Goal: Information Seeking & Learning: Understand process/instructions

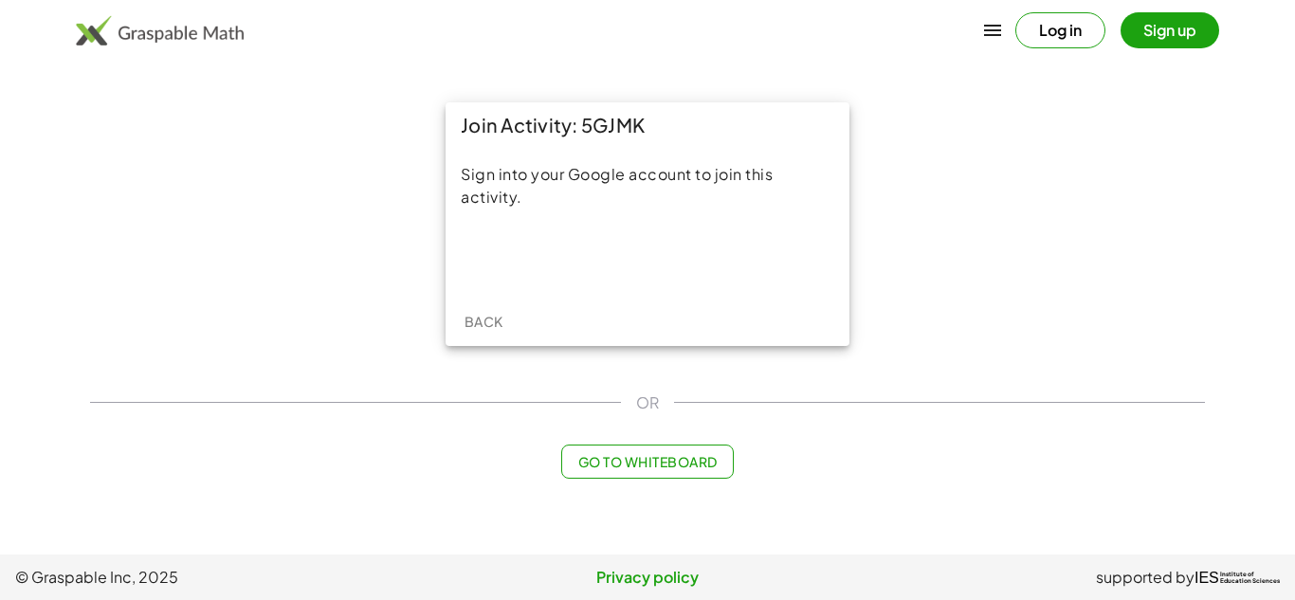
click at [668, 454] on span "Go to Whiteboard" at bounding box center [646, 461] width 139 height 17
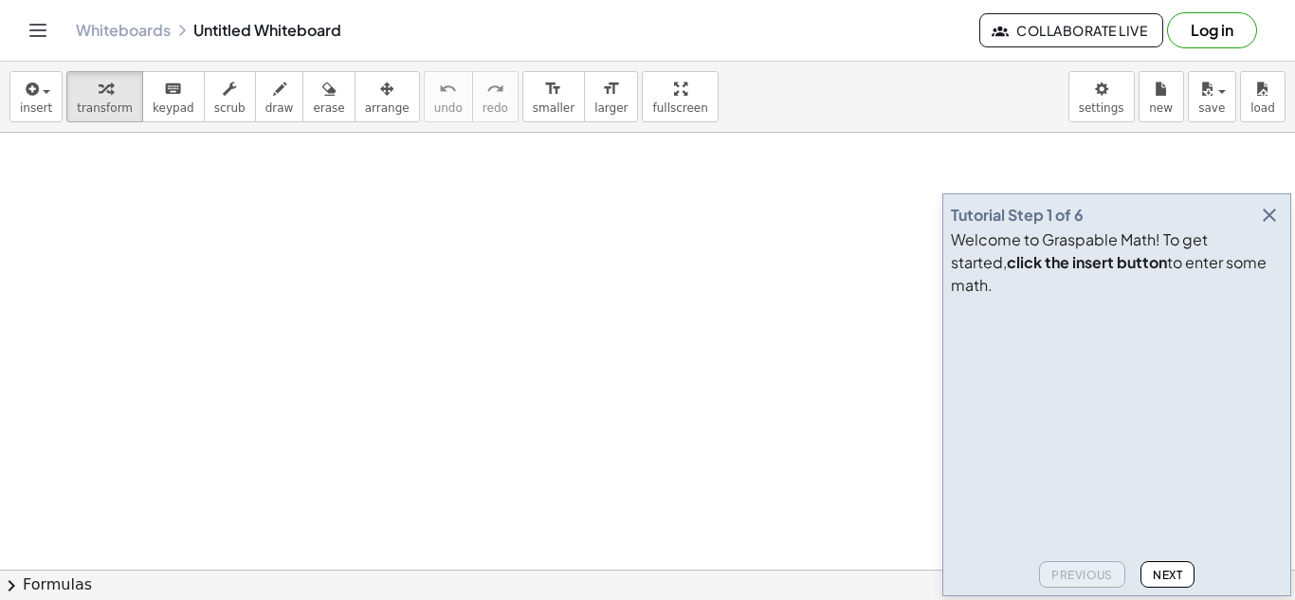
click at [1274, 226] on icon "button" at bounding box center [1269, 215] width 23 height 23
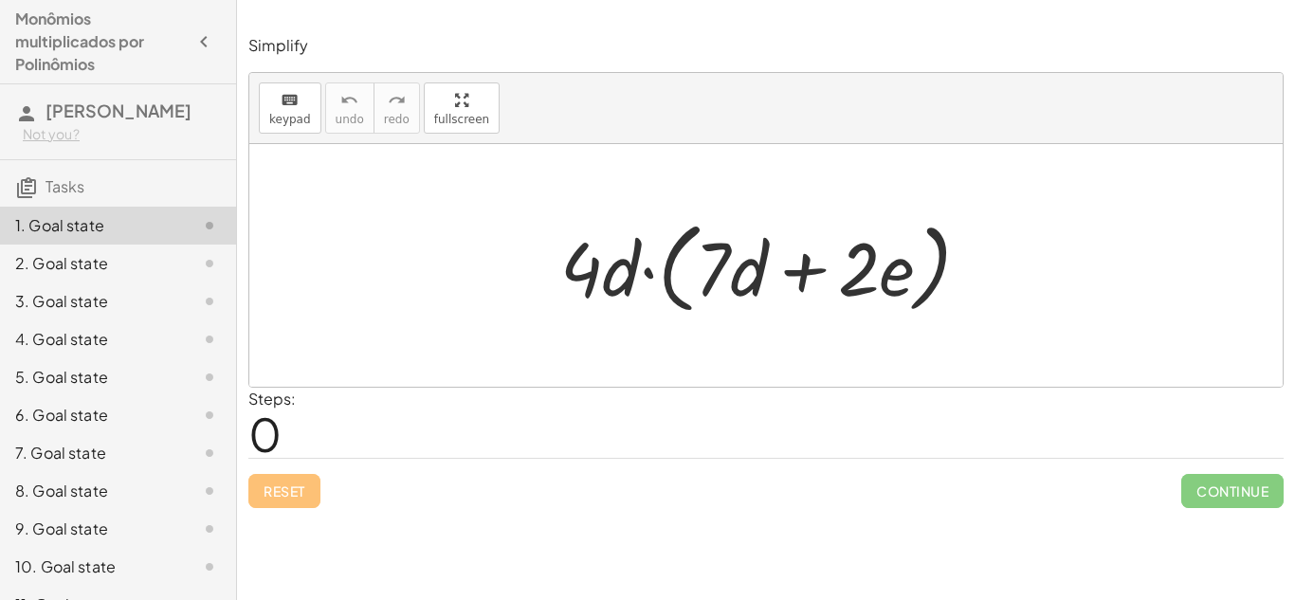
click at [263, 440] on span "0" at bounding box center [264, 434] width 33 height 58
click at [370, 397] on div "Steps: 0" at bounding box center [765, 423] width 1035 height 70
click at [387, 455] on div "Steps: 0" at bounding box center [765, 423] width 1035 height 70
click at [92, 272] on div "2. Goal state" at bounding box center [118, 264] width 236 height 38
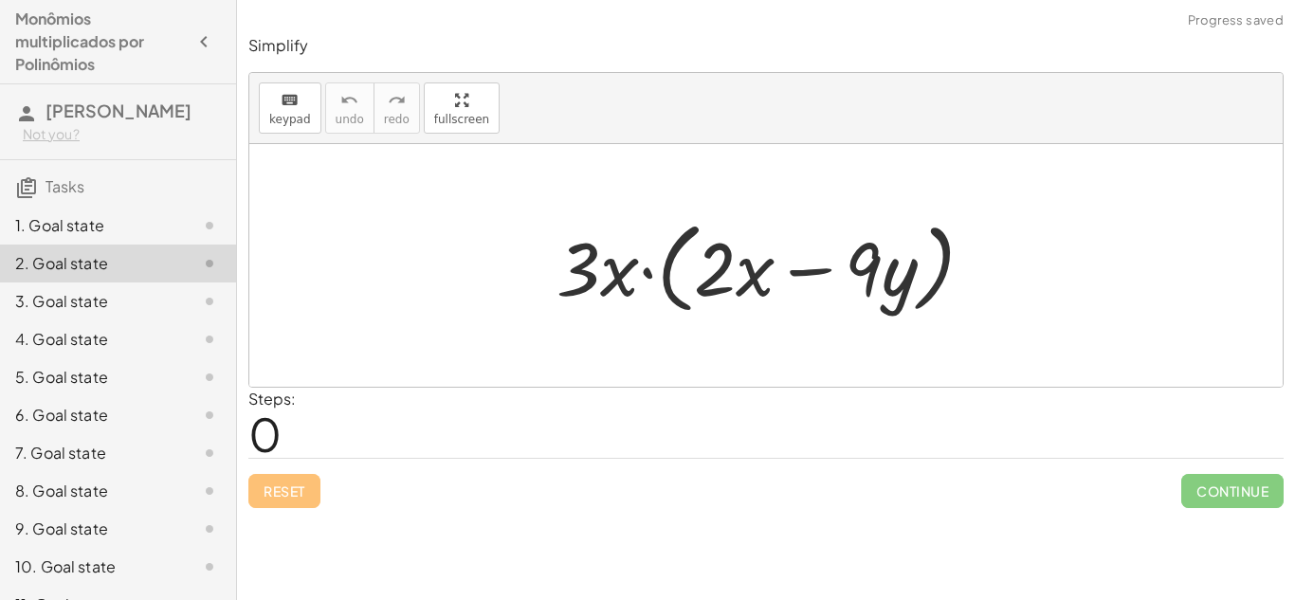
click at [122, 237] on div "1. Goal state" at bounding box center [91, 225] width 153 height 23
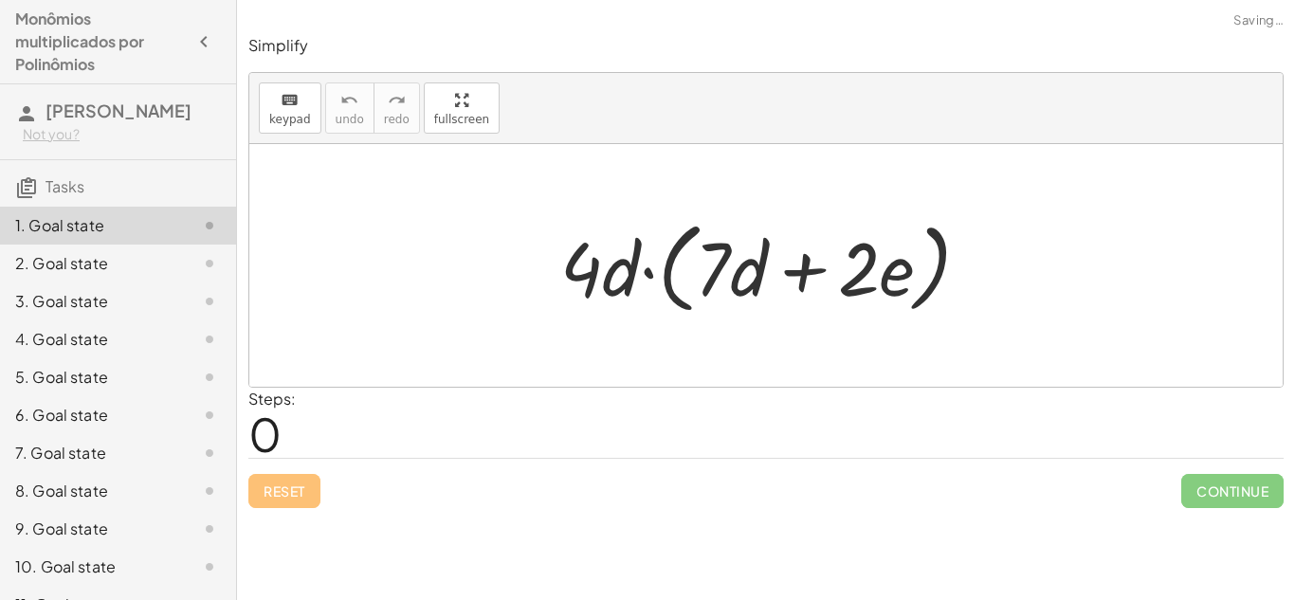
click at [303, 402] on div "Steps: 0" at bounding box center [765, 423] width 1035 height 70
click at [589, 277] on div at bounding box center [773, 265] width 444 height 109
click at [616, 280] on div at bounding box center [773, 265] width 444 height 109
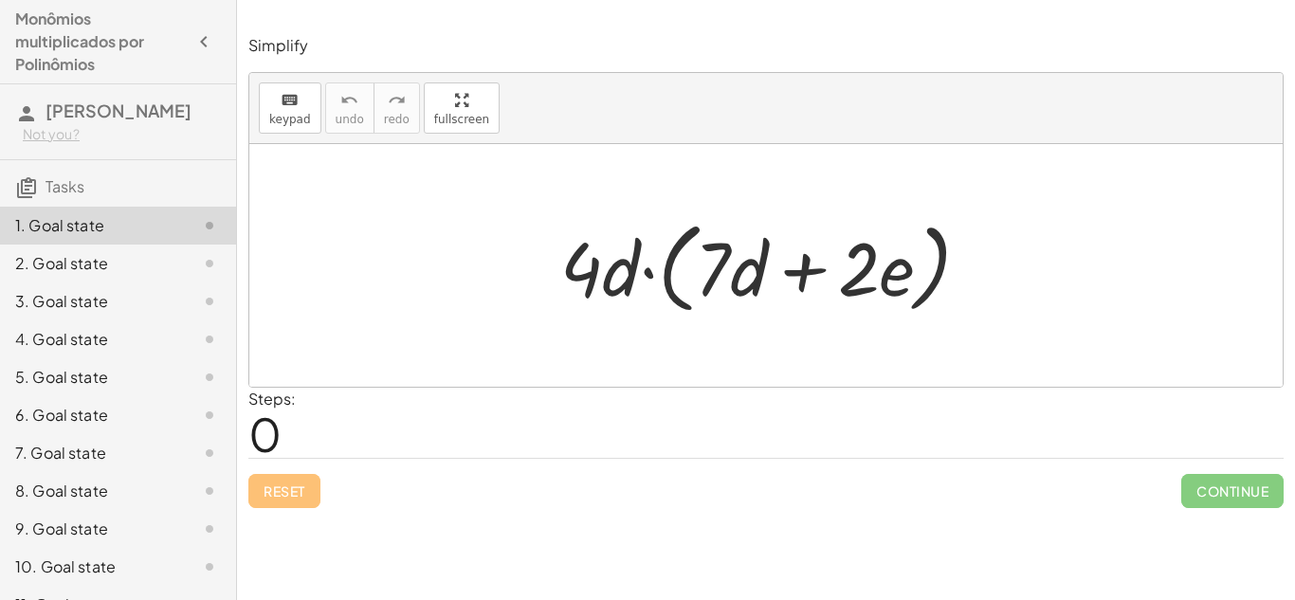
click at [592, 209] on div "· 4 · d · ( + · 7 · d + · 2 · e )" at bounding box center [766, 266] width 468 height 118
click at [704, 278] on div at bounding box center [773, 265] width 444 height 109
click at [270, 419] on span "0" at bounding box center [264, 434] width 33 height 58
click at [269, 423] on span "0" at bounding box center [264, 434] width 33 height 58
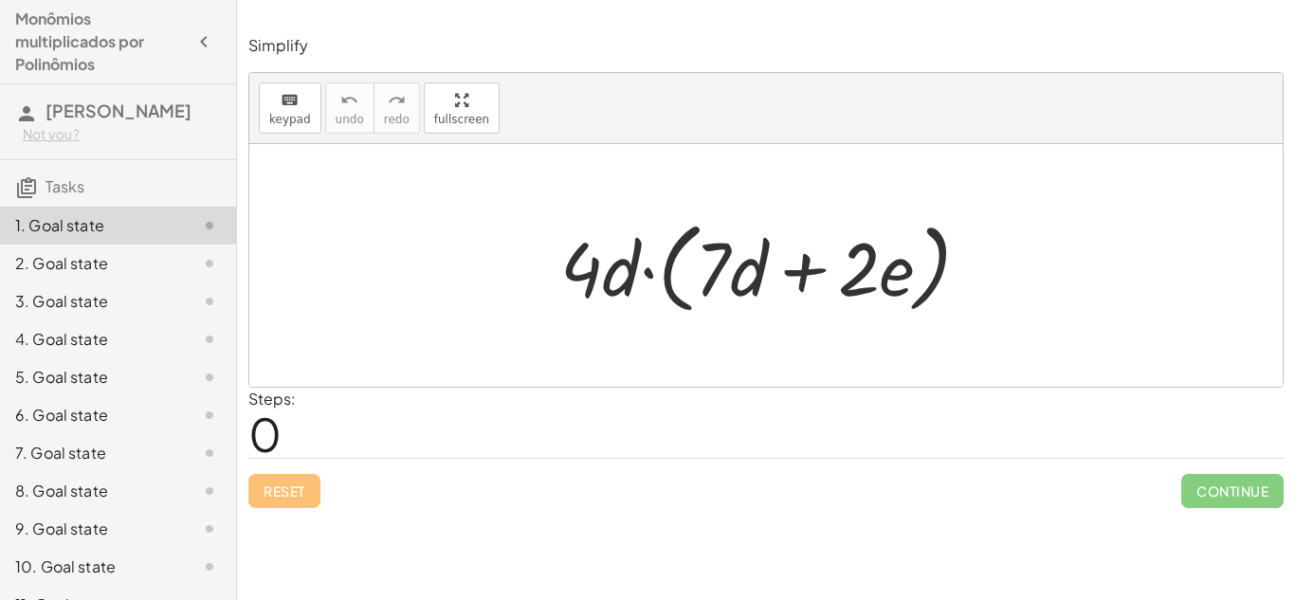
click at [269, 423] on span "0" at bounding box center [264, 434] width 33 height 58
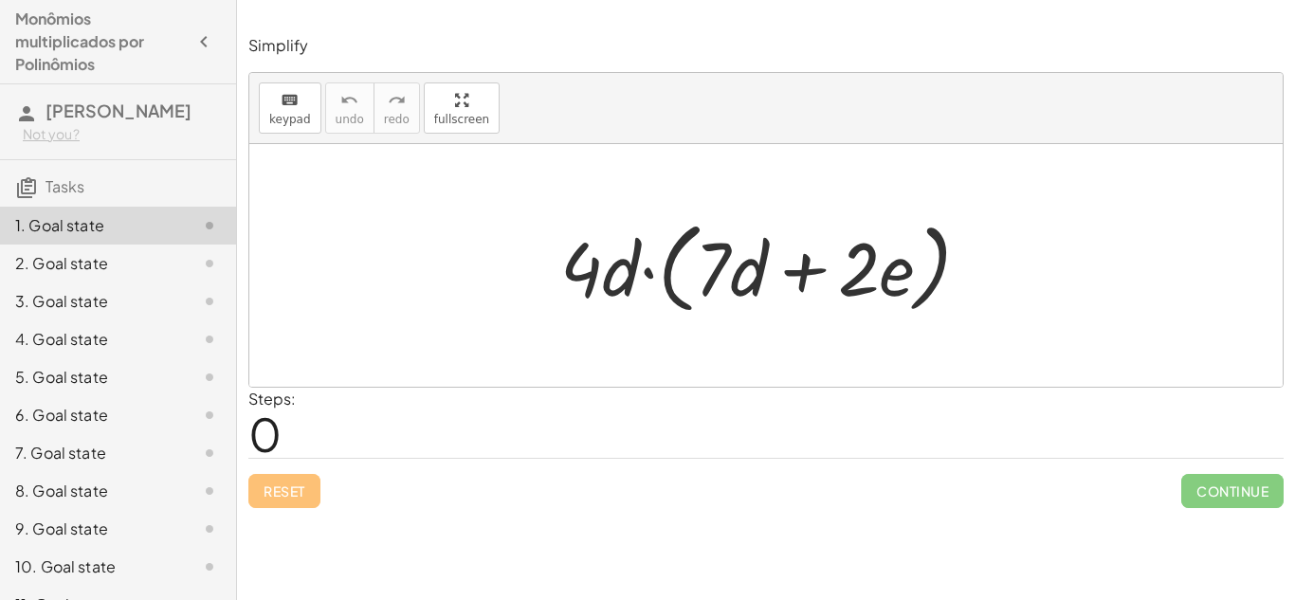
click at [269, 423] on span "0" at bounding box center [264, 434] width 33 height 58
click at [568, 257] on div at bounding box center [773, 265] width 444 height 109
click at [657, 279] on div at bounding box center [773, 265] width 444 height 109
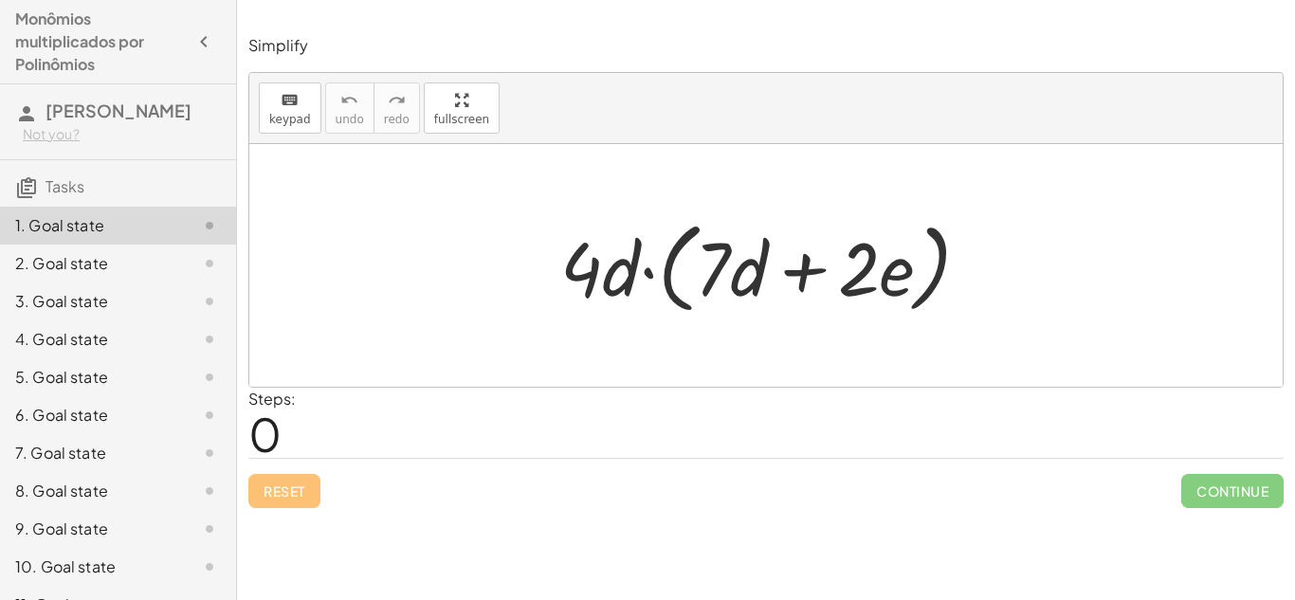
click at [613, 250] on div at bounding box center [773, 265] width 444 height 109
click at [686, 299] on div at bounding box center [773, 265] width 444 height 109
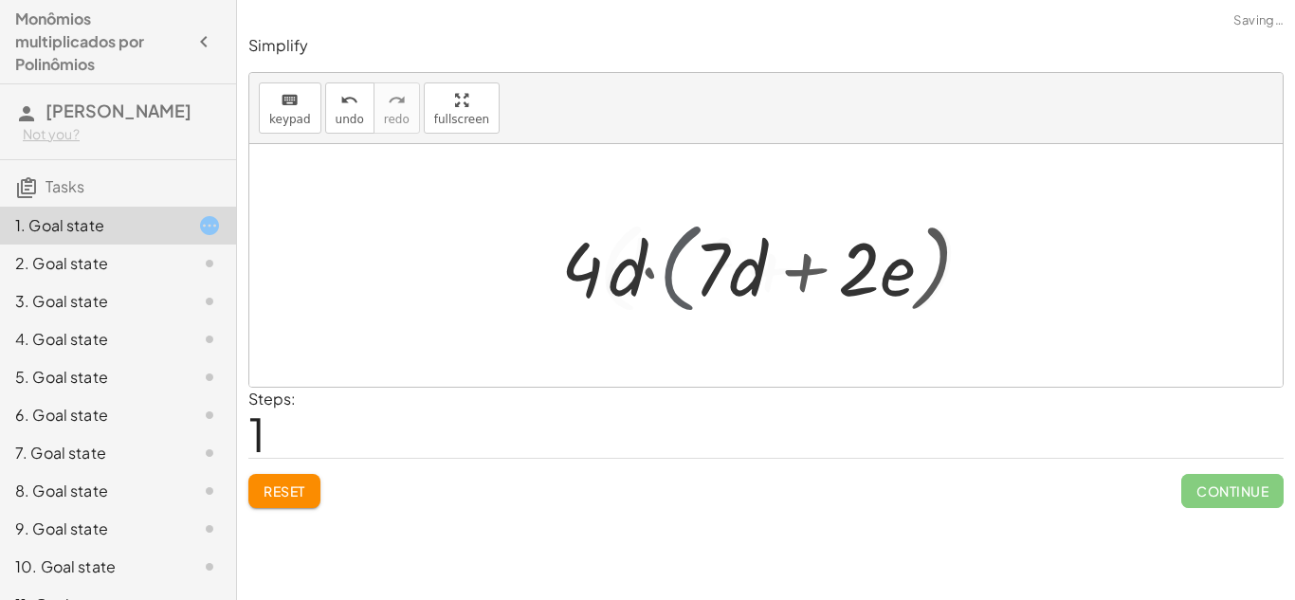
click at [686, 299] on div at bounding box center [773, 265] width 451 height 109
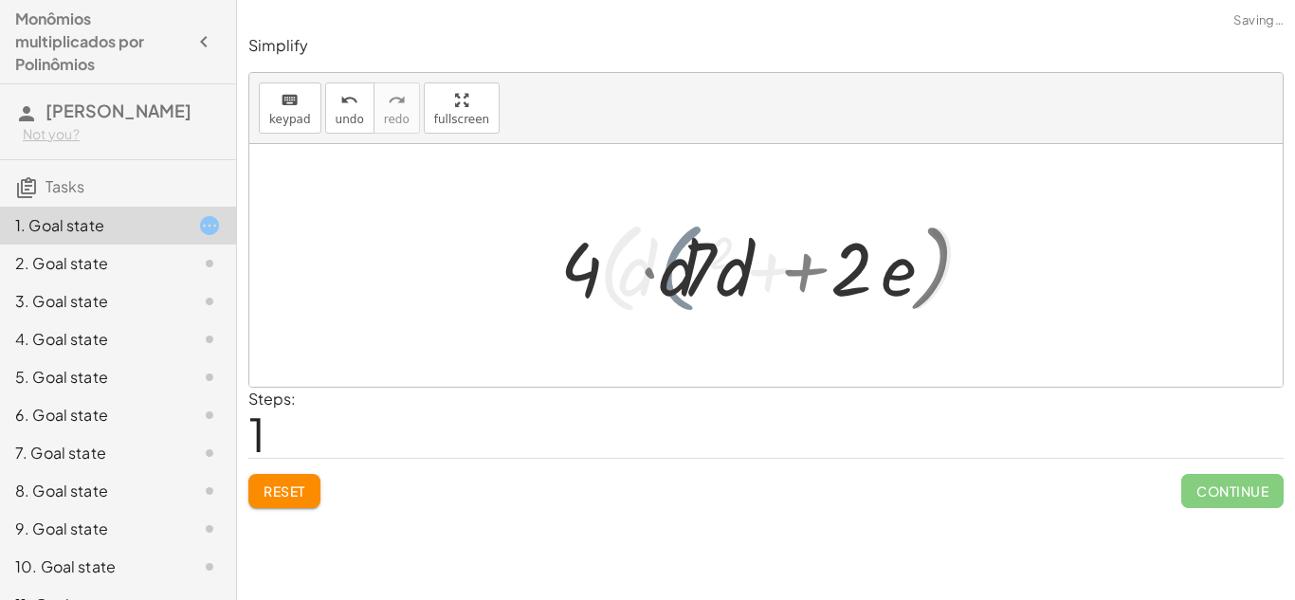
click at [686, 299] on div at bounding box center [773, 265] width 451 height 109
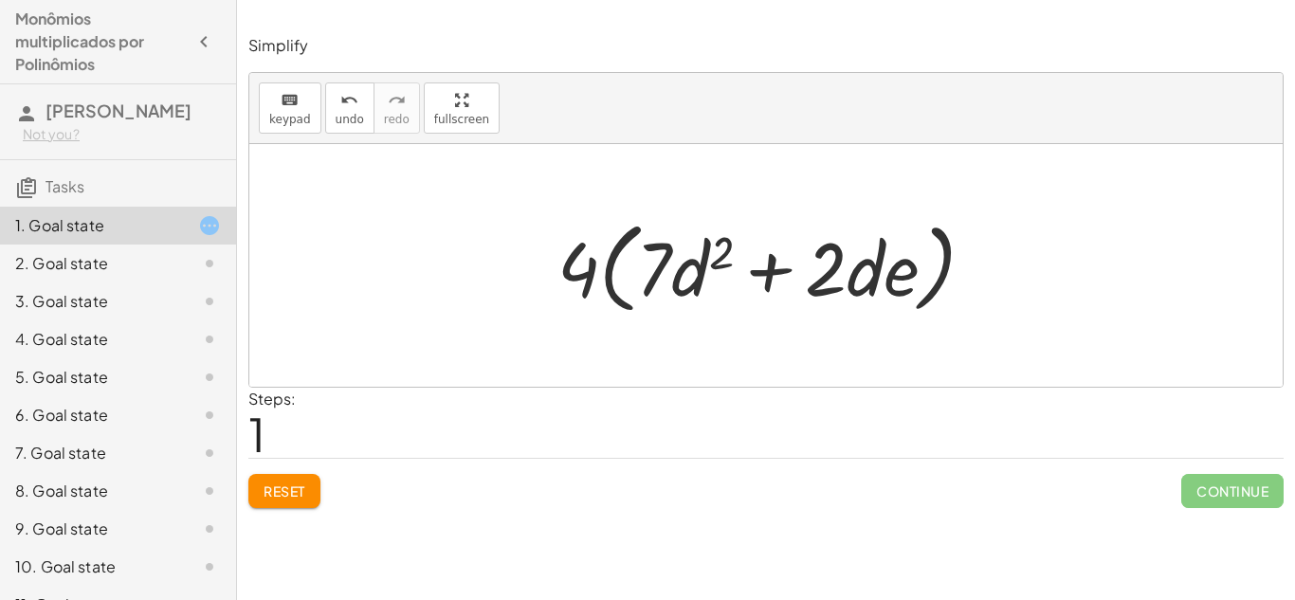
click at [577, 287] on div at bounding box center [773, 265] width 451 height 109
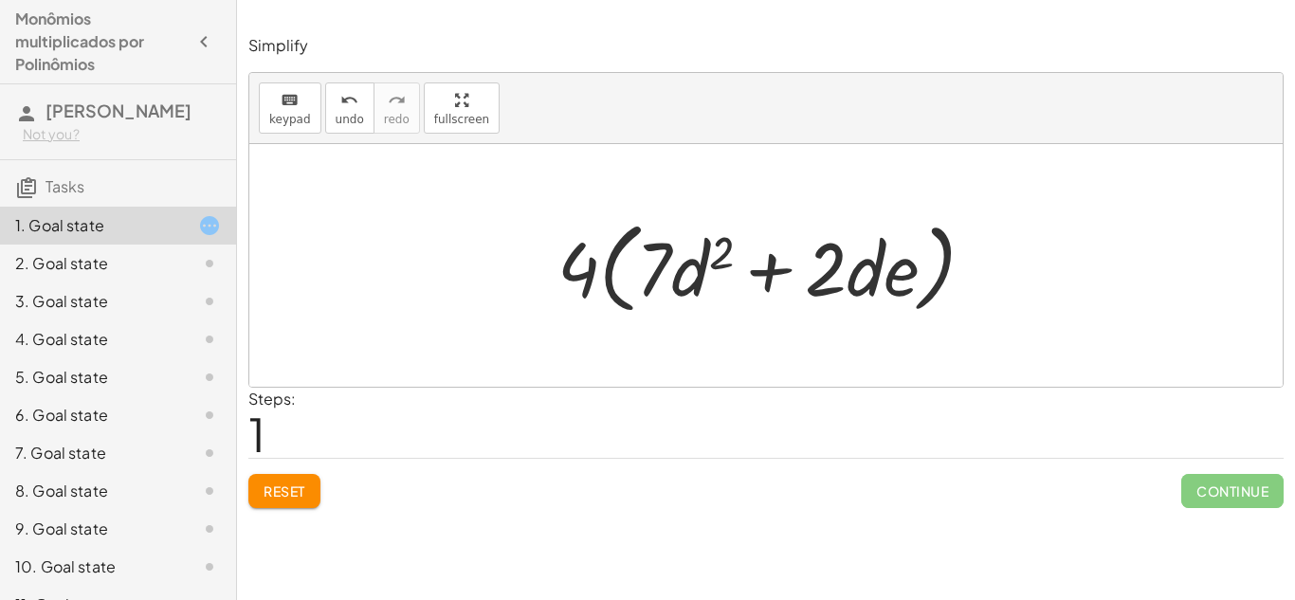
click at [577, 287] on div at bounding box center [773, 265] width 451 height 109
click at [788, 285] on div at bounding box center [773, 265] width 451 height 109
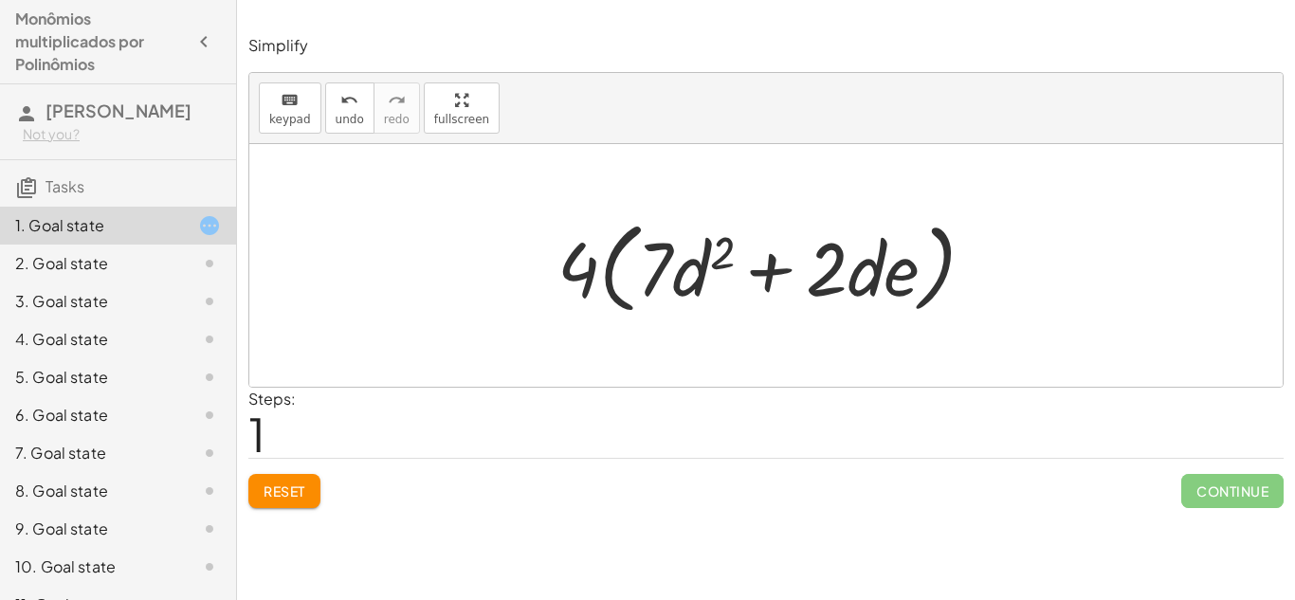
click at [788, 285] on div at bounding box center [773, 265] width 451 height 109
click at [633, 282] on div at bounding box center [773, 265] width 451 height 109
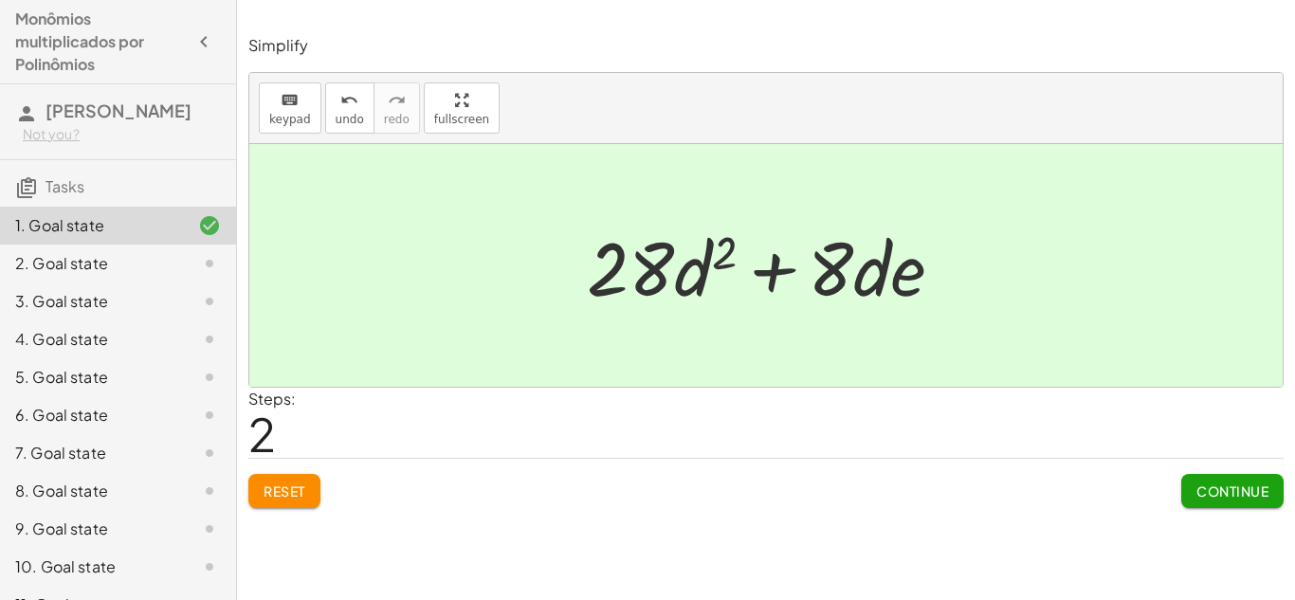
click at [654, 287] on div at bounding box center [772, 266] width 390 height 98
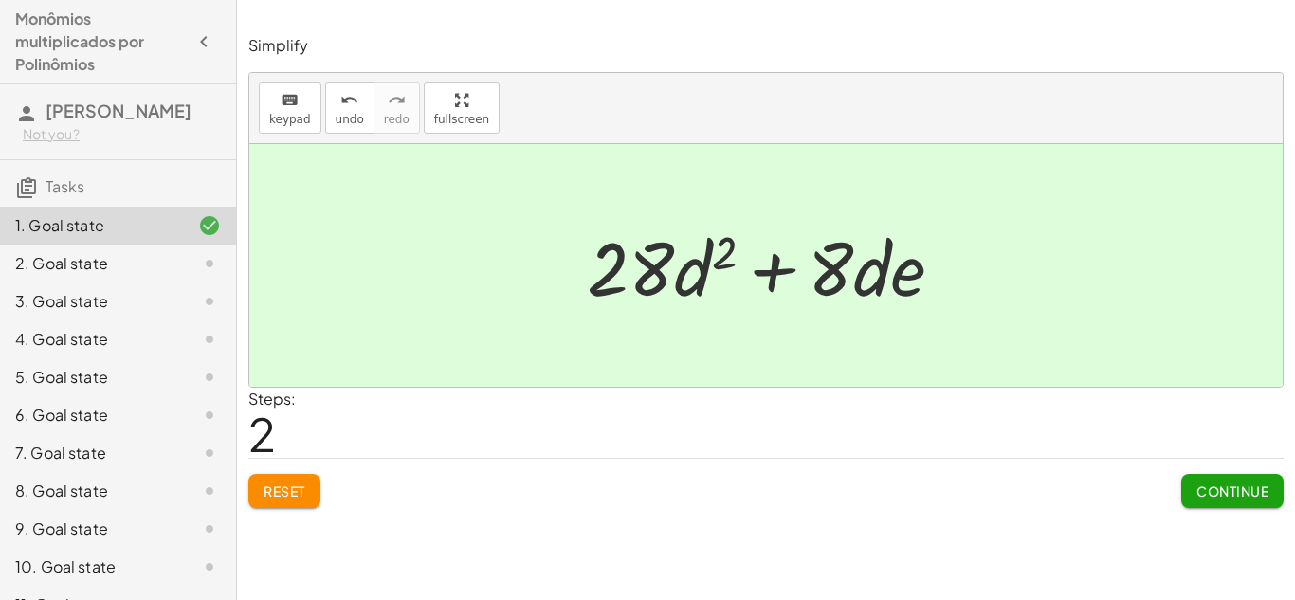
click at [522, 317] on div at bounding box center [765, 265] width 1033 height 243
click at [607, 289] on div at bounding box center [772, 266] width 390 height 98
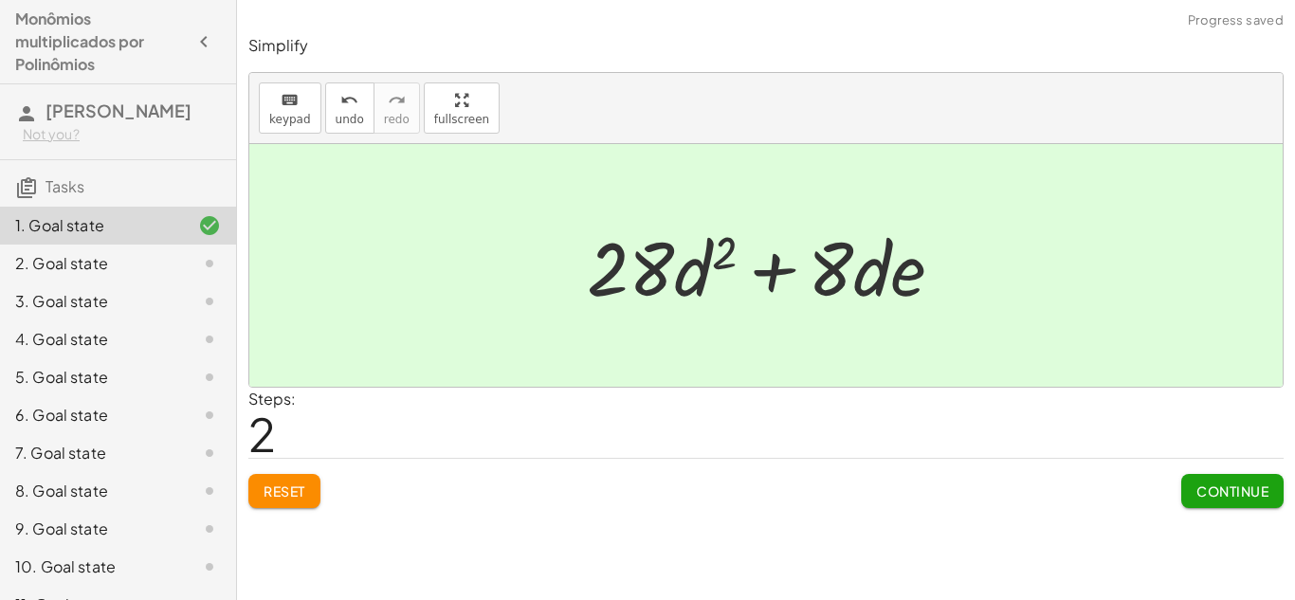
click at [668, 276] on div at bounding box center [772, 266] width 390 height 98
click at [697, 283] on div at bounding box center [772, 266] width 390 height 98
click at [746, 280] on div at bounding box center [772, 266] width 390 height 98
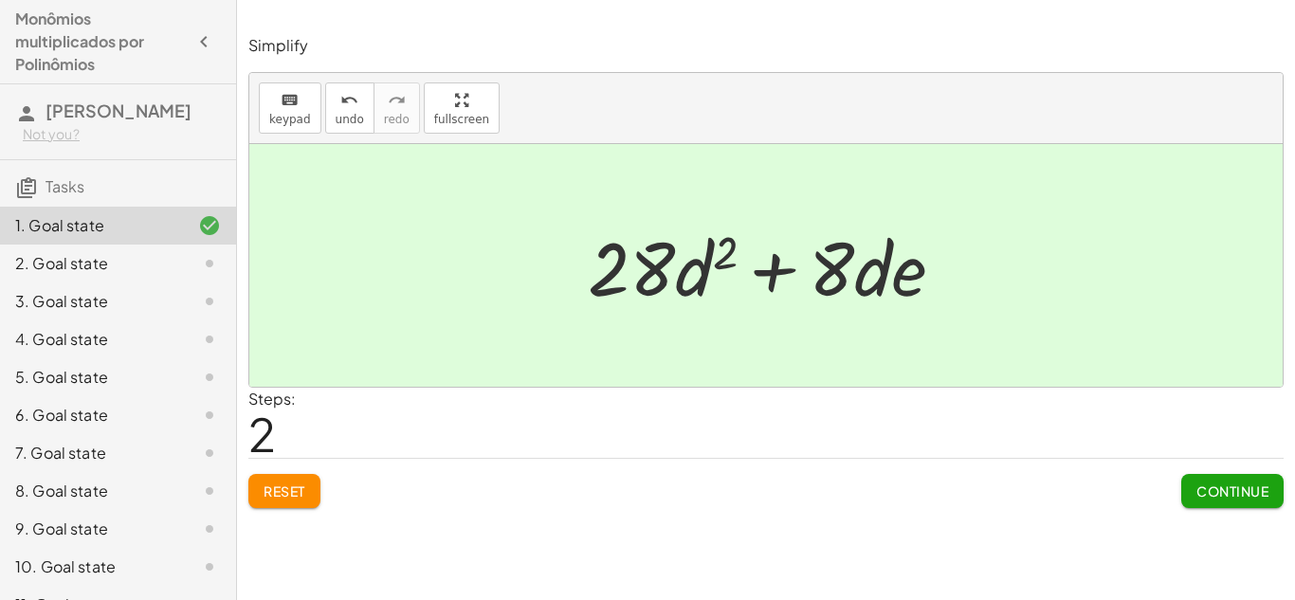
click at [746, 280] on div at bounding box center [772, 266] width 390 height 98
click at [767, 274] on div at bounding box center [772, 266] width 390 height 98
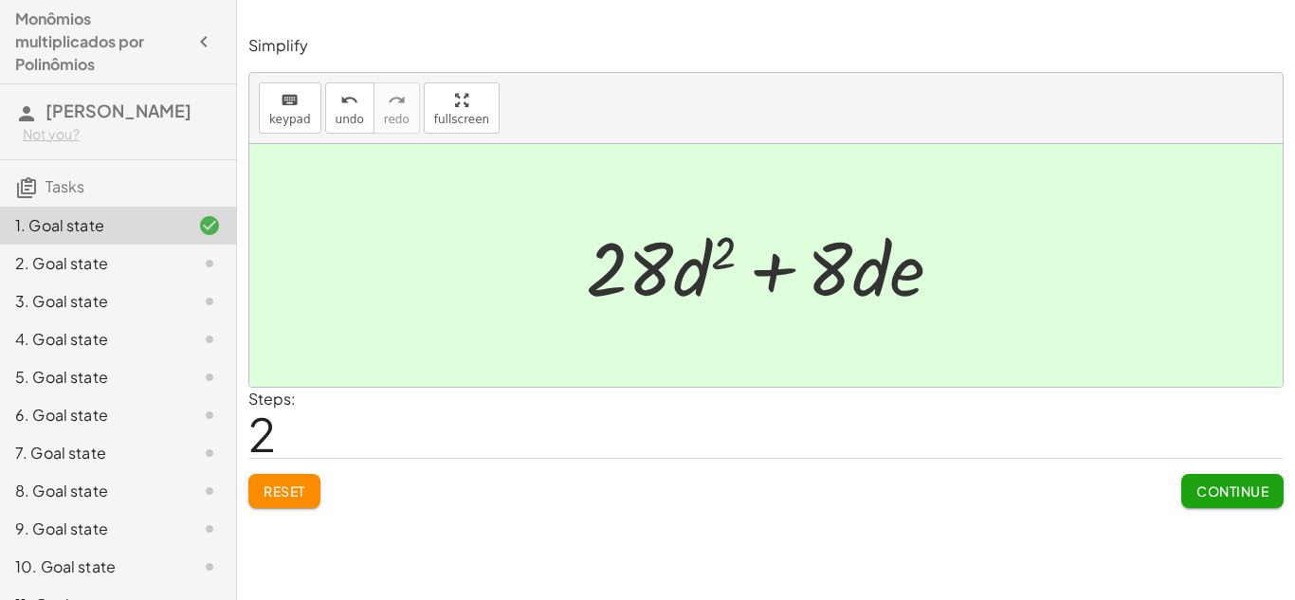
click at [767, 274] on div at bounding box center [772, 266] width 390 height 98
click at [1221, 484] on span "Continue" at bounding box center [1232, 490] width 72 height 17
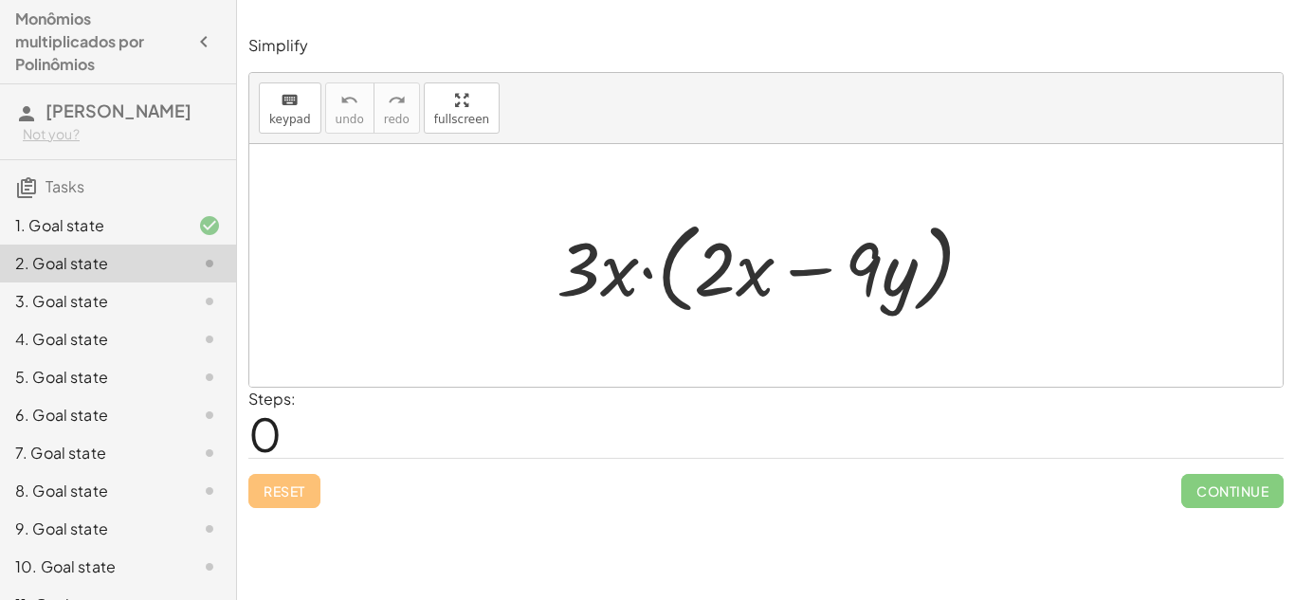
click at [741, 283] on div at bounding box center [772, 265] width 451 height 109
click at [741, 284] on div at bounding box center [772, 265] width 451 height 109
click at [594, 261] on div at bounding box center [772, 265] width 451 height 109
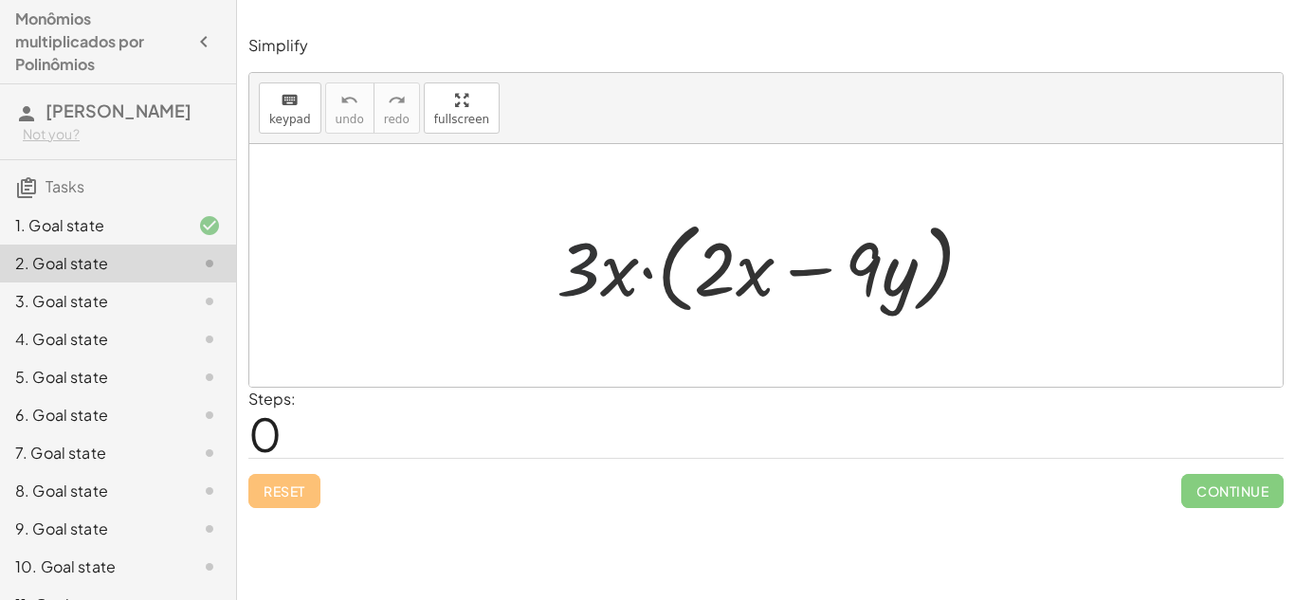
click at [594, 261] on div at bounding box center [772, 265] width 451 height 109
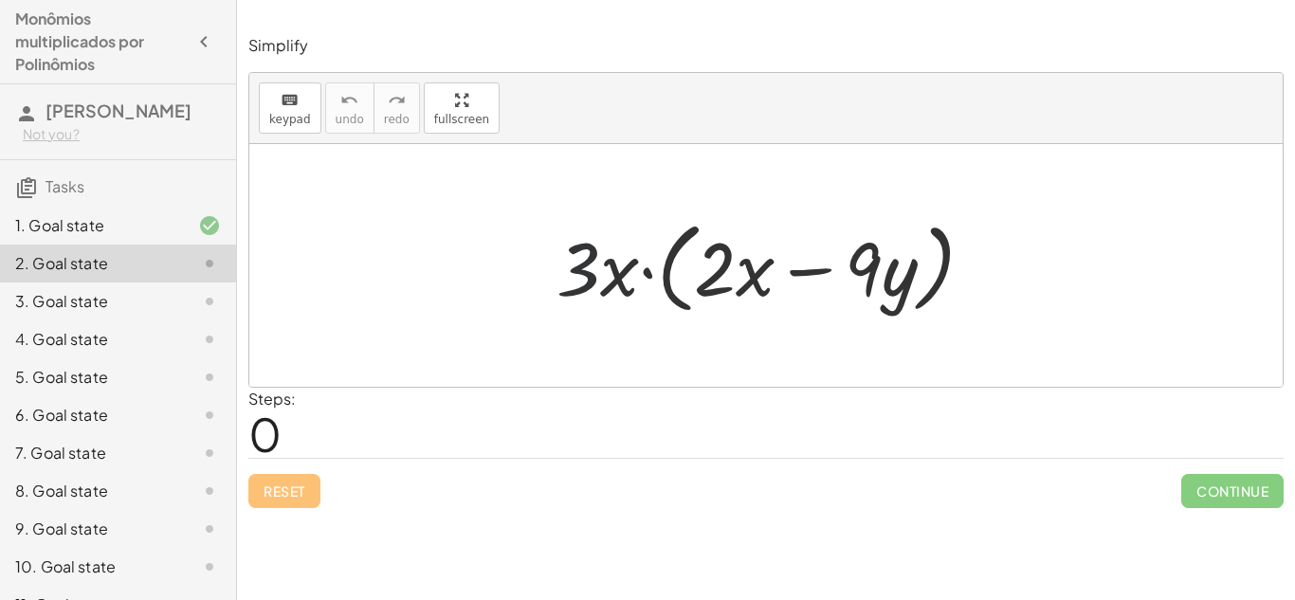
click at [594, 261] on div at bounding box center [772, 265] width 451 height 109
click at [712, 283] on div at bounding box center [772, 265] width 451 height 109
click at [600, 271] on div at bounding box center [772, 265] width 451 height 109
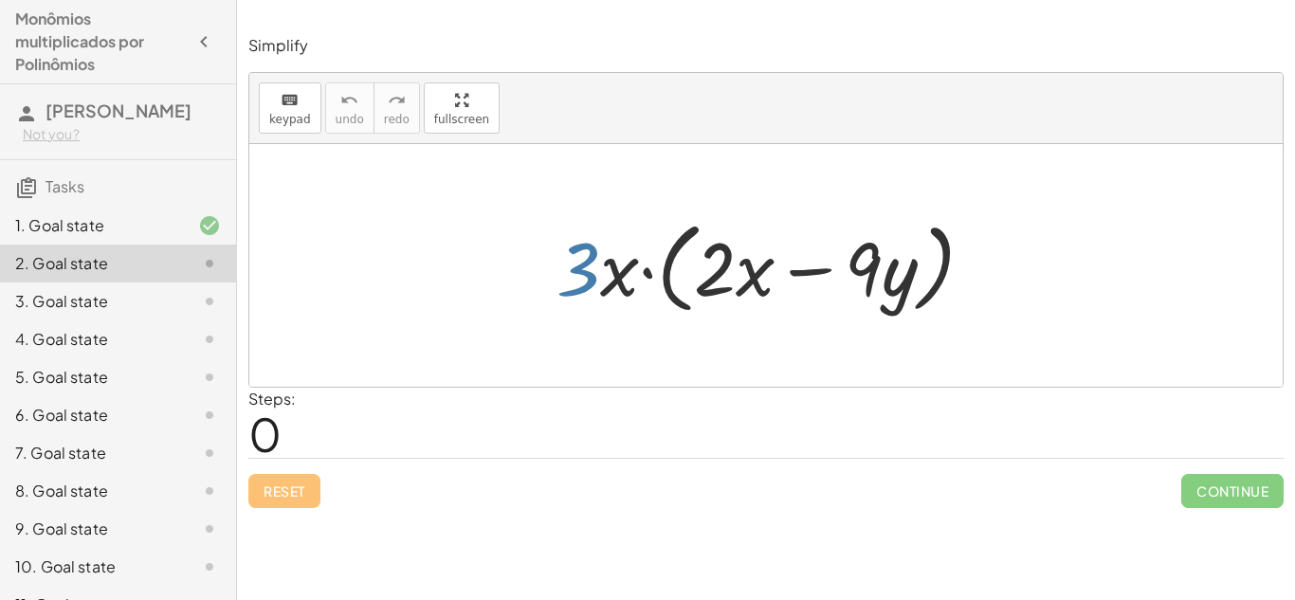
click at [600, 271] on div at bounding box center [772, 265] width 451 height 109
drag, startPoint x: 585, startPoint y: 270, endPoint x: 670, endPoint y: 362, distance: 125.4
click at [670, 362] on div "· 3 · 3 · x · ( + · 2 · x − · 9 · y )" at bounding box center [765, 265] width 1033 height 243
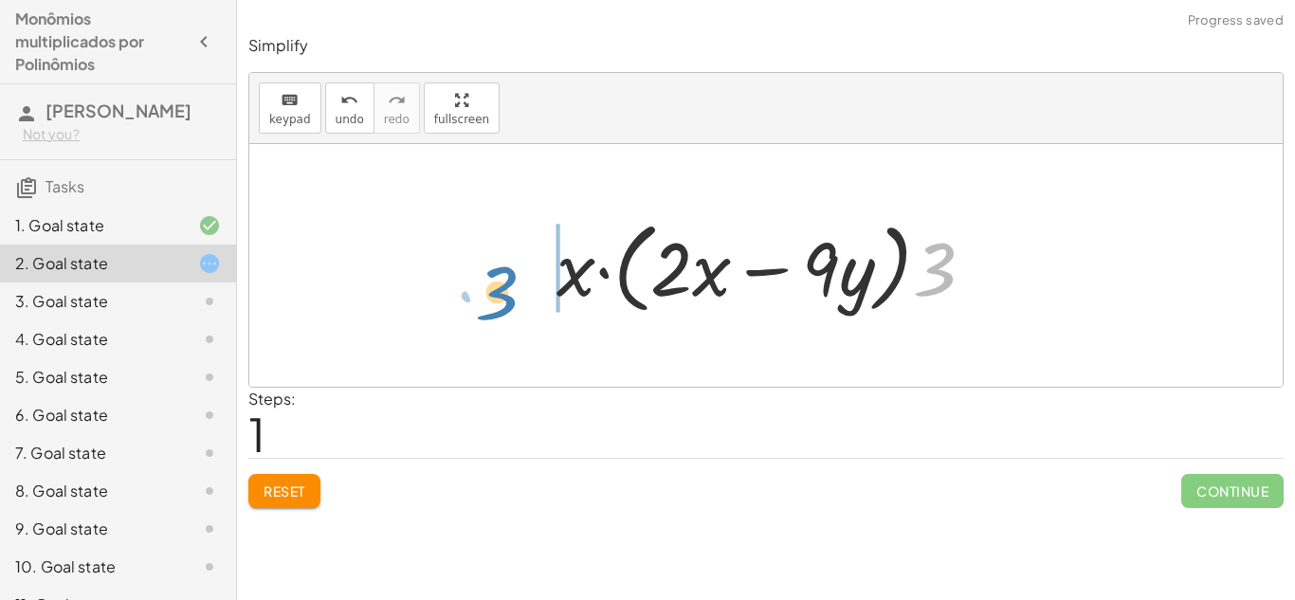
drag, startPoint x: 943, startPoint y: 281, endPoint x: 502, endPoint y: 302, distance: 441.2
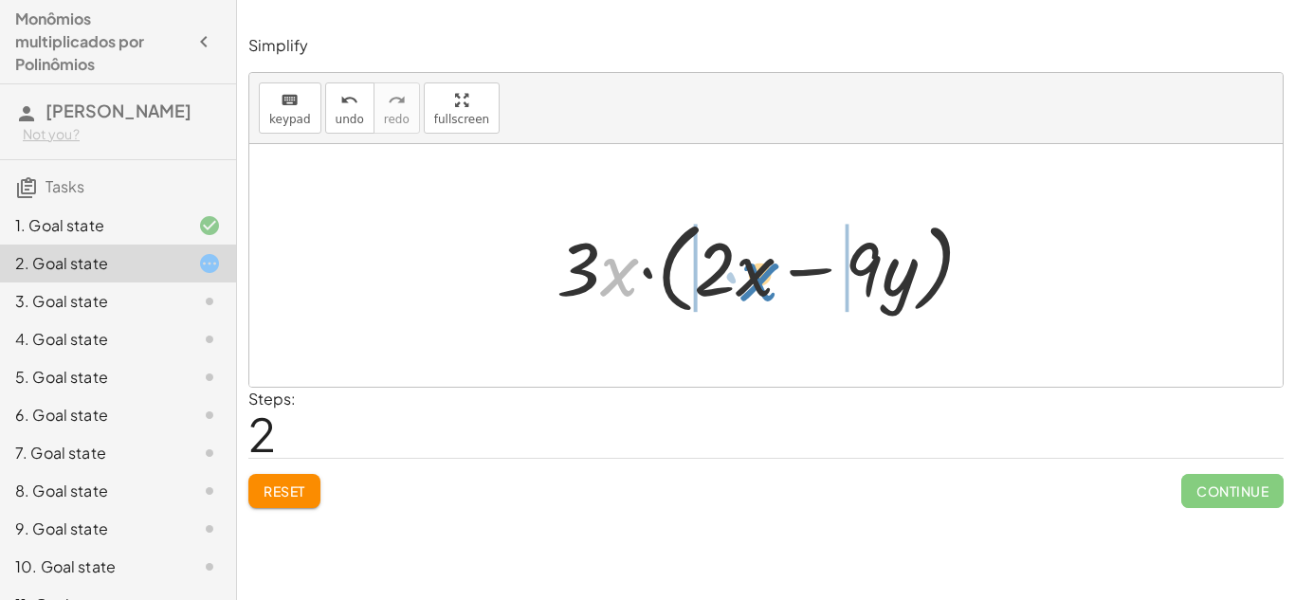
drag, startPoint x: 605, startPoint y: 268, endPoint x: 745, endPoint y: 274, distance: 140.4
click at [745, 274] on div at bounding box center [772, 265] width 451 height 109
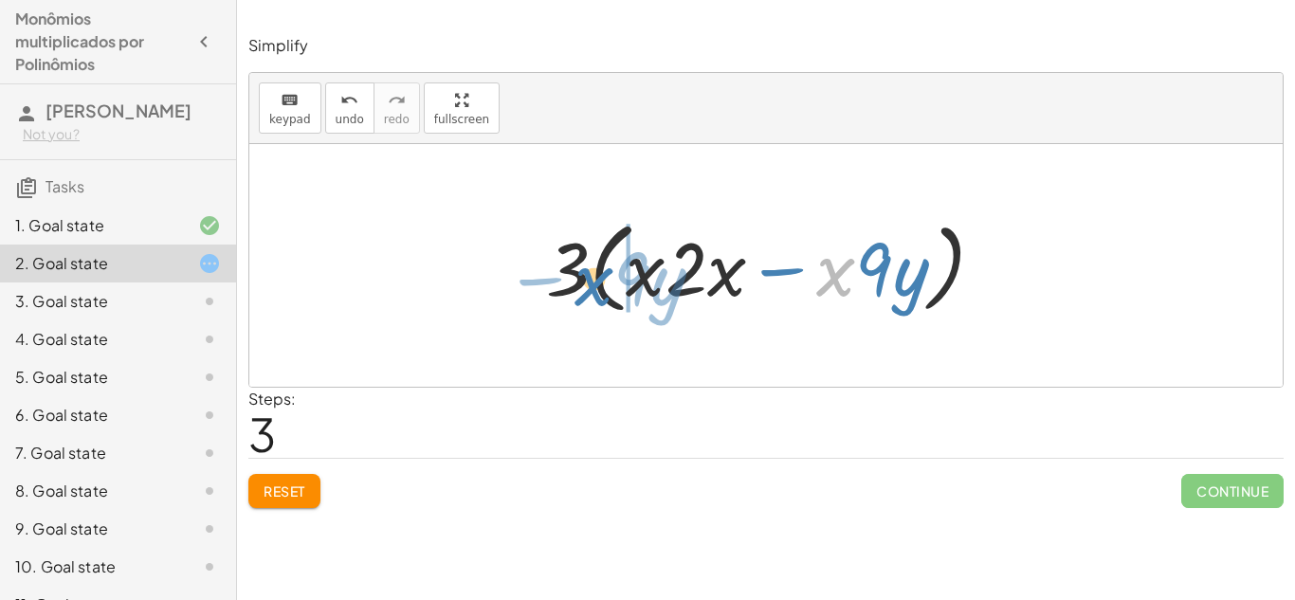
drag, startPoint x: 828, startPoint y: 275, endPoint x: 587, endPoint y: 281, distance: 241.7
click at [587, 281] on div at bounding box center [772, 265] width 472 height 109
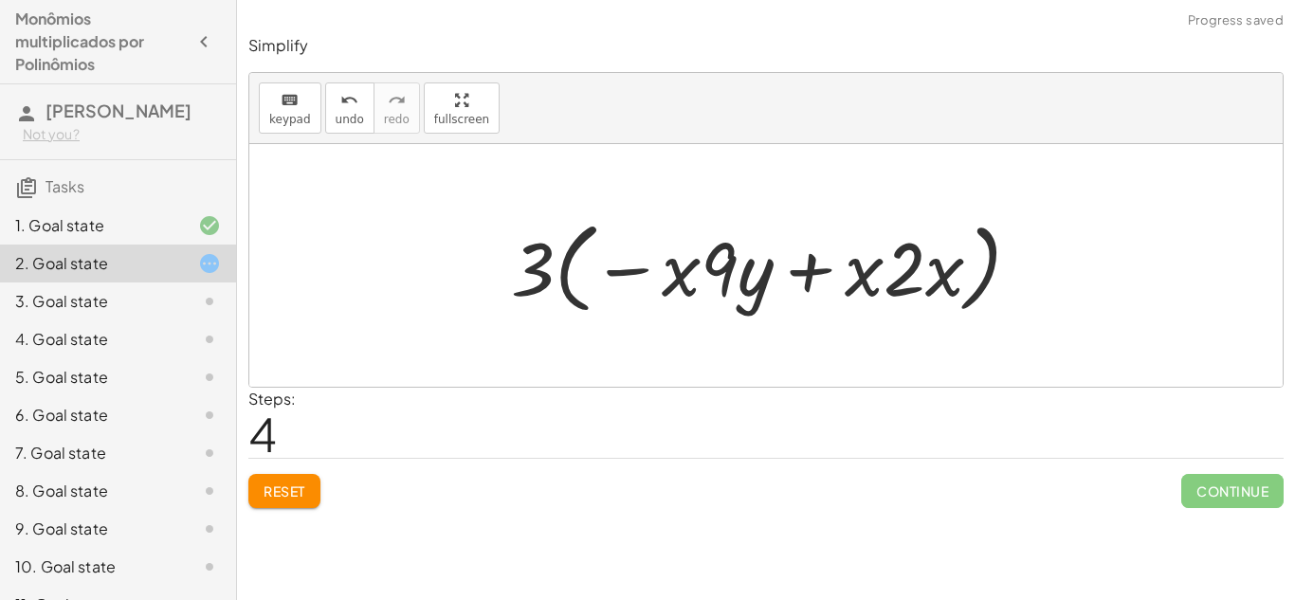
click at [288, 482] on span "Reset" at bounding box center [284, 490] width 42 height 17
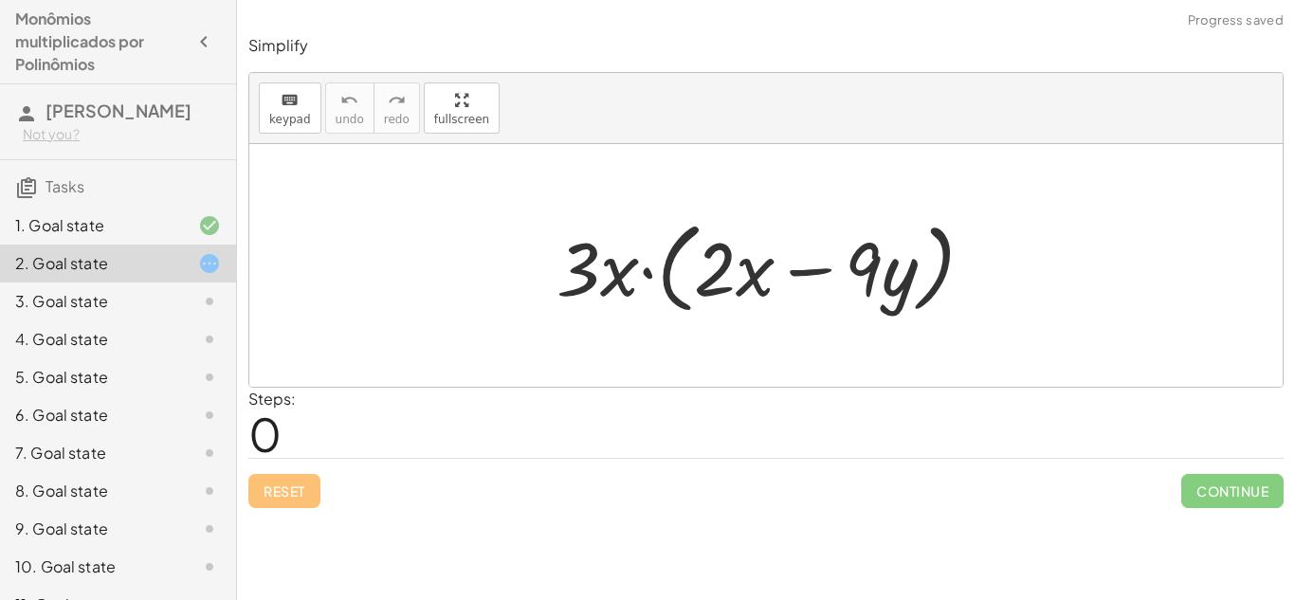
click at [698, 263] on div at bounding box center [772, 265] width 451 height 109
click at [831, 275] on div at bounding box center [772, 265] width 451 height 109
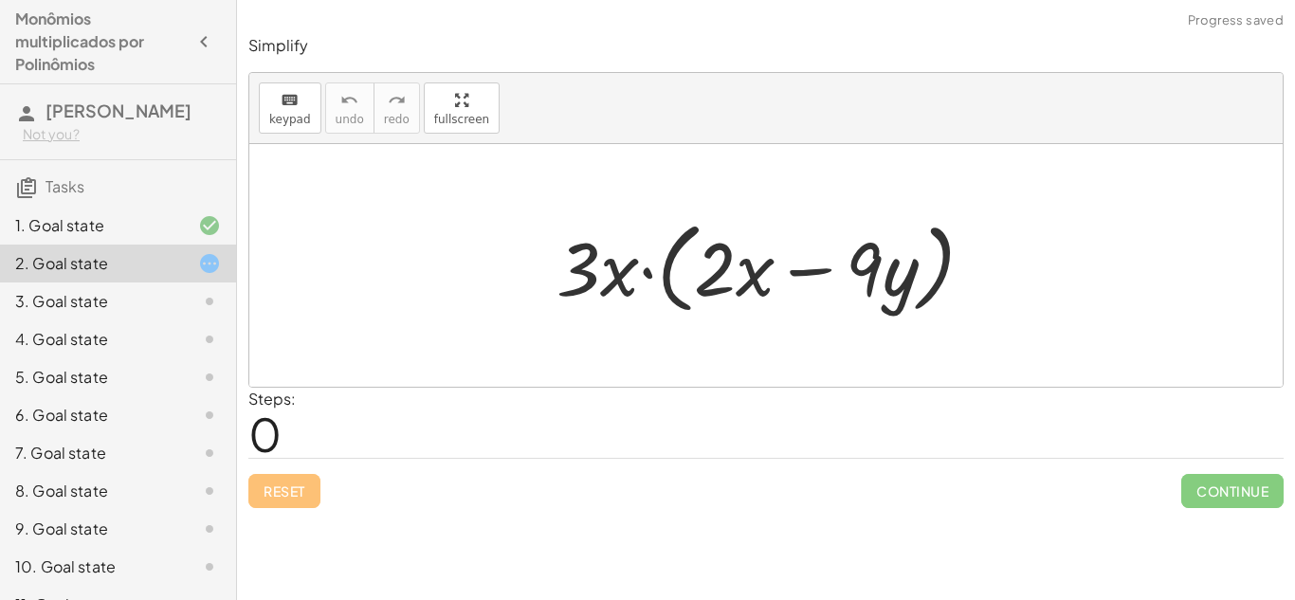
click at [831, 275] on div at bounding box center [772, 265] width 451 height 109
click at [809, 270] on div at bounding box center [772, 265] width 451 height 109
click at [608, 270] on div at bounding box center [772, 265] width 451 height 109
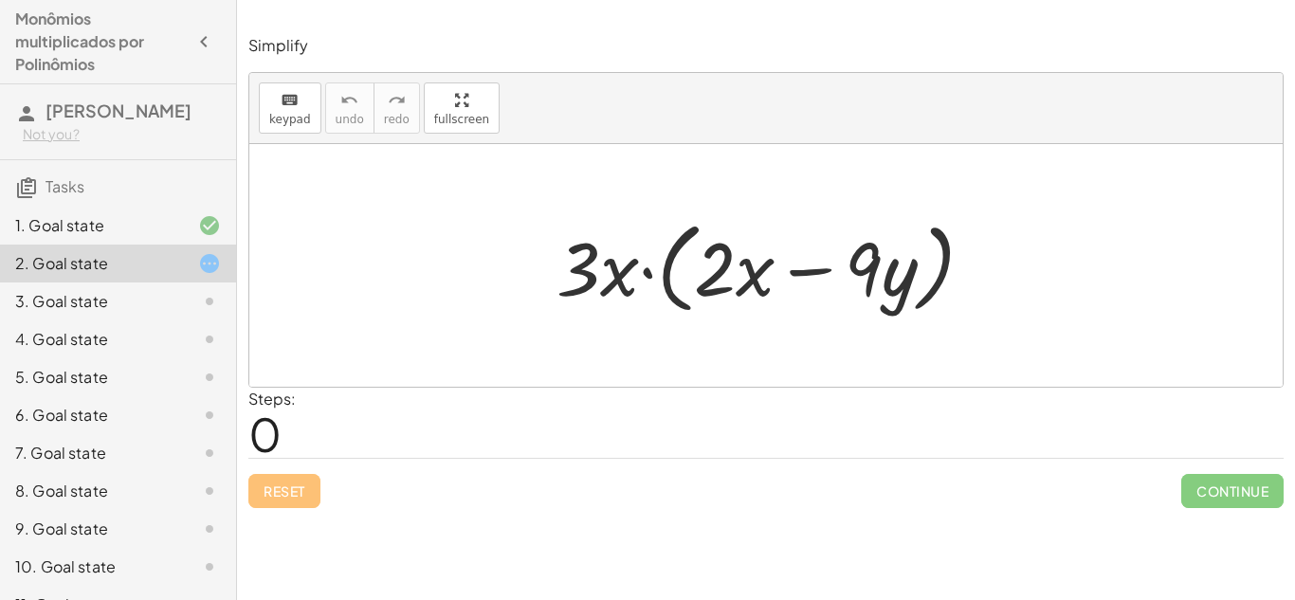
click at [608, 270] on div at bounding box center [772, 265] width 451 height 109
click at [561, 257] on div at bounding box center [772, 265] width 451 height 109
drag, startPoint x: 576, startPoint y: 269, endPoint x: 721, endPoint y: 276, distance: 145.1
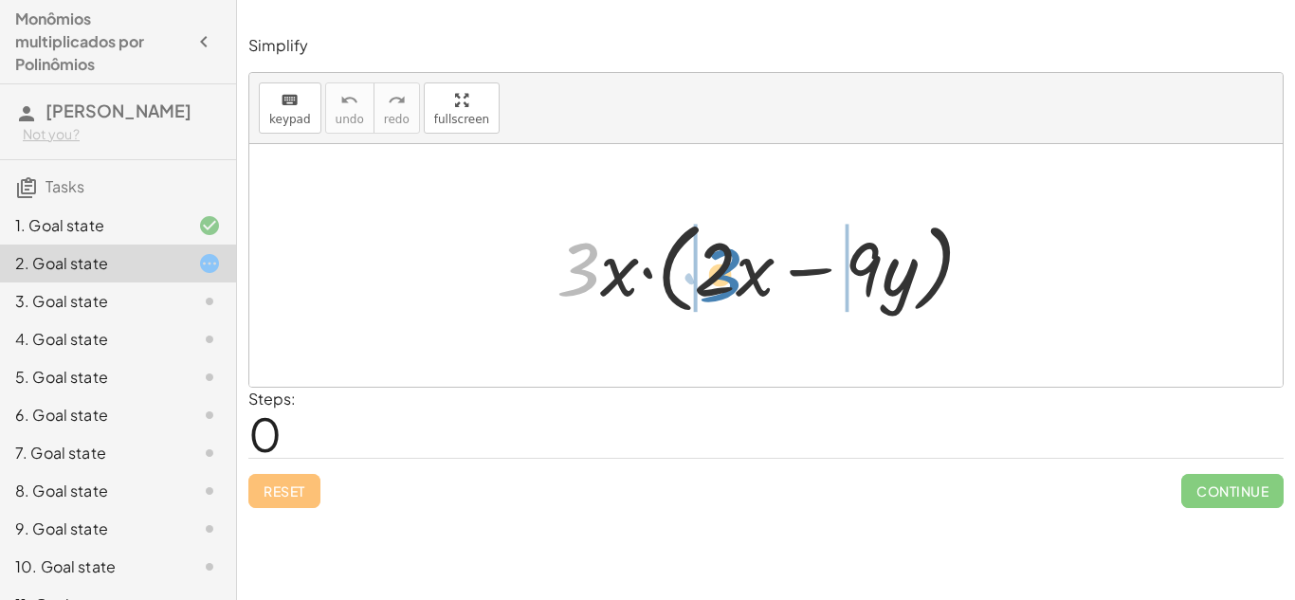
click at [721, 276] on div at bounding box center [772, 265] width 451 height 109
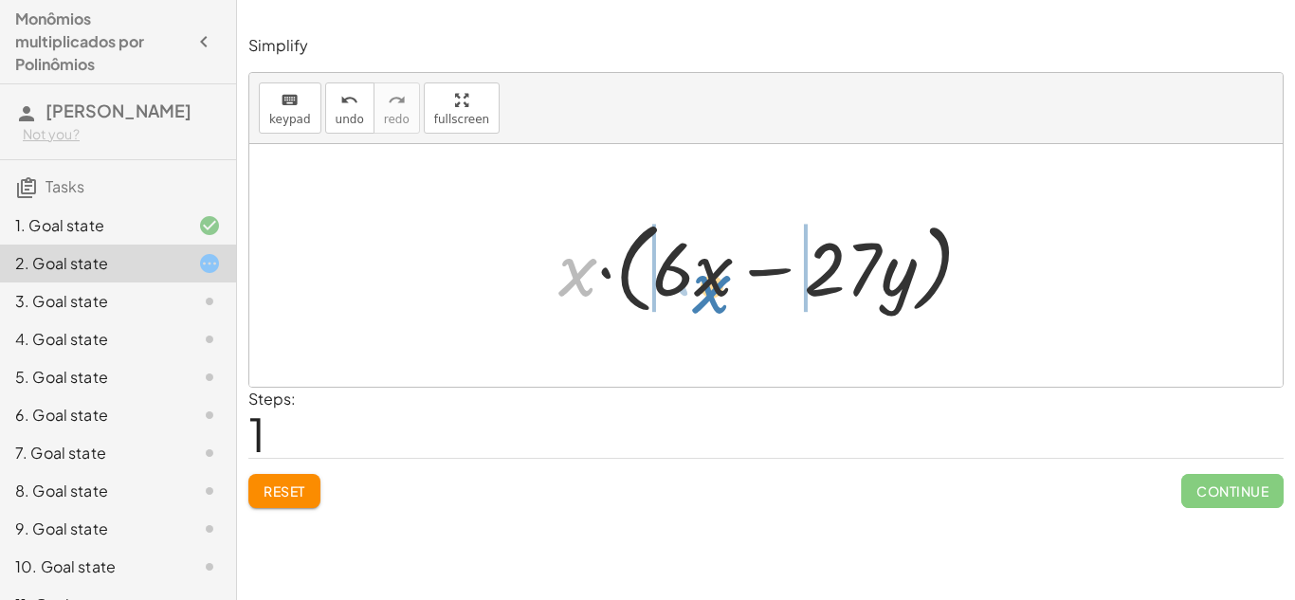
drag, startPoint x: 563, startPoint y: 269, endPoint x: 696, endPoint y: 284, distance: 133.5
click at [696, 284] on div at bounding box center [773, 265] width 448 height 109
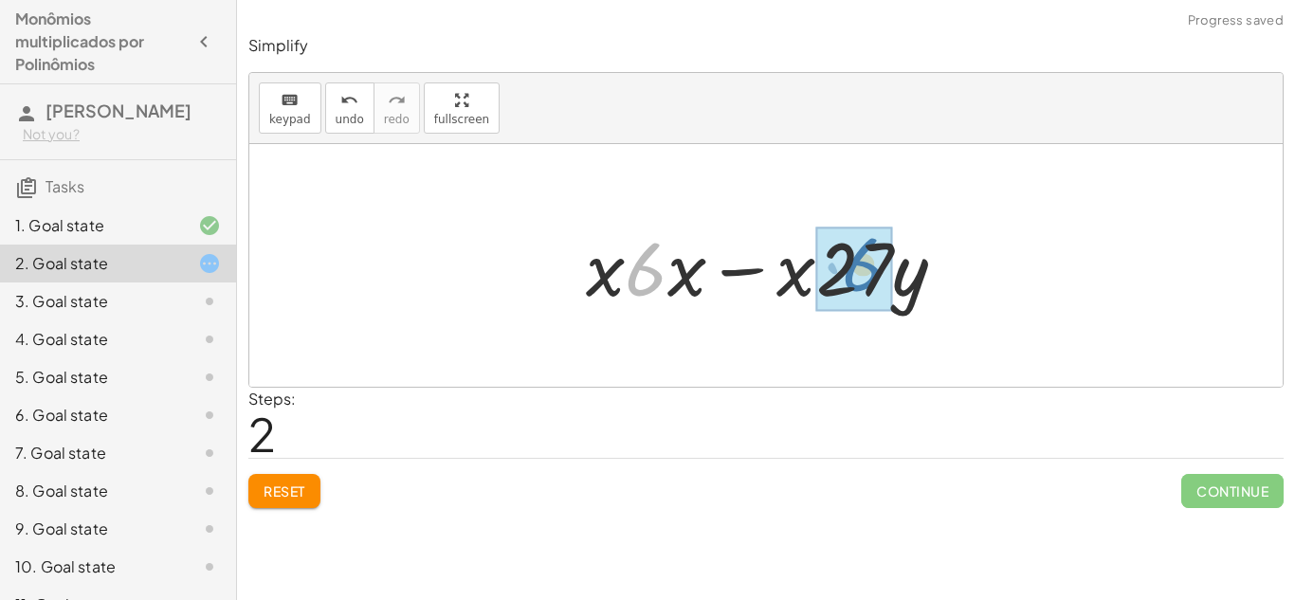
drag, startPoint x: 647, startPoint y: 264, endPoint x: 867, endPoint y: 263, distance: 219.9
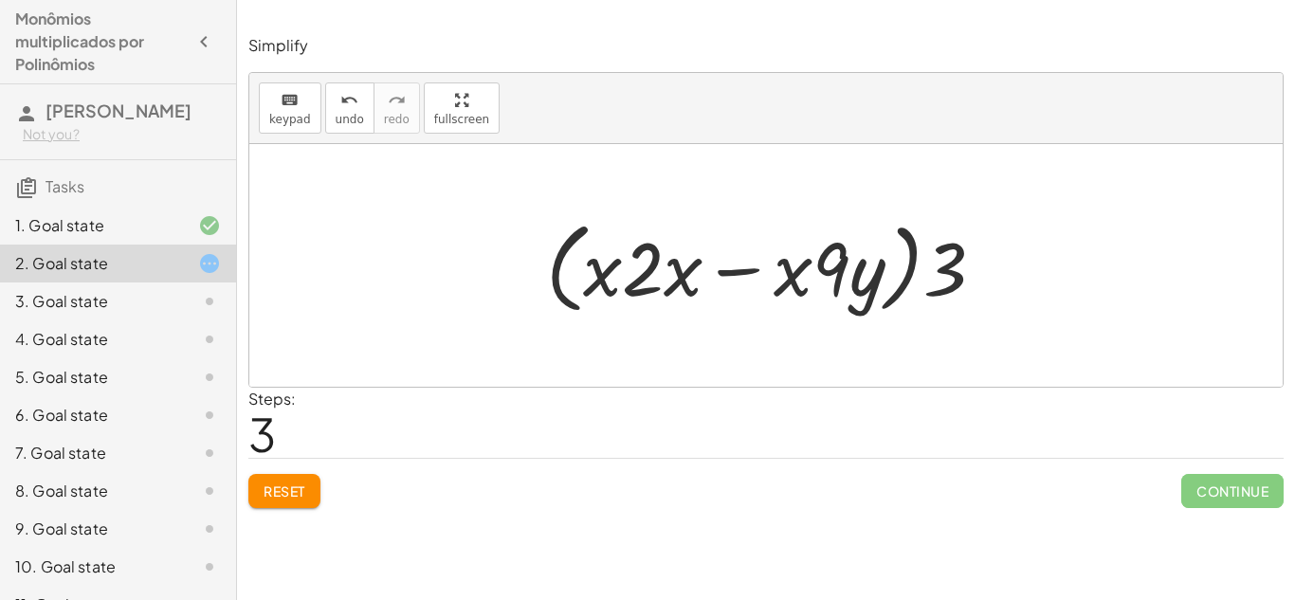
click at [289, 490] on span "Reset" at bounding box center [284, 490] width 42 height 17
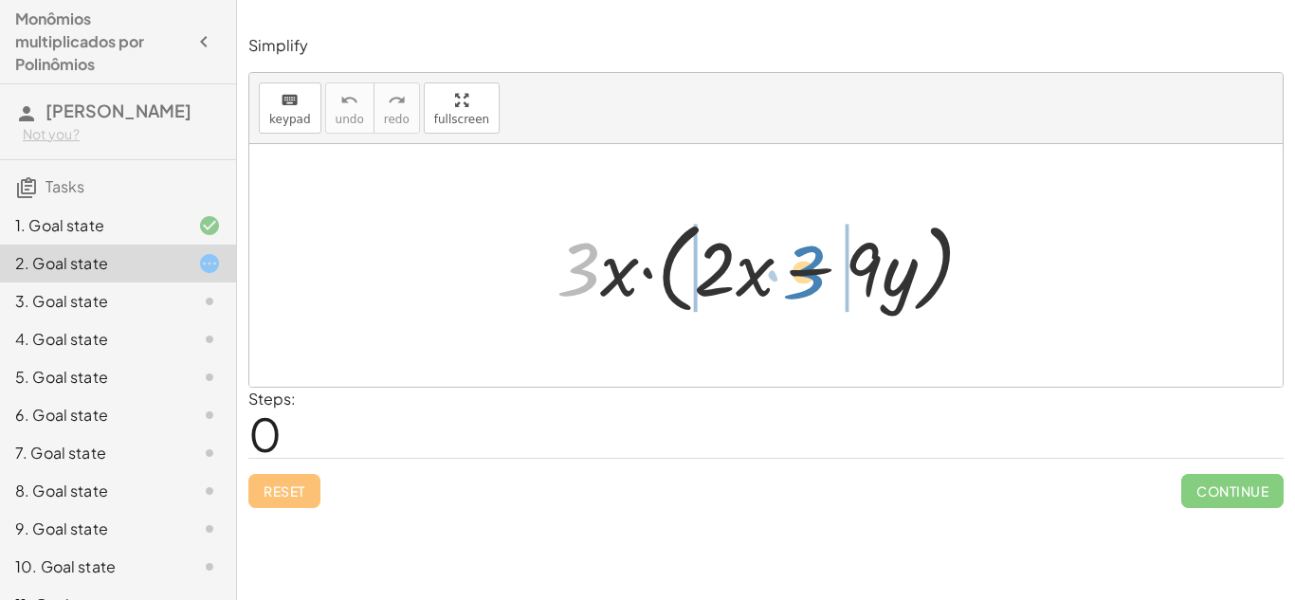
drag, startPoint x: 579, startPoint y: 271, endPoint x: 806, endPoint y: 274, distance: 226.5
click at [806, 274] on div at bounding box center [772, 265] width 451 height 109
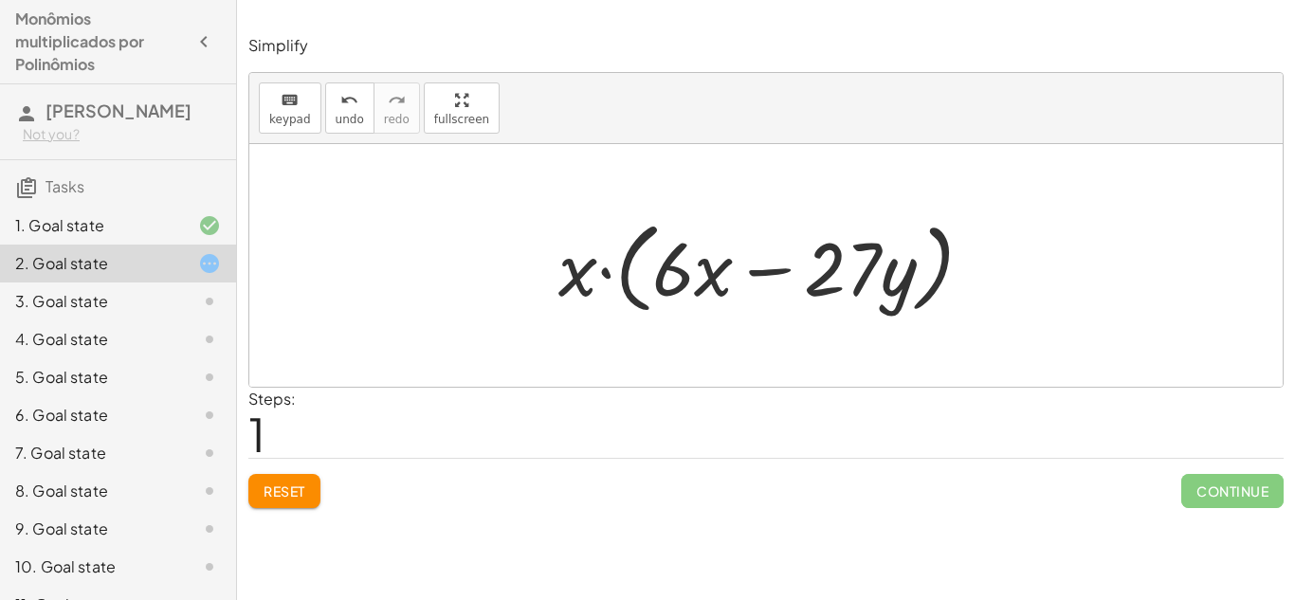
click at [310, 486] on button "Reset" at bounding box center [284, 491] width 72 height 34
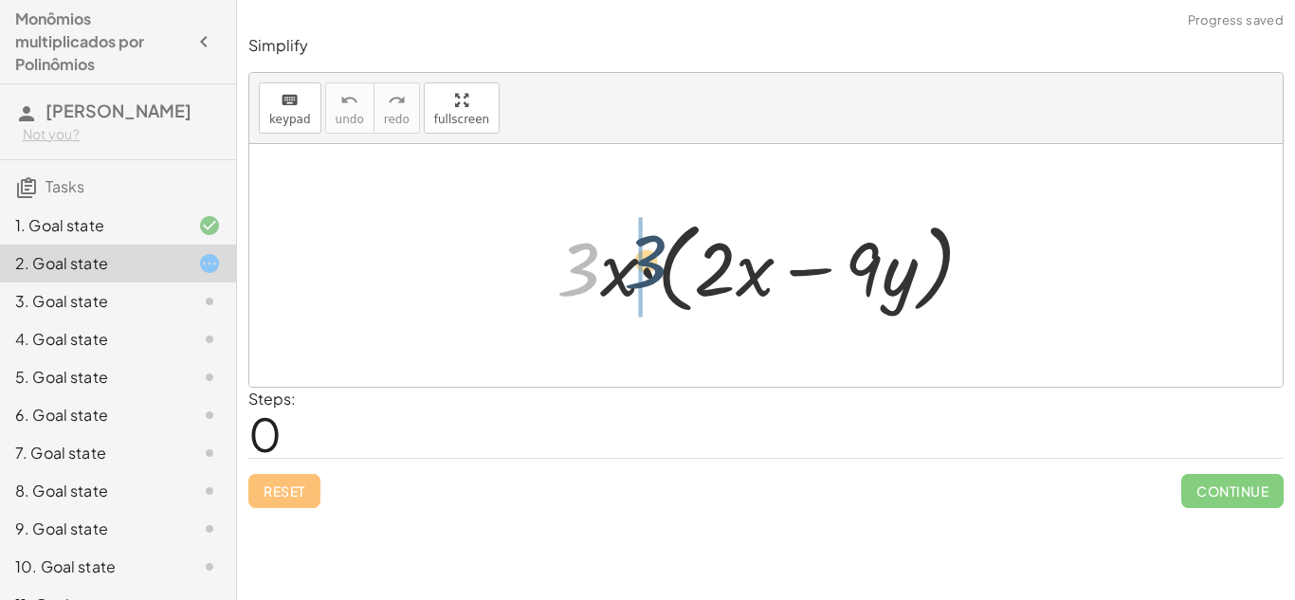
drag, startPoint x: 589, startPoint y: 269, endPoint x: 866, endPoint y: 210, distance: 282.9
click at [866, 211] on div at bounding box center [772, 265] width 451 height 109
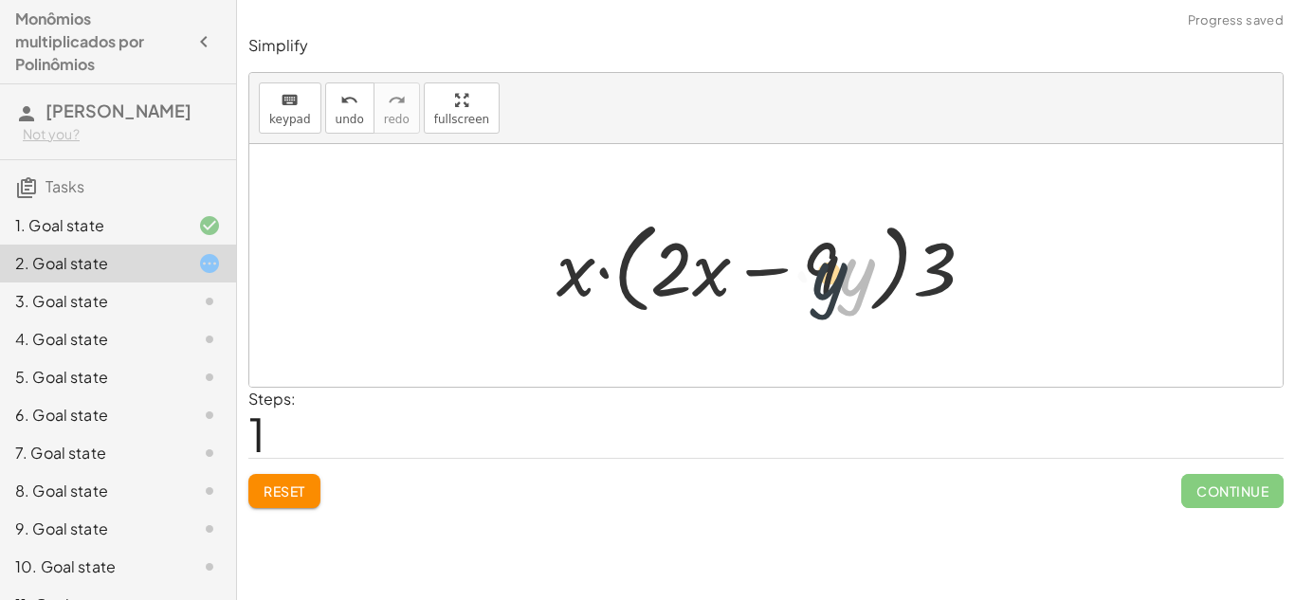
drag, startPoint x: 869, startPoint y: 232, endPoint x: 841, endPoint y: 236, distance: 28.7
click at [841, 236] on div at bounding box center [772, 265] width 451 height 109
click at [282, 499] on button "Reset" at bounding box center [284, 491] width 72 height 34
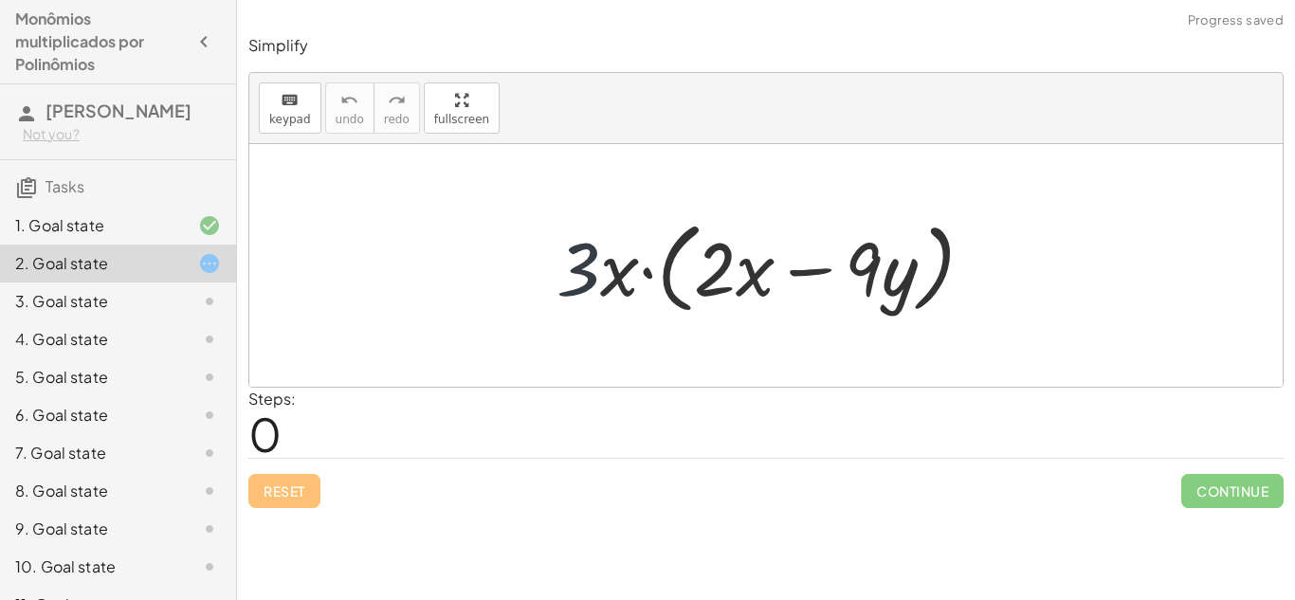
click at [585, 260] on div at bounding box center [772, 265] width 451 height 109
drag, startPoint x: 575, startPoint y: 270, endPoint x: 801, endPoint y: 280, distance: 225.7
click at [801, 280] on div at bounding box center [772, 265] width 451 height 109
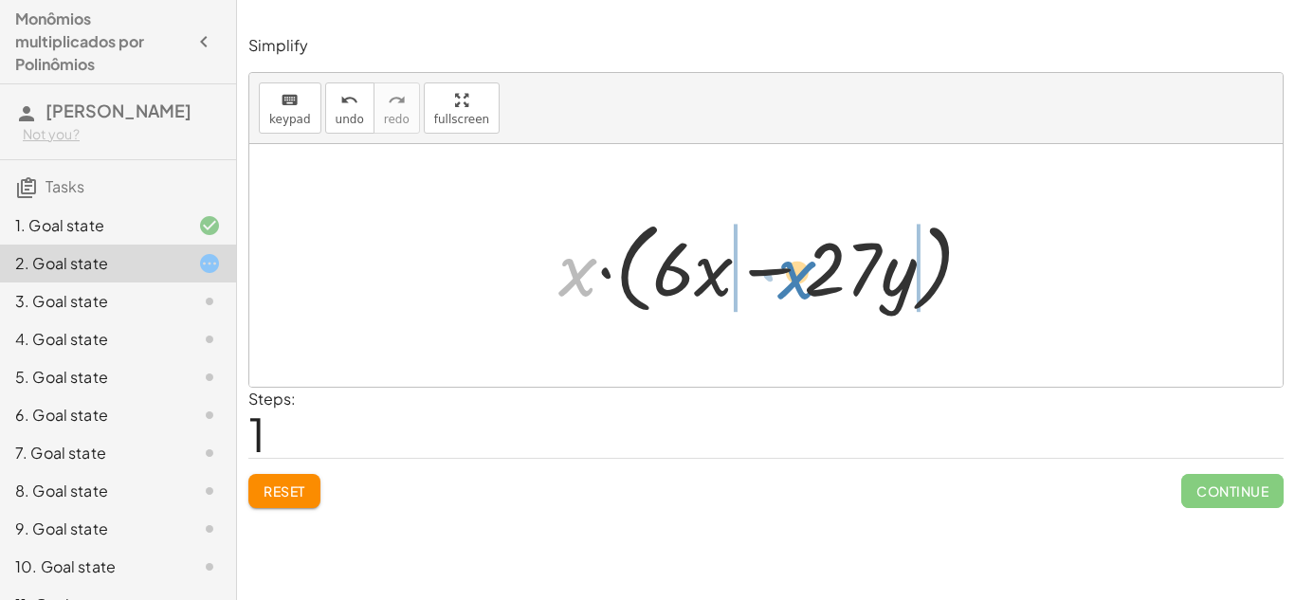
drag, startPoint x: 565, startPoint y: 281, endPoint x: 781, endPoint y: 281, distance: 216.1
click at [781, 281] on div at bounding box center [773, 265] width 448 height 109
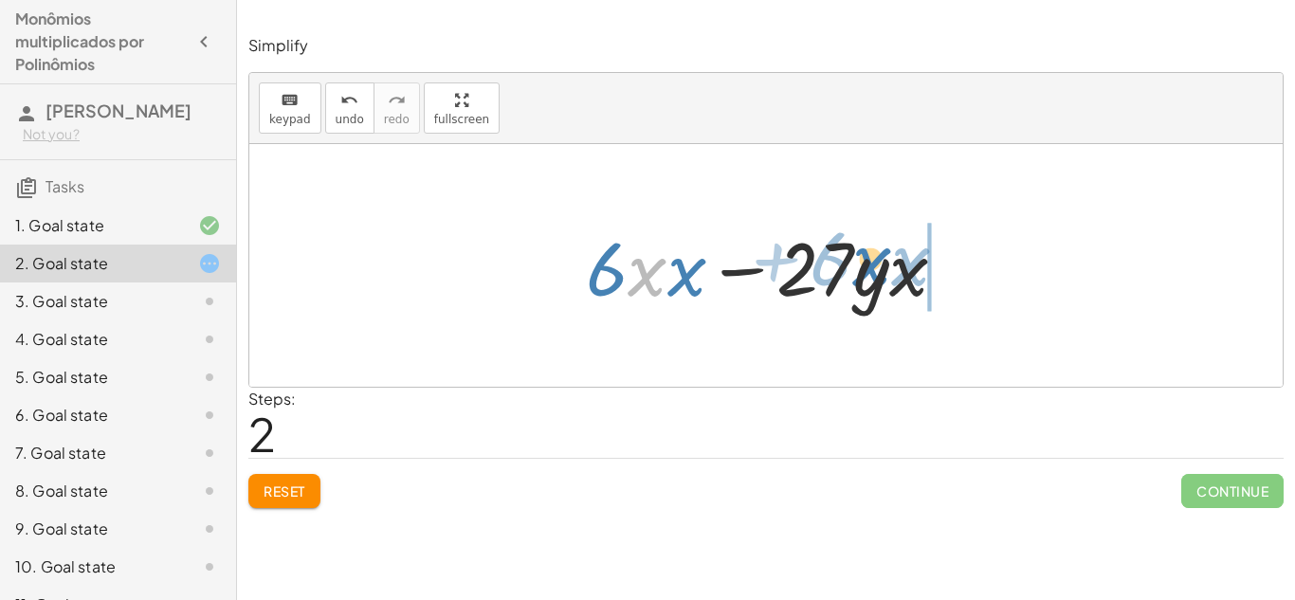
drag, startPoint x: 648, startPoint y: 269, endPoint x: 874, endPoint y: 259, distance: 225.8
click at [874, 259] on div at bounding box center [773, 266] width 394 height 98
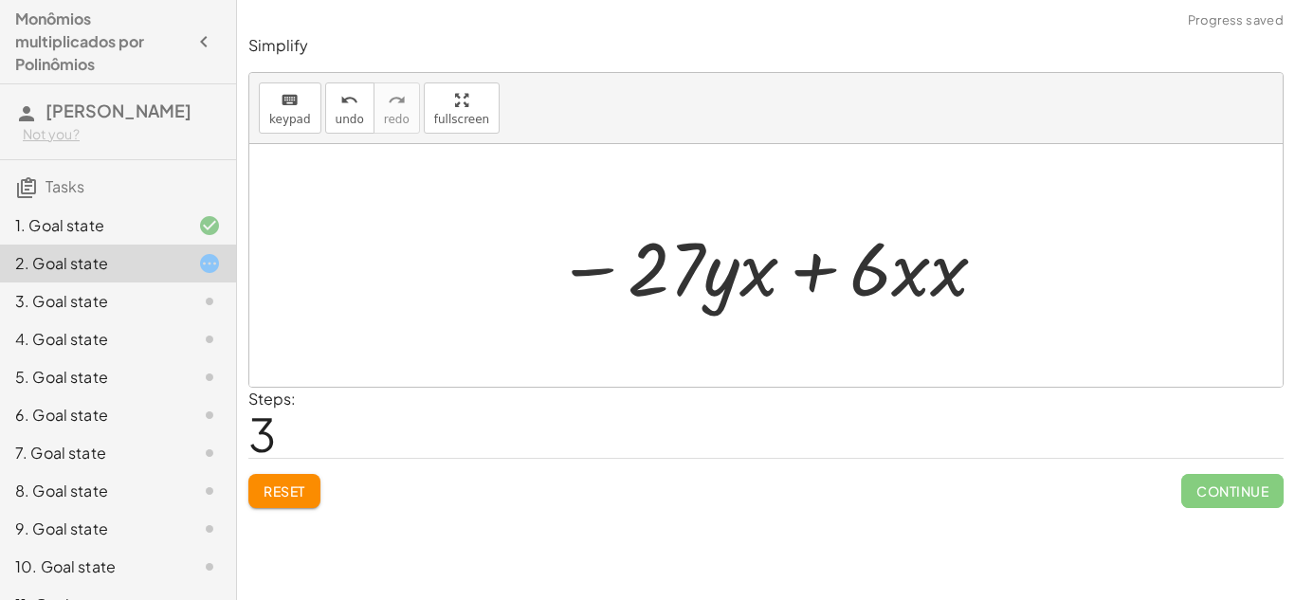
click at [284, 486] on span "Reset" at bounding box center [284, 490] width 42 height 17
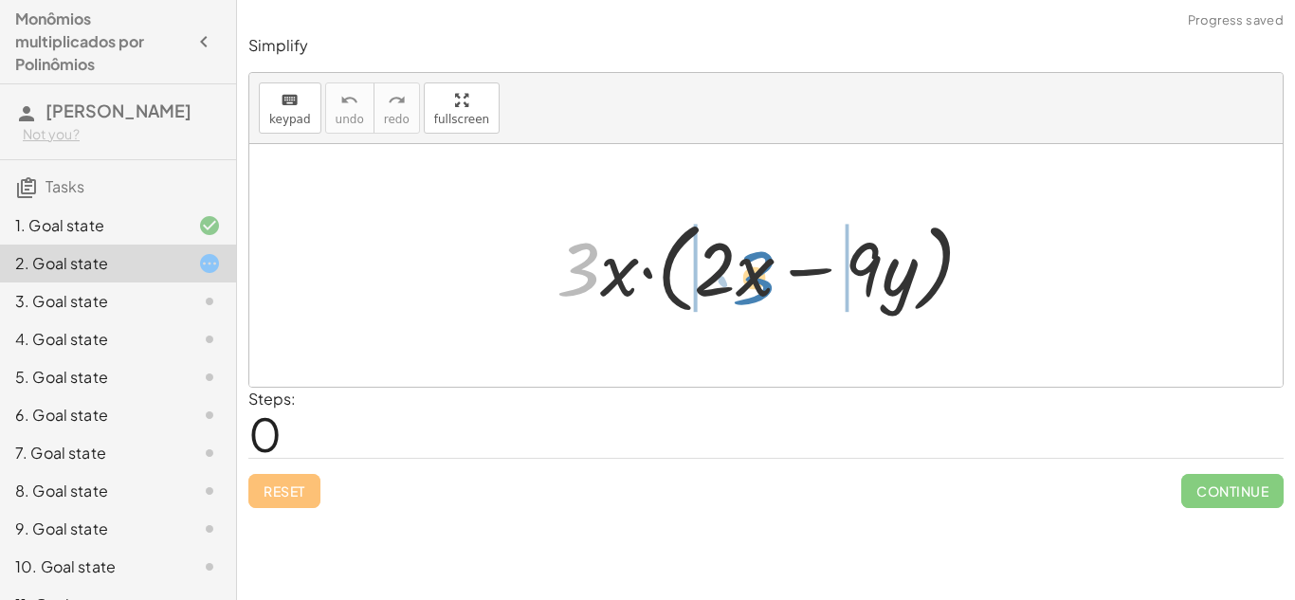
drag, startPoint x: 582, startPoint y: 254, endPoint x: 755, endPoint y: 263, distance: 173.6
click at [755, 263] on div at bounding box center [772, 265] width 451 height 109
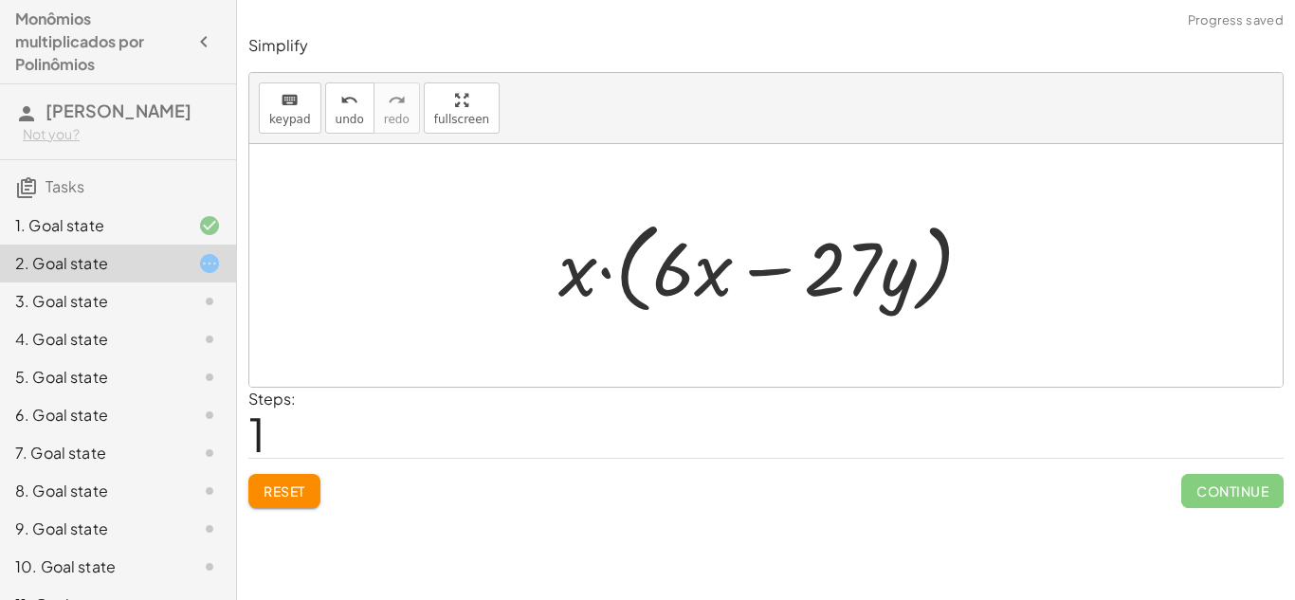
click at [272, 496] on span "Reset" at bounding box center [284, 490] width 42 height 17
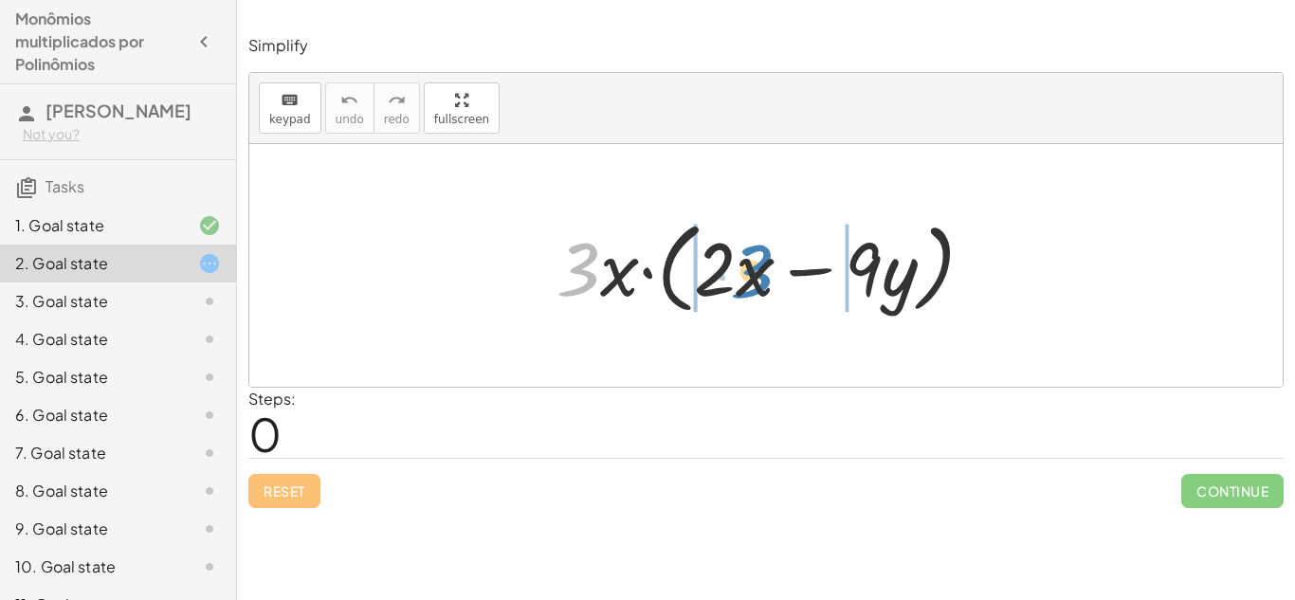
drag, startPoint x: 580, startPoint y: 272, endPoint x: 747, endPoint y: 274, distance: 166.8
click at [747, 274] on div at bounding box center [772, 265] width 451 height 109
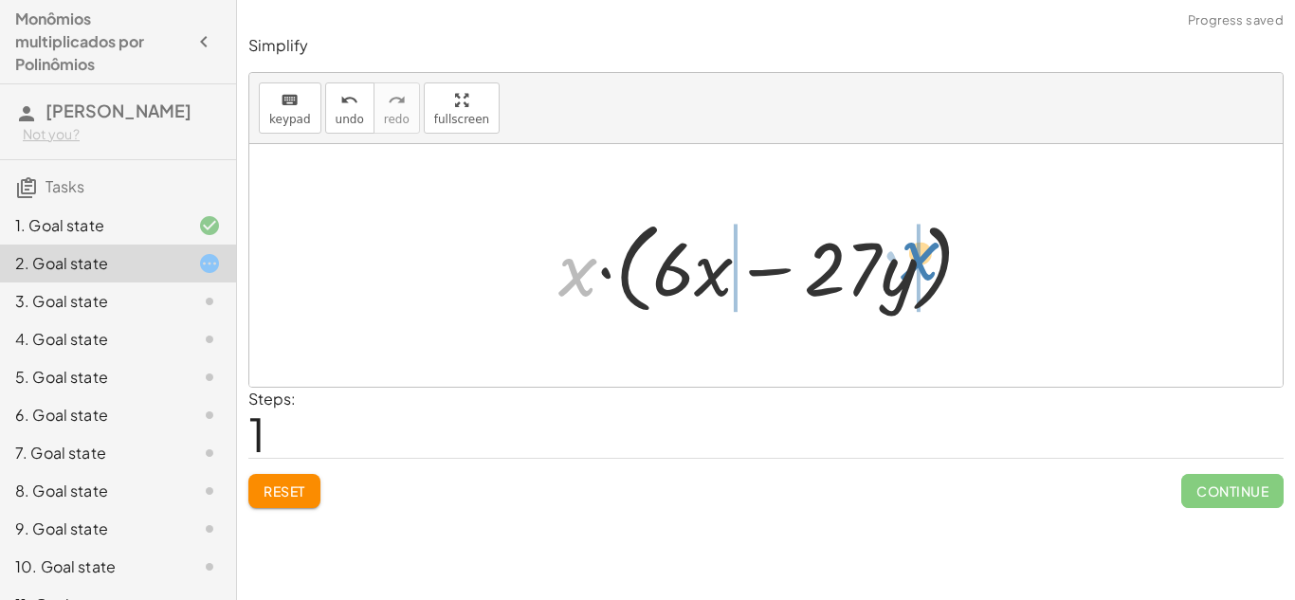
drag, startPoint x: 586, startPoint y: 281, endPoint x: 928, endPoint y: 266, distance: 342.4
click at [928, 266] on div at bounding box center [773, 265] width 448 height 109
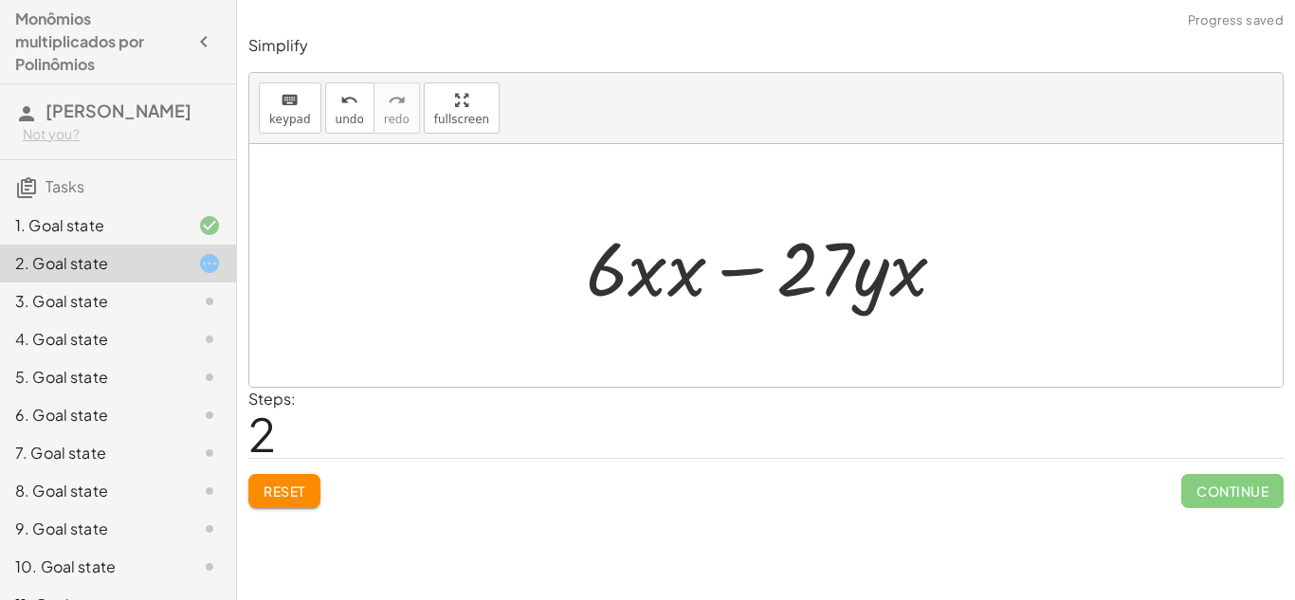
click at [283, 498] on span "Reset" at bounding box center [284, 490] width 42 height 17
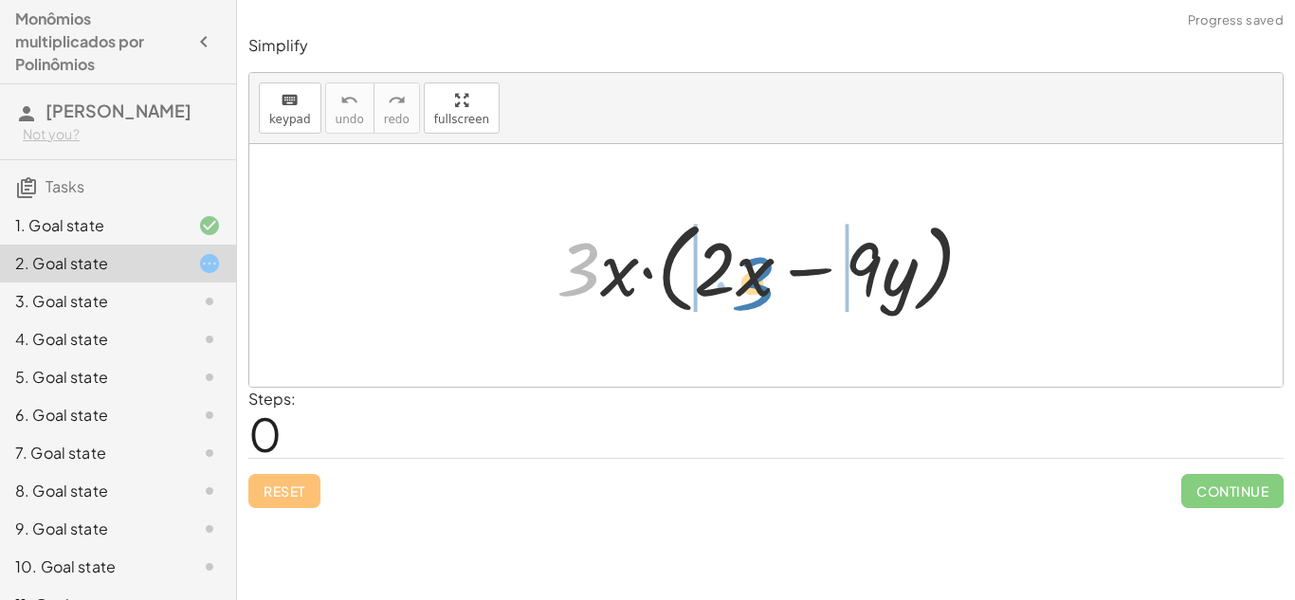
drag, startPoint x: 593, startPoint y: 264, endPoint x: 744, endPoint y: 272, distance: 150.9
click at [744, 272] on div at bounding box center [772, 265] width 451 height 109
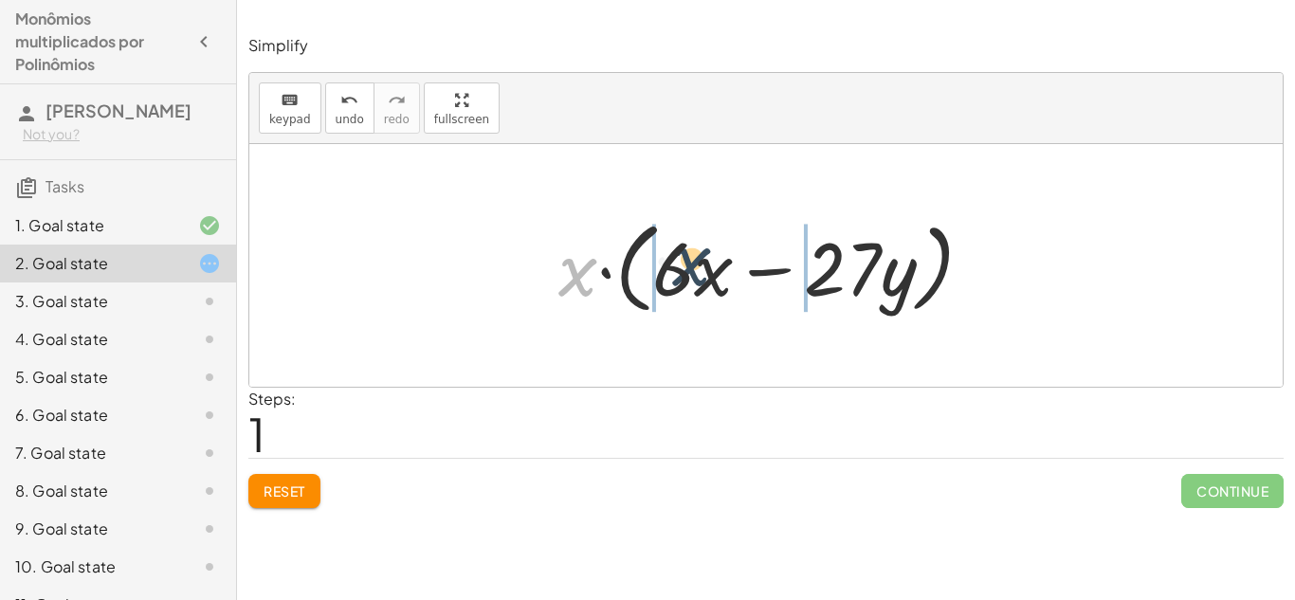
drag, startPoint x: 584, startPoint y: 270, endPoint x: 722, endPoint y: 268, distance: 138.4
click at [722, 268] on div at bounding box center [773, 265] width 448 height 109
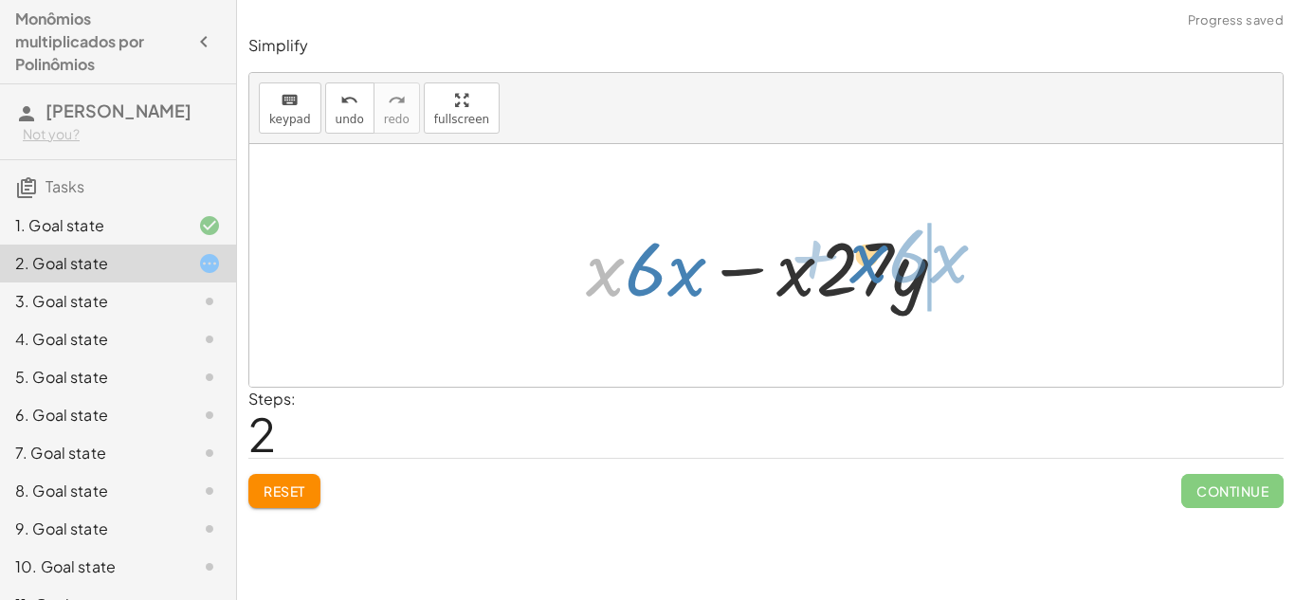
drag, startPoint x: 591, startPoint y: 280, endPoint x: 863, endPoint y: 274, distance: 272.0
click at [863, 274] on div at bounding box center [773, 266] width 394 height 98
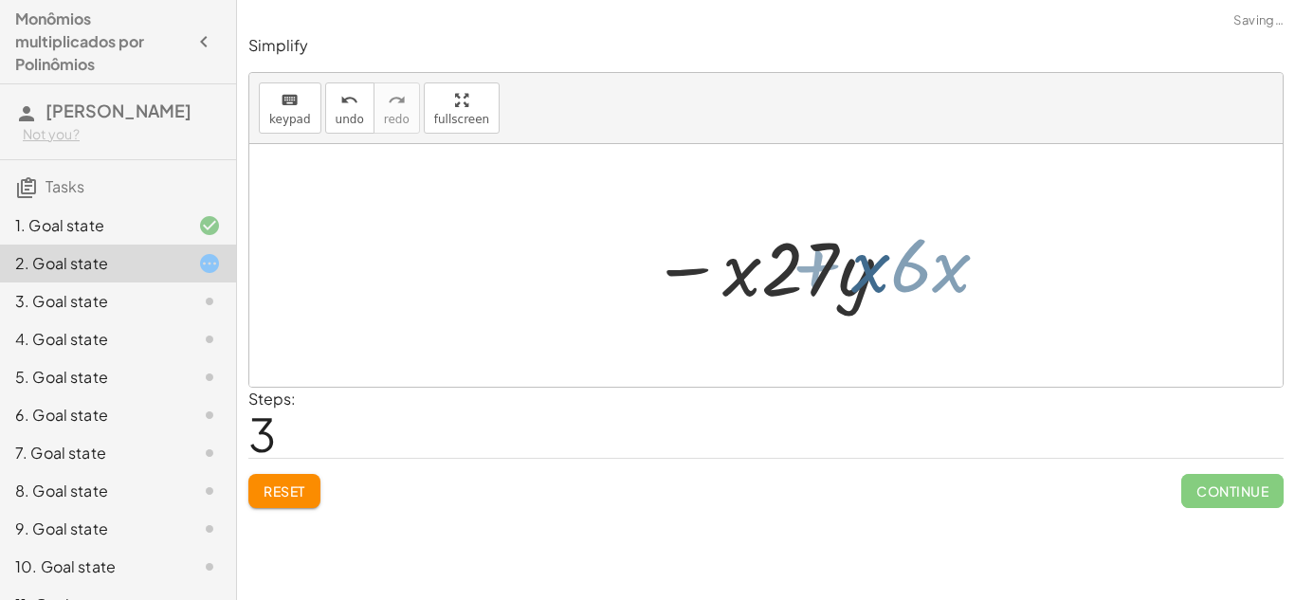
click at [839, 270] on div at bounding box center [760, 266] width 452 height 98
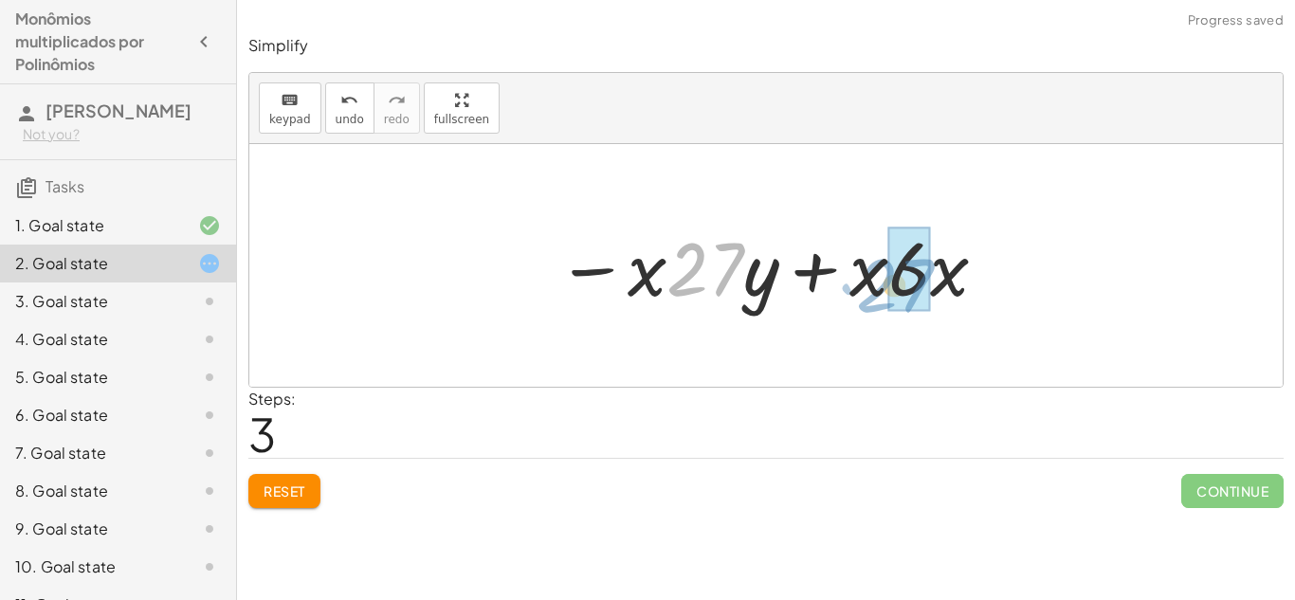
drag, startPoint x: 722, startPoint y: 264, endPoint x: 911, endPoint y: 281, distance: 189.3
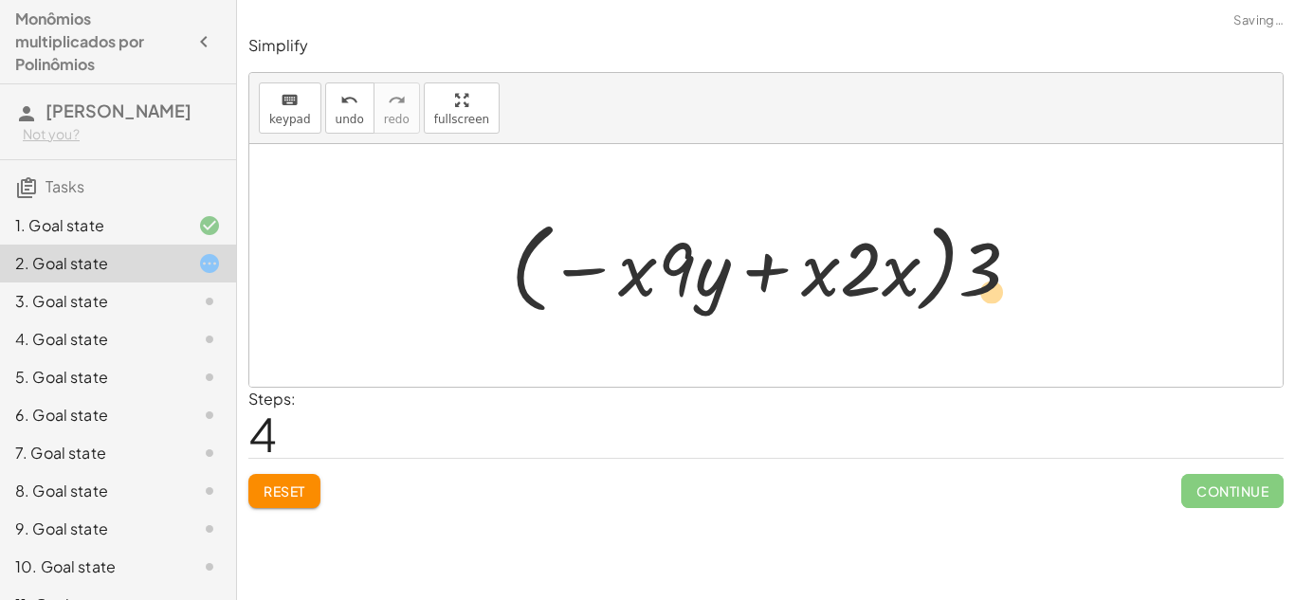
drag, startPoint x: 708, startPoint y: 261, endPoint x: 983, endPoint y: 268, distance: 274.9
click at [983, 268] on div at bounding box center [772, 265] width 543 height 109
click at [271, 481] on button "Reset" at bounding box center [284, 491] width 72 height 34
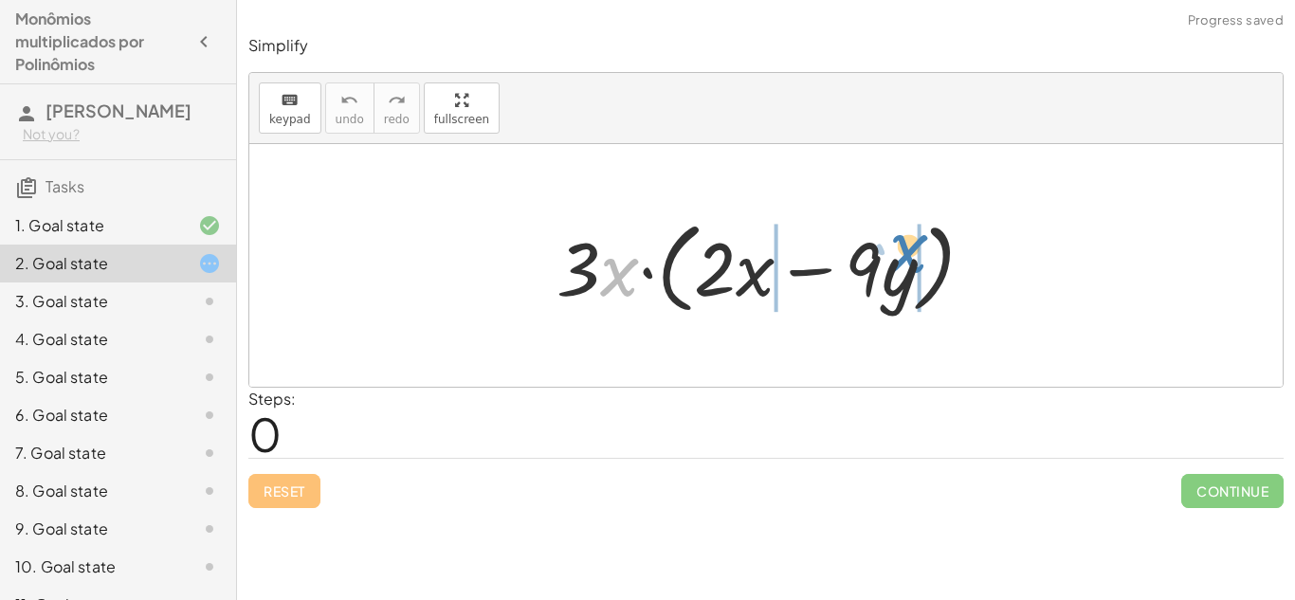
drag, startPoint x: 601, startPoint y: 255, endPoint x: 891, endPoint y: 238, distance: 290.5
click at [891, 238] on div at bounding box center [772, 265] width 451 height 109
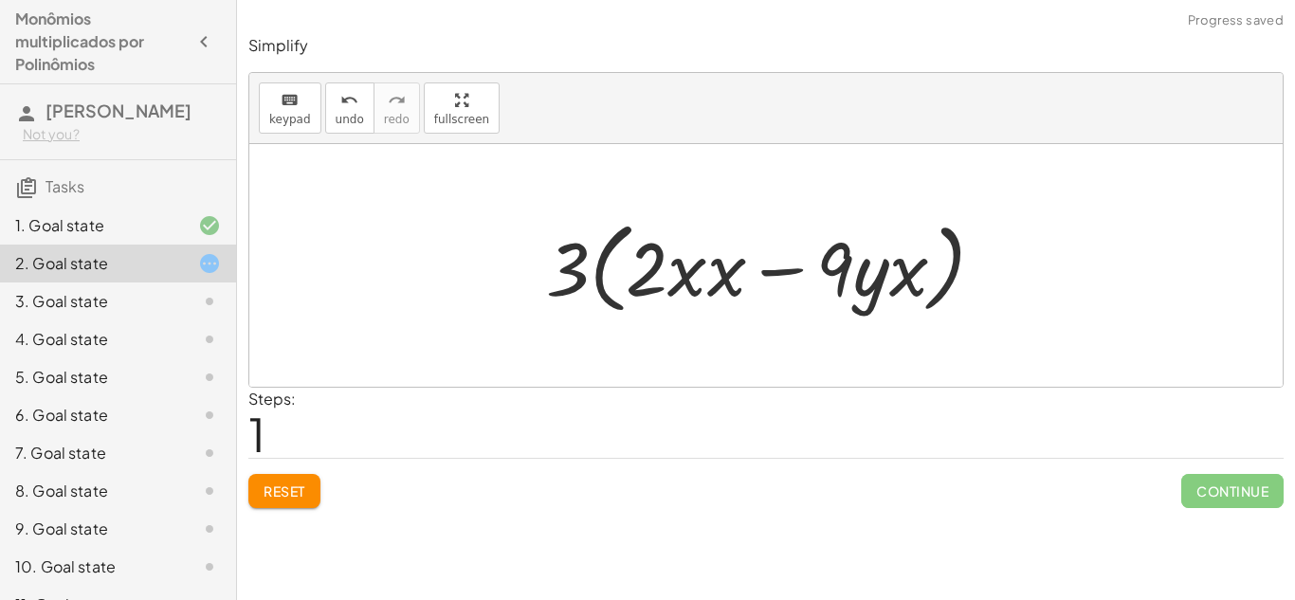
click at [311, 490] on button "Reset" at bounding box center [284, 491] width 72 height 34
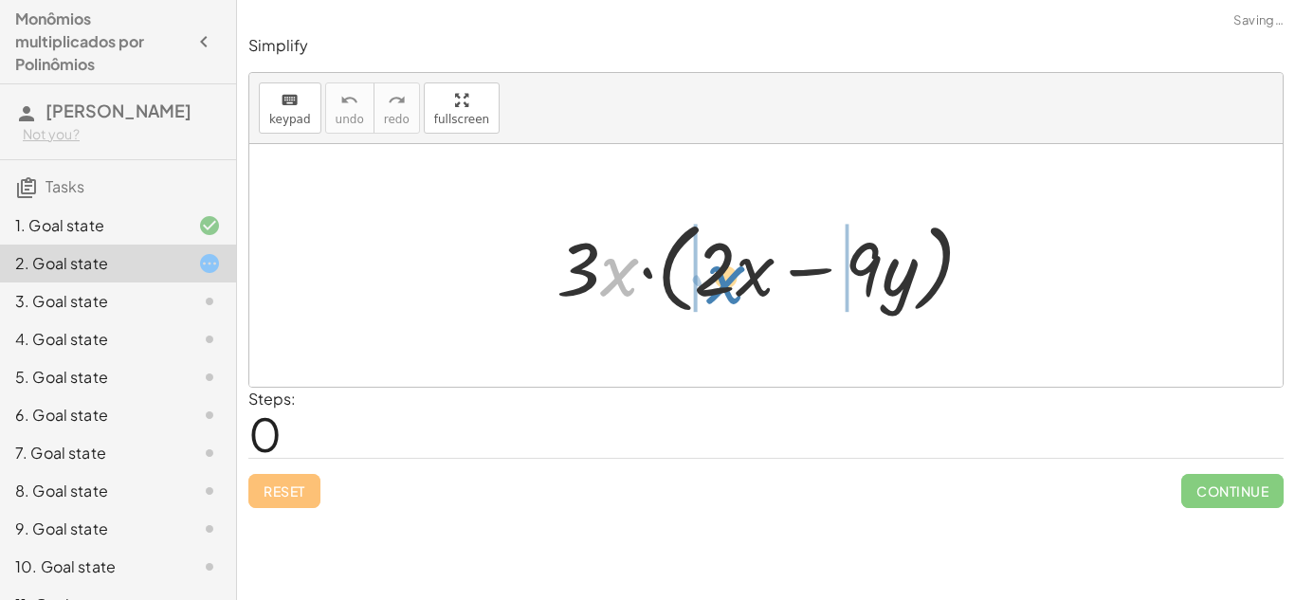
drag, startPoint x: 604, startPoint y: 258, endPoint x: 714, endPoint y: 255, distance: 110.0
click at [714, 255] on div at bounding box center [772, 265] width 451 height 109
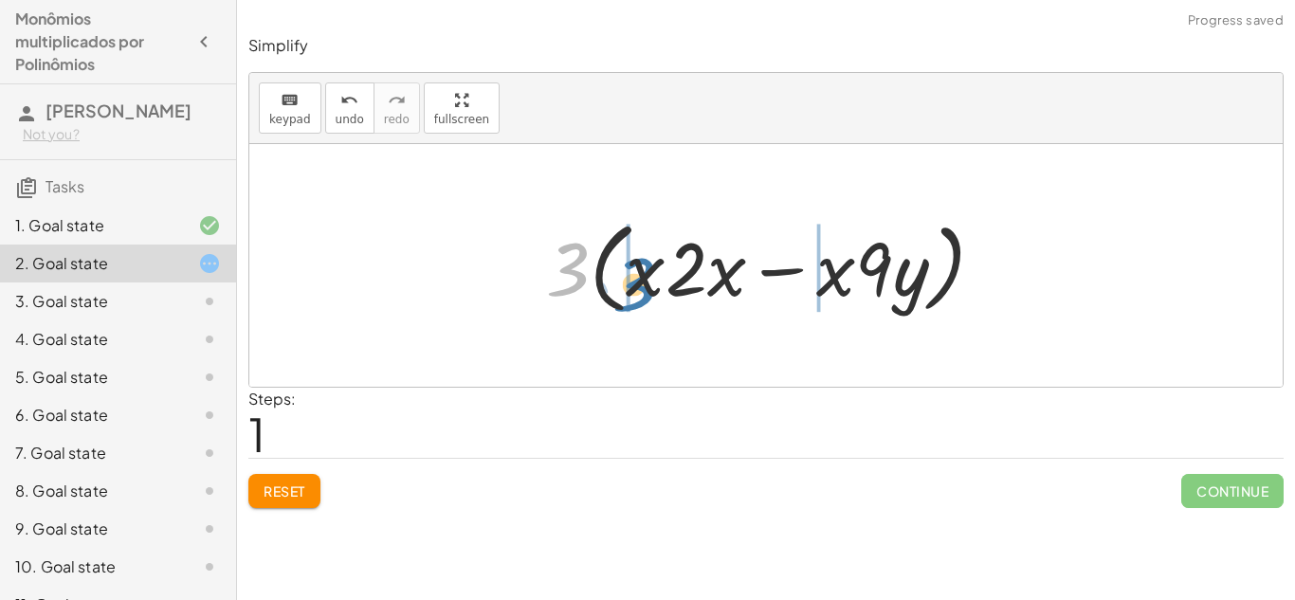
drag, startPoint x: 570, startPoint y: 267, endPoint x: 636, endPoint y: 281, distance: 67.8
click at [636, 281] on div at bounding box center [772, 265] width 472 height 109
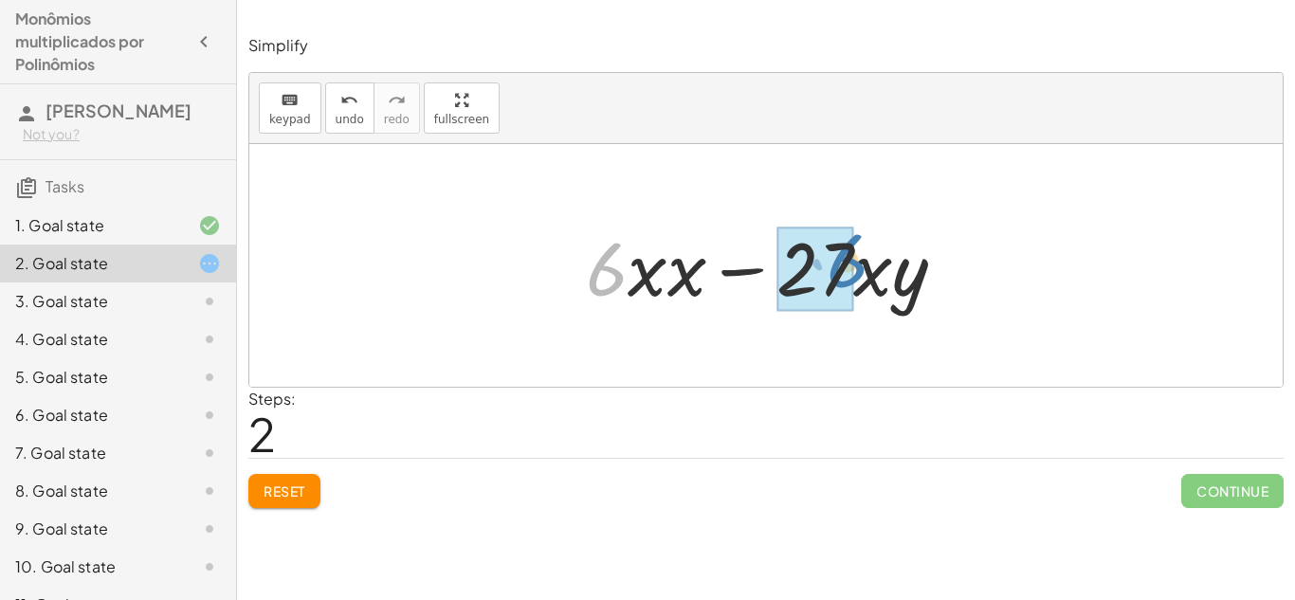
drag, startPoint x: 593, startPoint y: 281, endPoint x: 824, endPoint y: 283, distance: 230.3
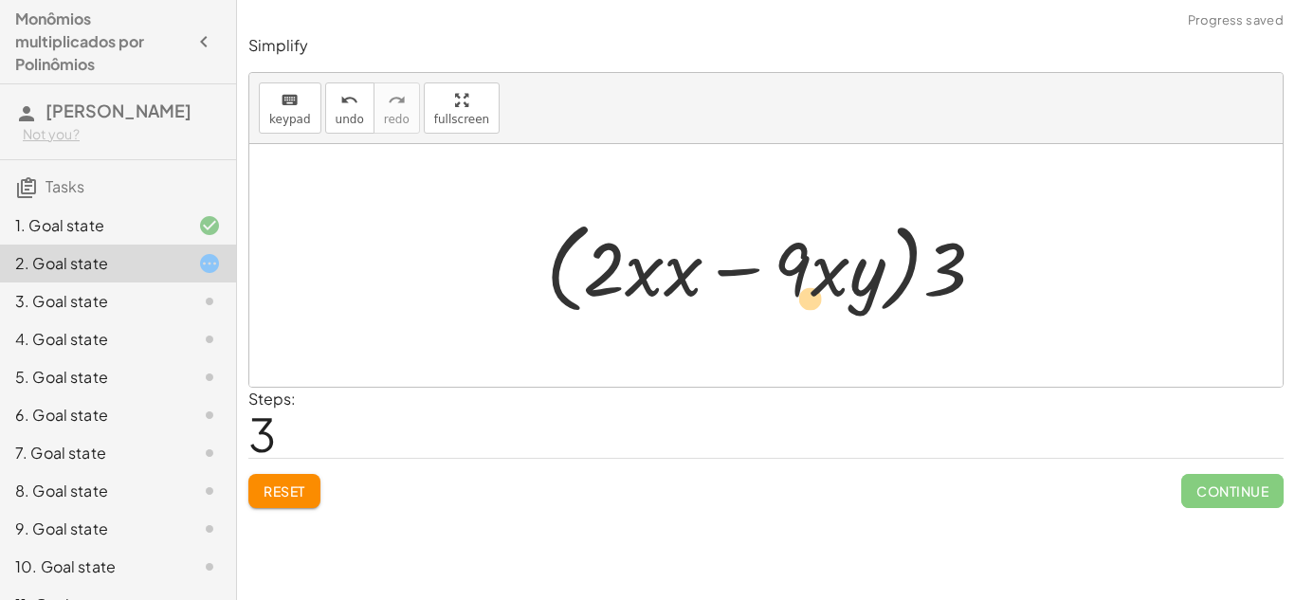
drag, startPoint x: 604, startPoint y: 254, endPoint x: 711, endPoint y: 292, distance: 113.6
click at [711, 292] on div at bounding box center [772, 265] width 472 height 109
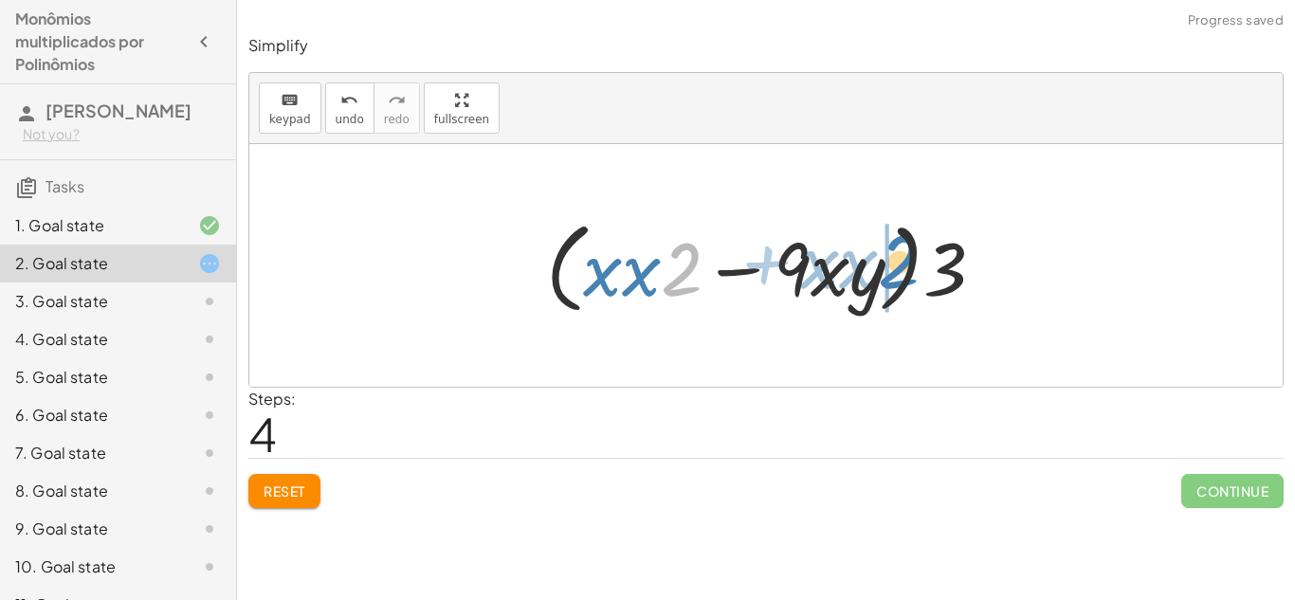
drag, startPoint x: 678, startPoint y: 269, endPoint x: 895, endPoint y: 268, distance: 217.0
click at [895, 268] on div at bounding box center [772, 265] width 472 height 109
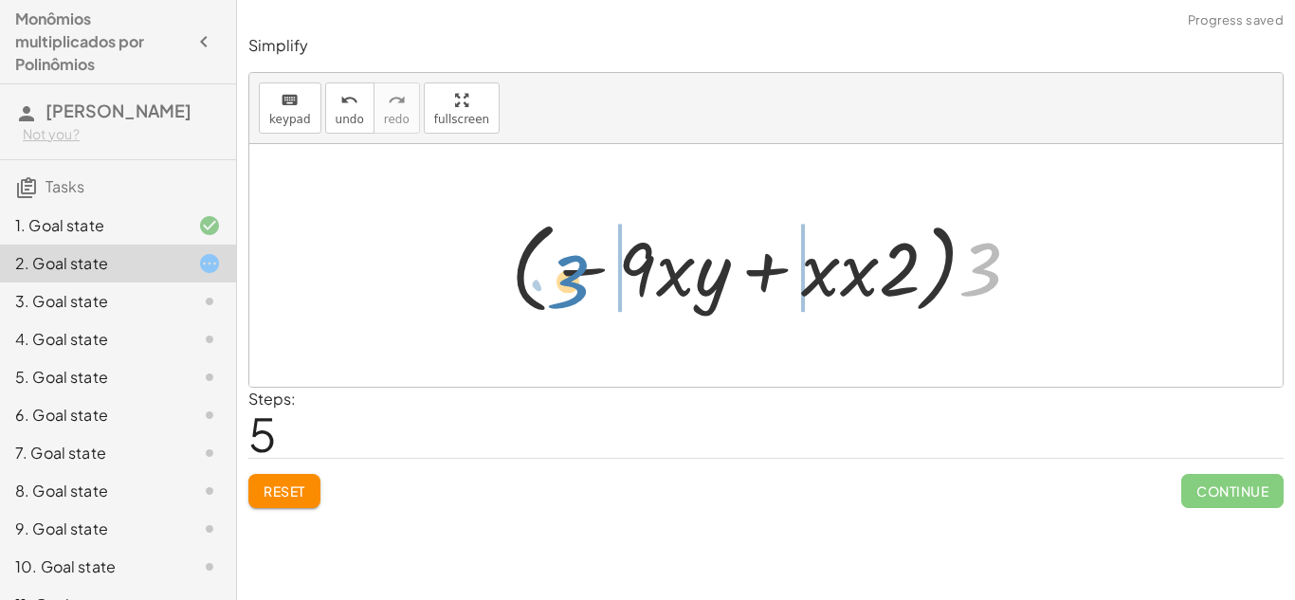
drag, startPoint x: 1009, startPoint y: 273, endPoint x: 599, endPoint y: 285, distance: 410.5
click at [599, 285] on div at bounding box center [772, 265] width 543 height 109
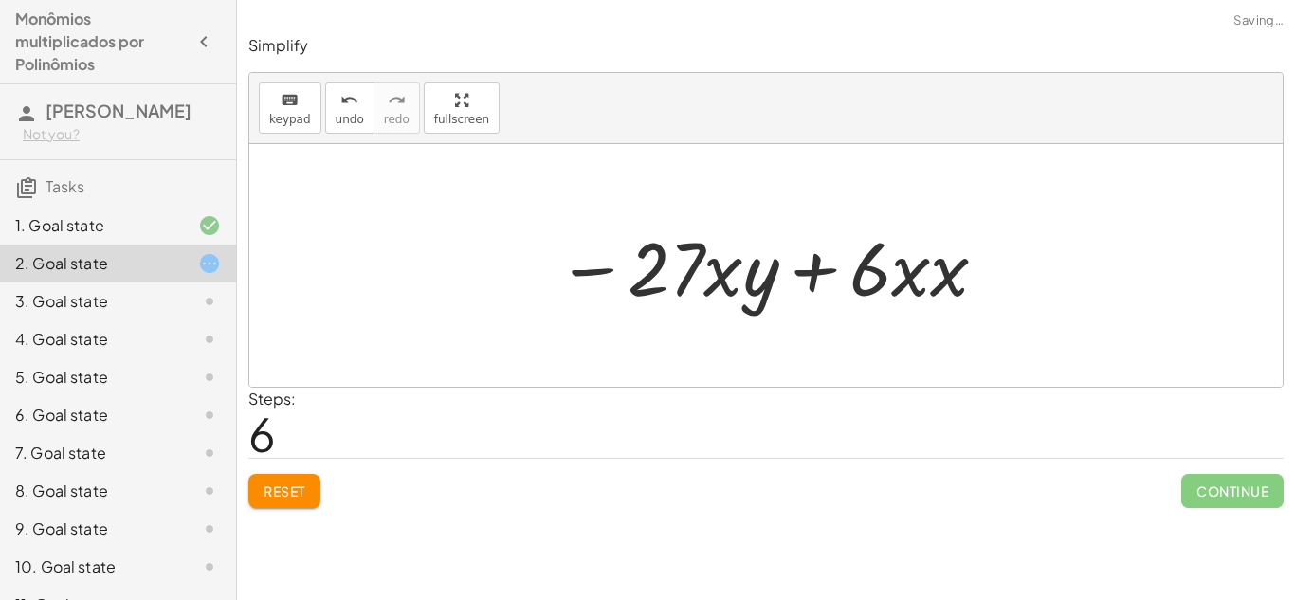
click at [284, 492] on span "Reset" at bounding box center [284, 490] width 42 height 17
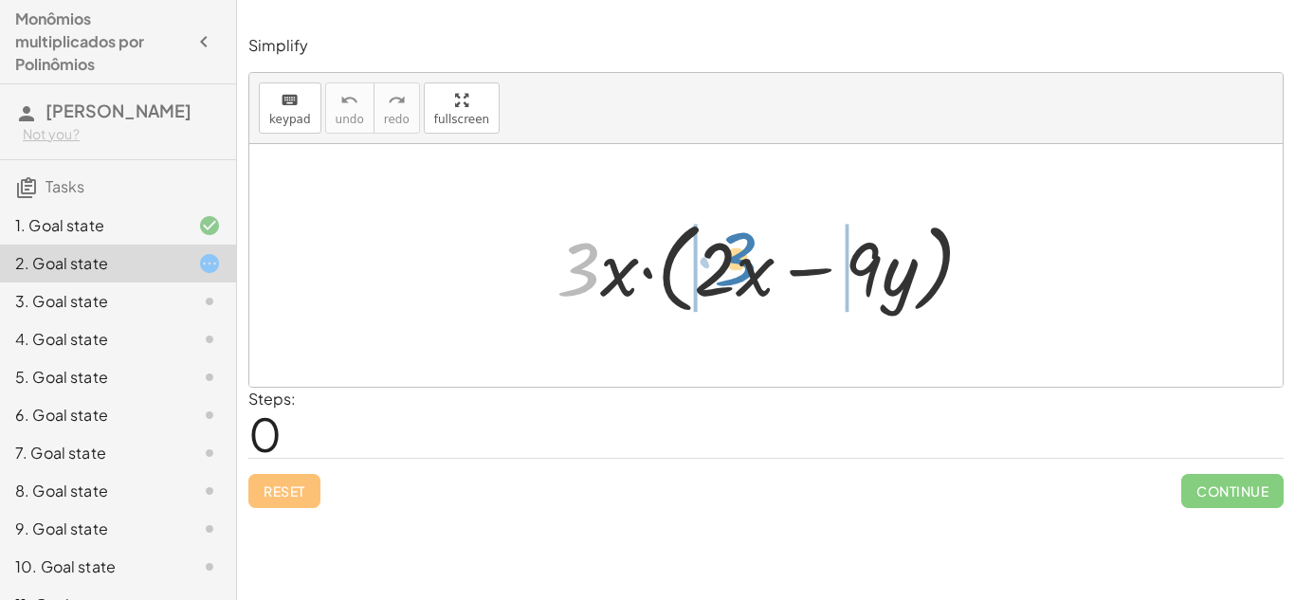
drag, startPoint x: 570, startPoint y: 257, endPoint x: 734, endPoint y: 246, distance: 164.3
click at [734, 246] on div at bounding box center [772, 265] width 451 height 109
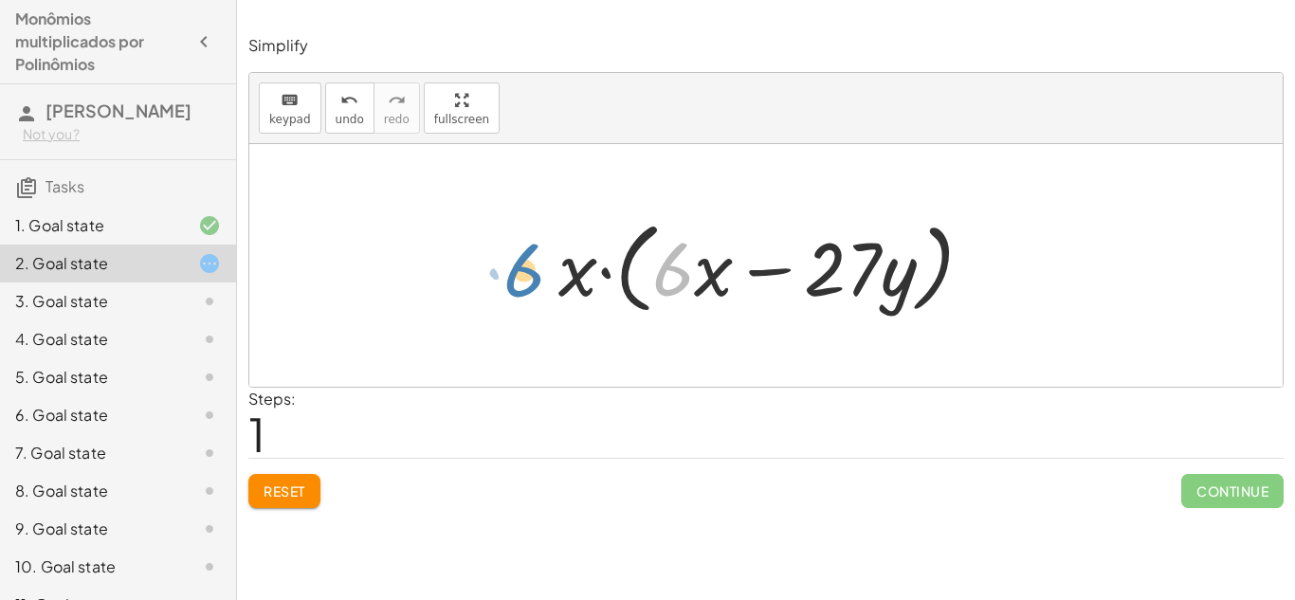
drag, startPoint x: 662, startPoint y: 288, endPoint x: 515, endPoint y: 290, distance: 147.9
click at [515, 290] on div "· 3 · x · ( + · 2 · x − · 9 · y ) · x · ( + · 3 · 2 · x − · 3 · 9 · y ) · 6 + ·…" at bounding box center [765, 265] width 1033 height 243
drag, startPoint x: 652, startPoint y: 264, endPoint x: 898, endPoint y: 308, distance: 250.2
click at [898, 308] on div at bounding box center [773, 265] width 448 height 109
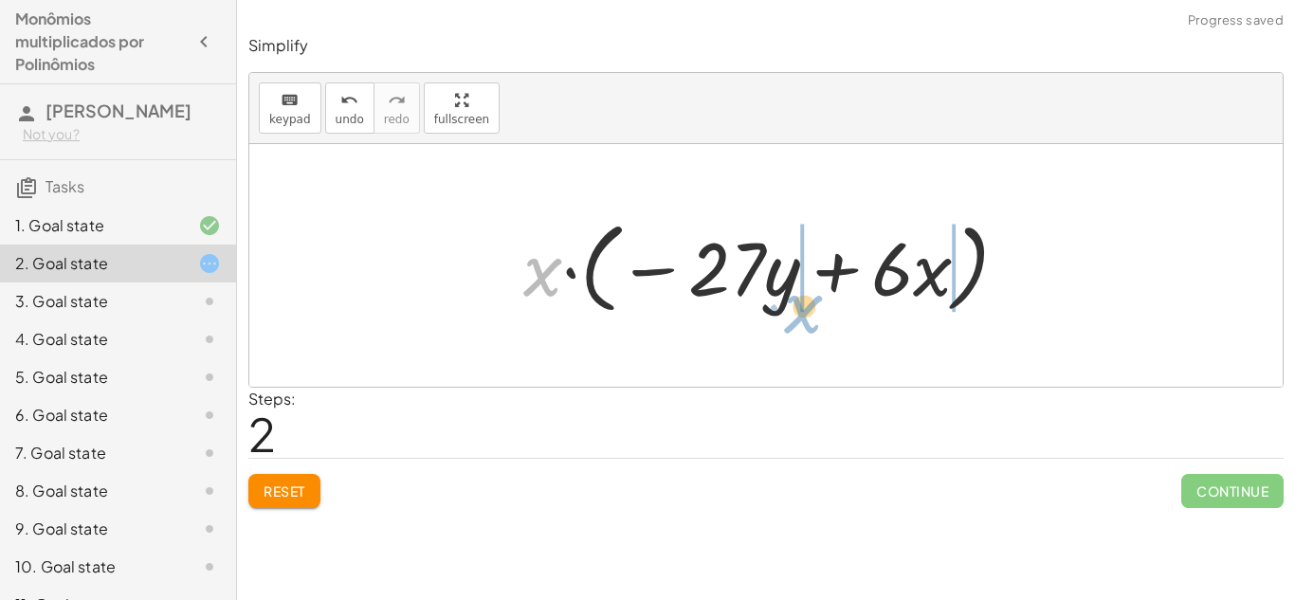
drag, startPoint x: 552, startPoint y: 278, endPoint x: 814, endPoint y: 313, distance: 263.9
click at [814, 313] on div at bounding box center [773, 265] width 518 height 109
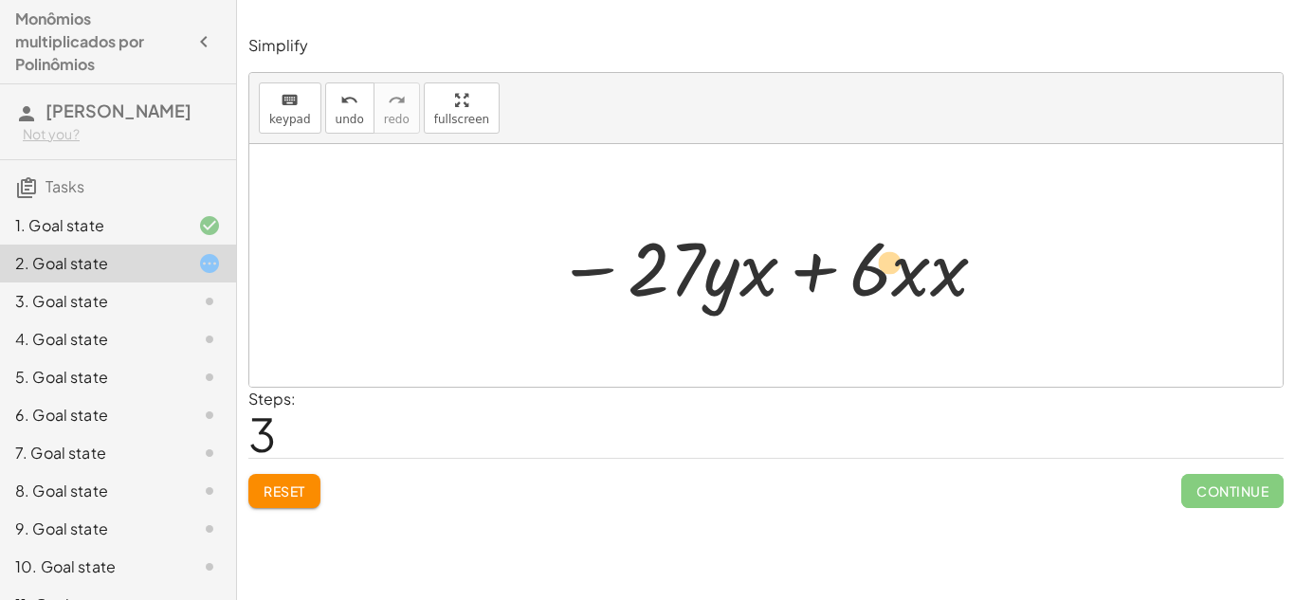
drag, startPoint x: 606, startPoint y: 277, endPoint x: 791, endPoint y: 272, distance: 185.8
click at [791, 272] on div at bounding box center [773, 266] width 452 height 98
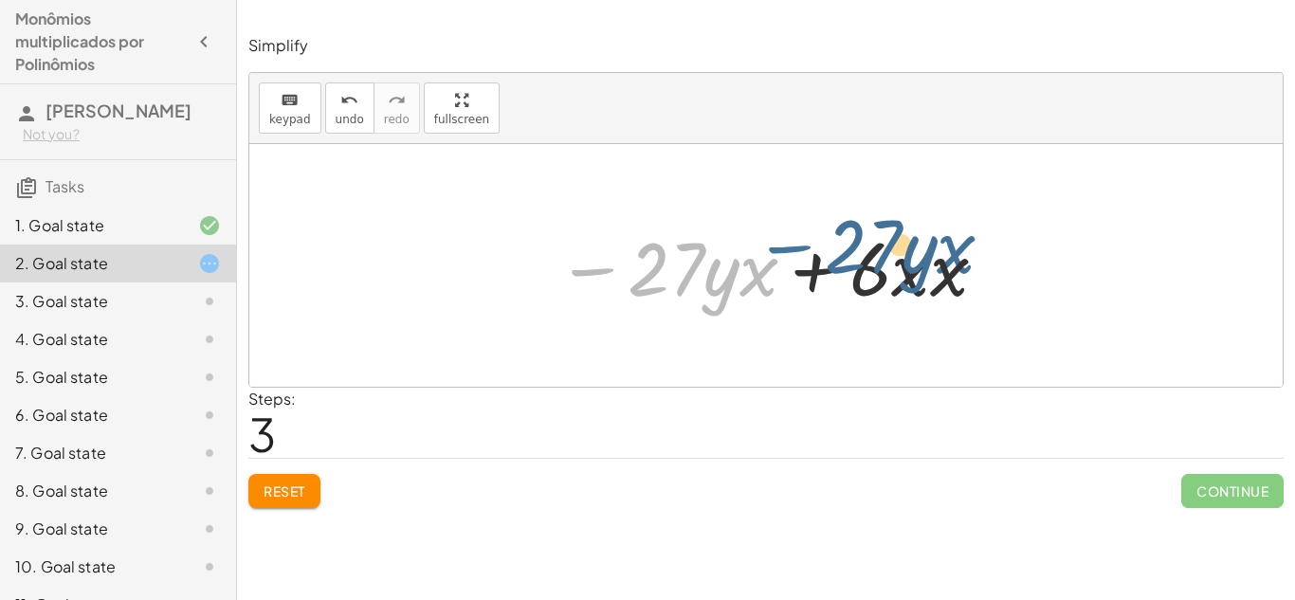
drag, startPoint x: 596, startPoint y: 277, endPoint x: 798, endPoint y: 283, distance: 202.0
click at [798, 283] on div at bounding box center [773, 266] width 452 height 98
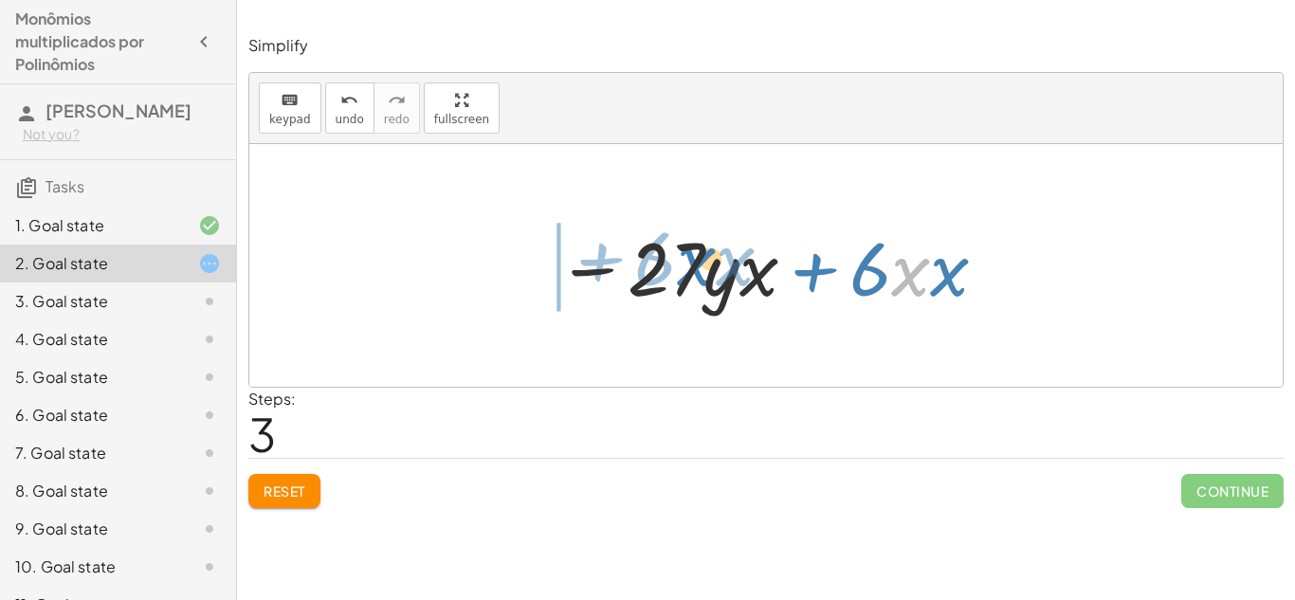
drag, startPoint x: 903, startPoint y: 281, endPoint x: 661, endPoint y: 269, distance: 242.0
click at [661, 269] on div at bounding box center [773, 266] width 452 height 98
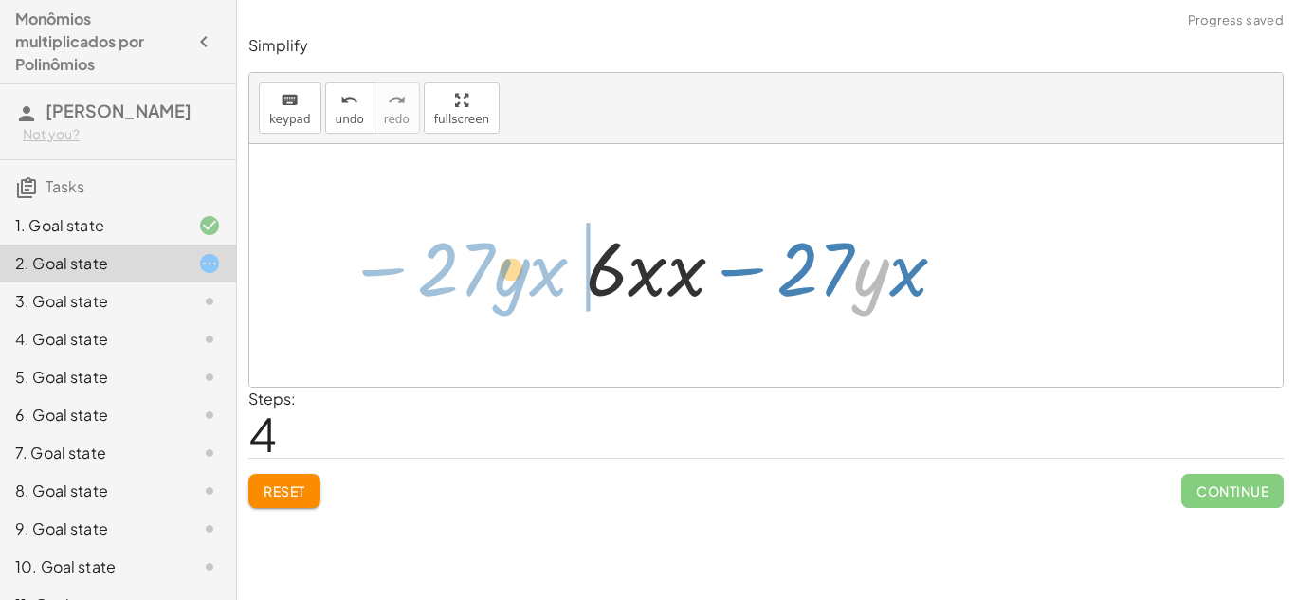
drag, startPoint x: 873, startPoint y: 264, endPoint x: 535, endPoint y: 269, distance: 337.4
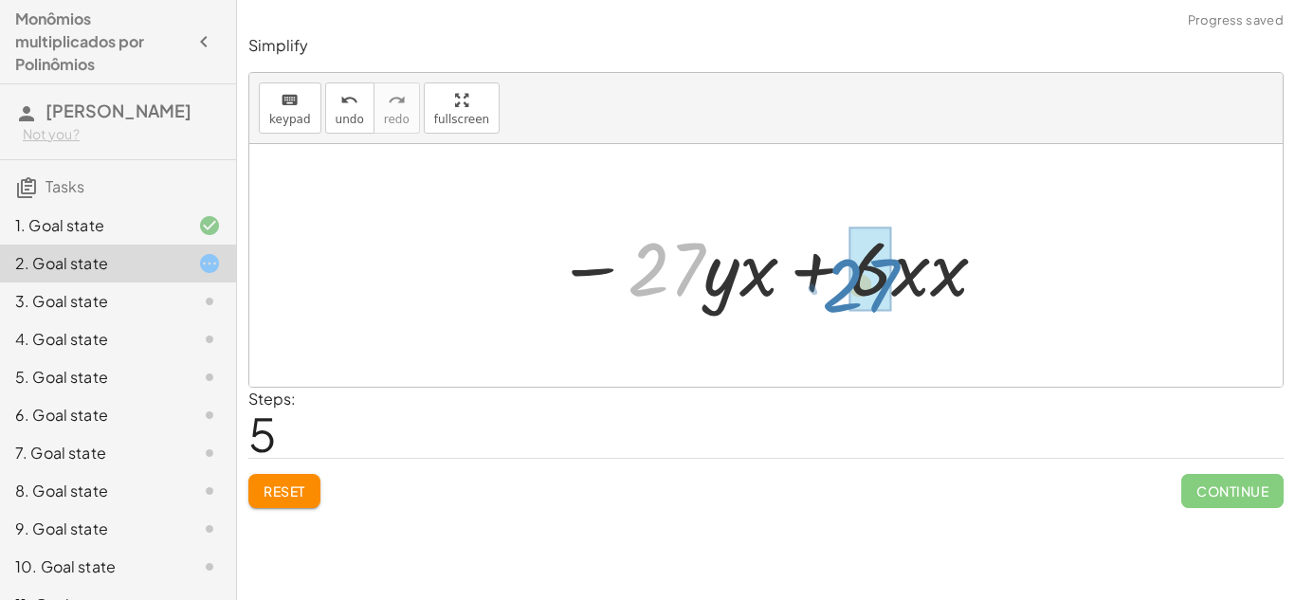
drag, startPoint x: 702, startPoint y: 282, endPoint x: 939, endPoint y: 320, distance: 239.9
click at [939, 320] on div "· 3 · x · ( + · 2 · x − · 9 · y ) · x · ( + · 3 · 2 · x − · 3 · 9 · y ) · x · (…" at bounding box center [765, 265] width 1033 height 243
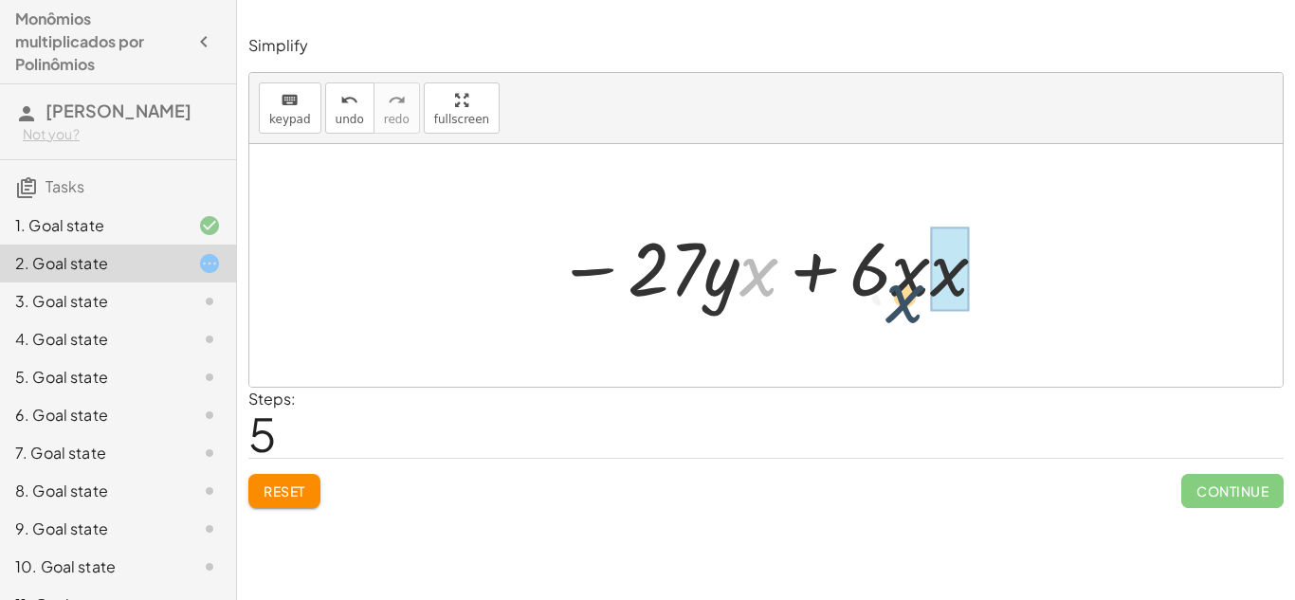
drag, startPoint x: 743, startPoint y: 259, endPoint x: 923, endPoint y: 285, distance: 182.0
click at [923, 285] on div at bounding box center [773, 266] width 452 height 98
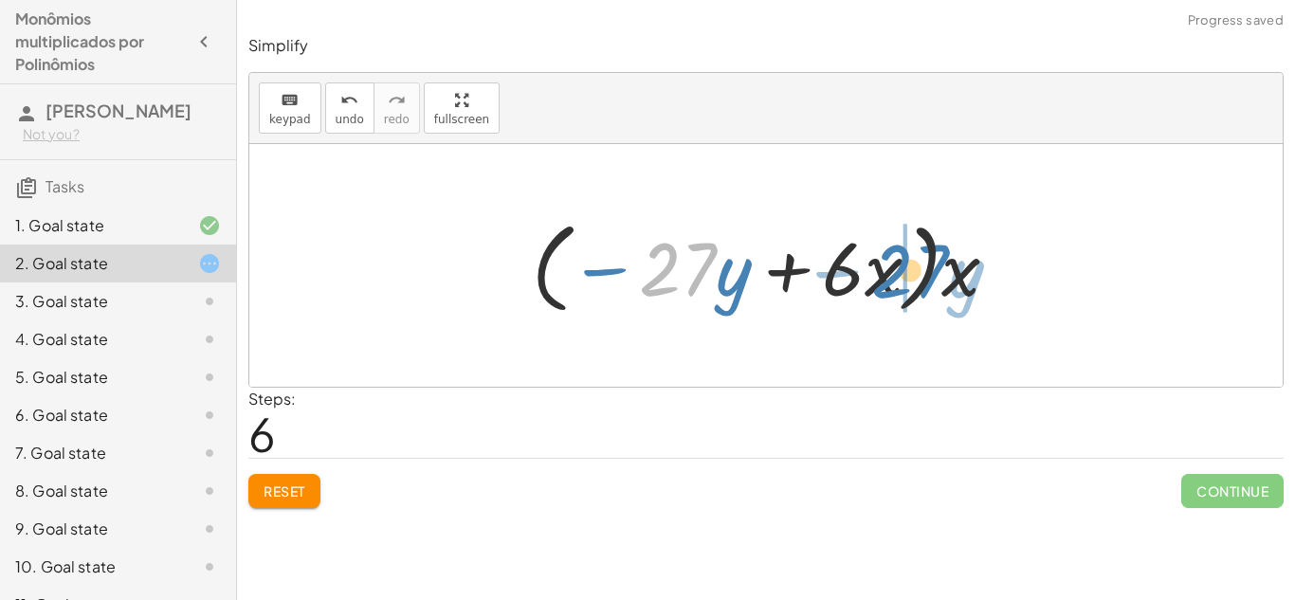
drag, startPoint x: 697, startPoint y: 262, endPoint x: 929, endPoint y: 263, distance: 232.2
click at [929, 263] on div at bounding box center [772, 265] width 501 height 109
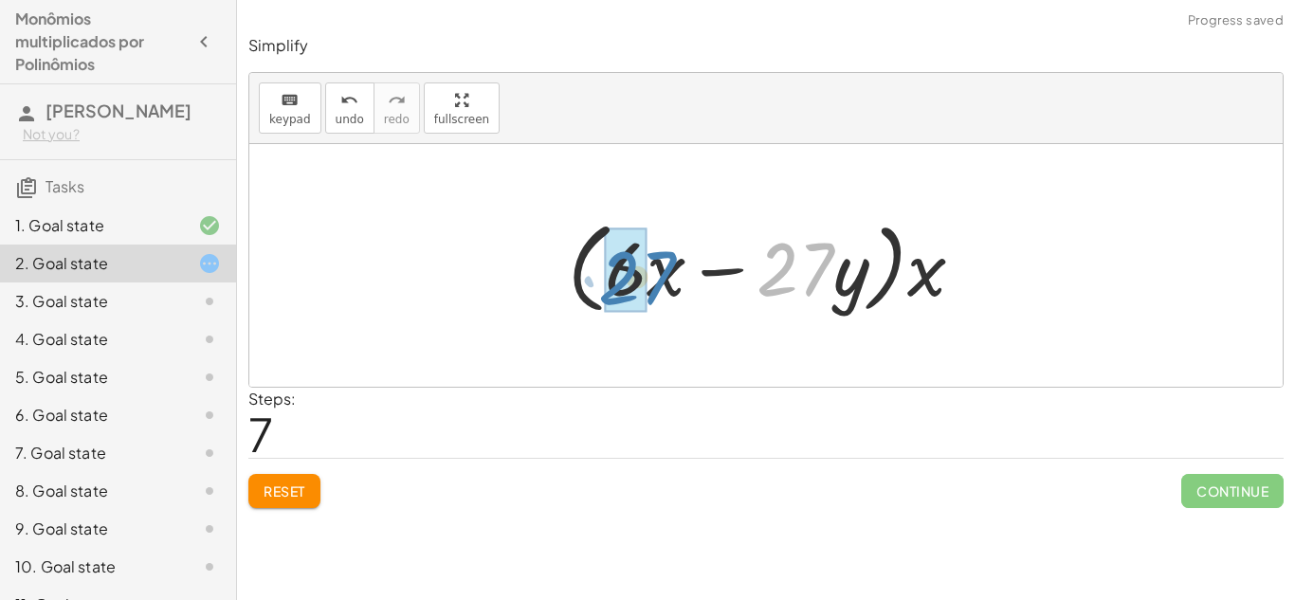
drag, startPoint x: 832, startPoint y: 263, endPoint x: 673, endPoint y: 270, distance: 159.4
click at [673, 270] on div at bounding box center [773, 265] width 430 height 109
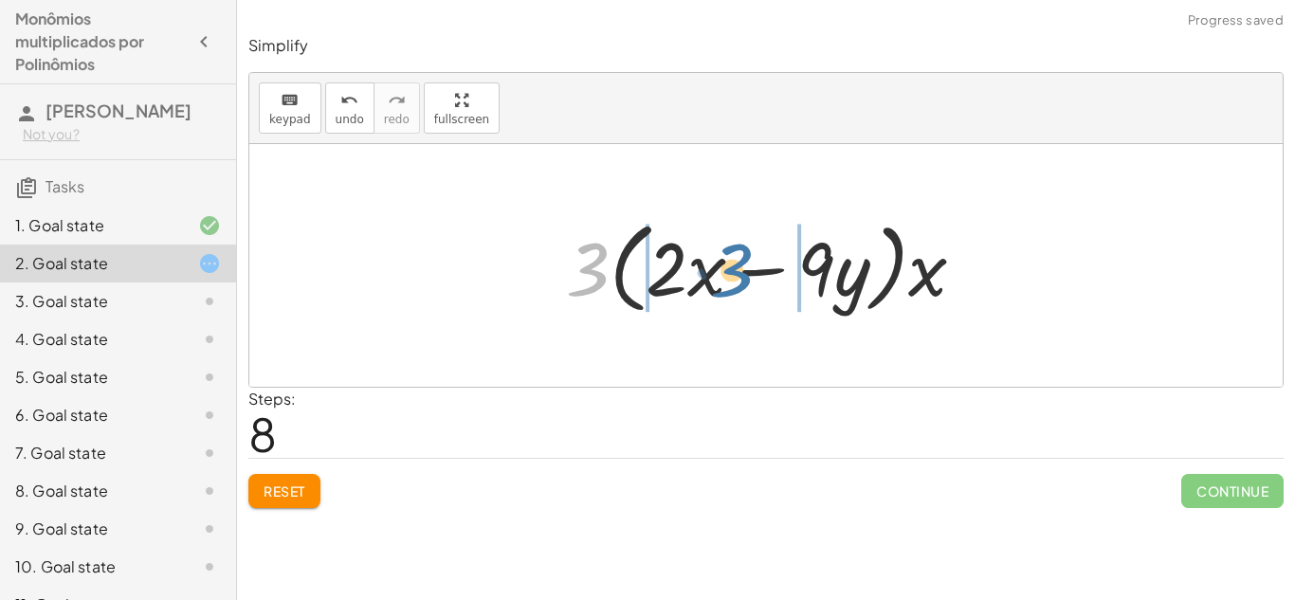
drag, startPoint x: 580, startPoint y: 257, endPoint x: 743, endPoint y: 262, distance: 163.1
click at [743, 262] on div at bounding box center [772, 265] width 433 height 109
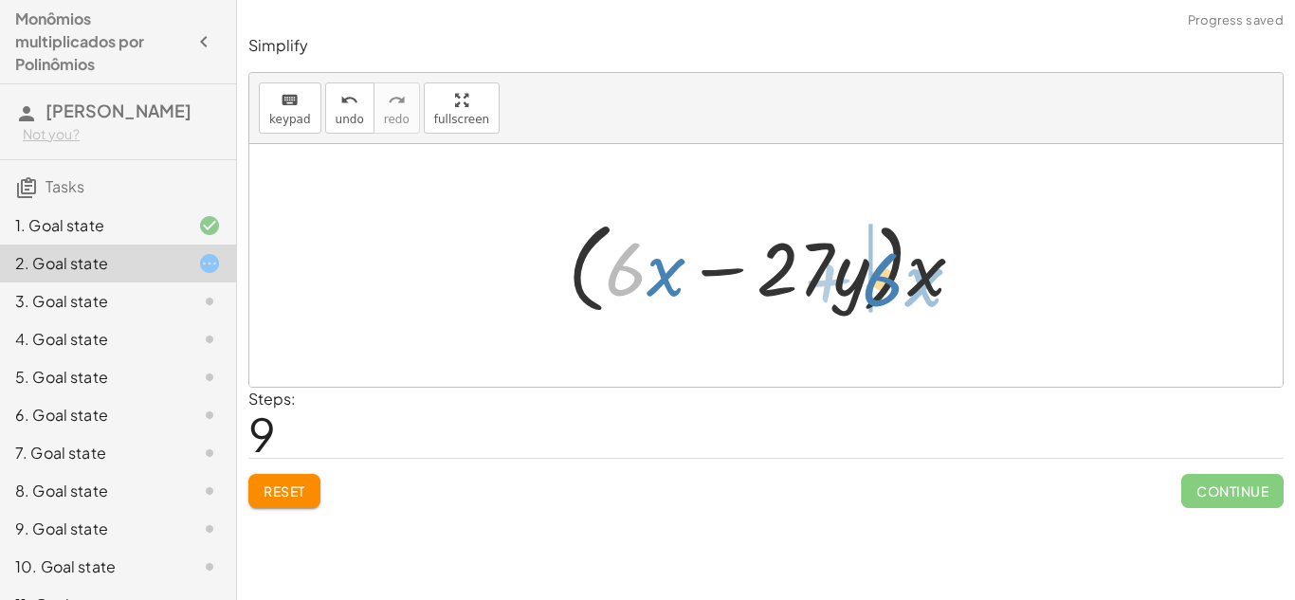
drag, startPoint x: 635, startPoint y: 259, endPoint x: 898, endPoint y: 268, distance: 263.6
click at [898, 268] on div at bounding box center [773, 265] width 430 height 109
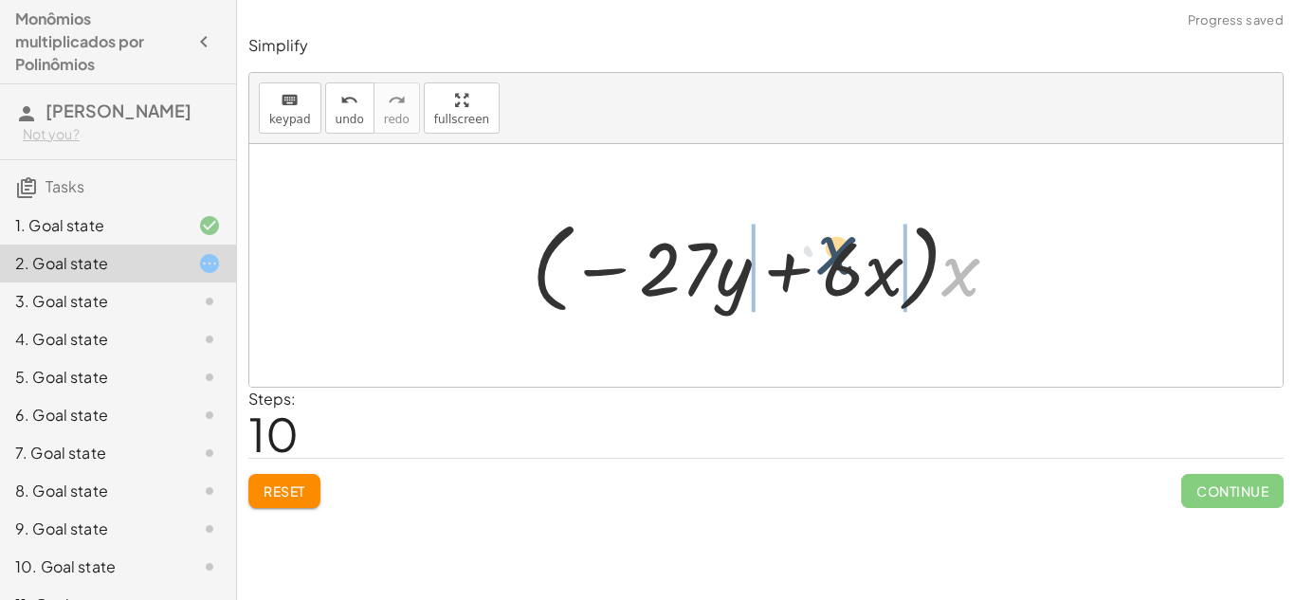
drag, startPoint x: 969, startPoint y: 284, endPoint x: 793, endPoint y: 271, distance: 176.8
click at [793, 271] on div at bounding box center [772, 265] width 501 height 109
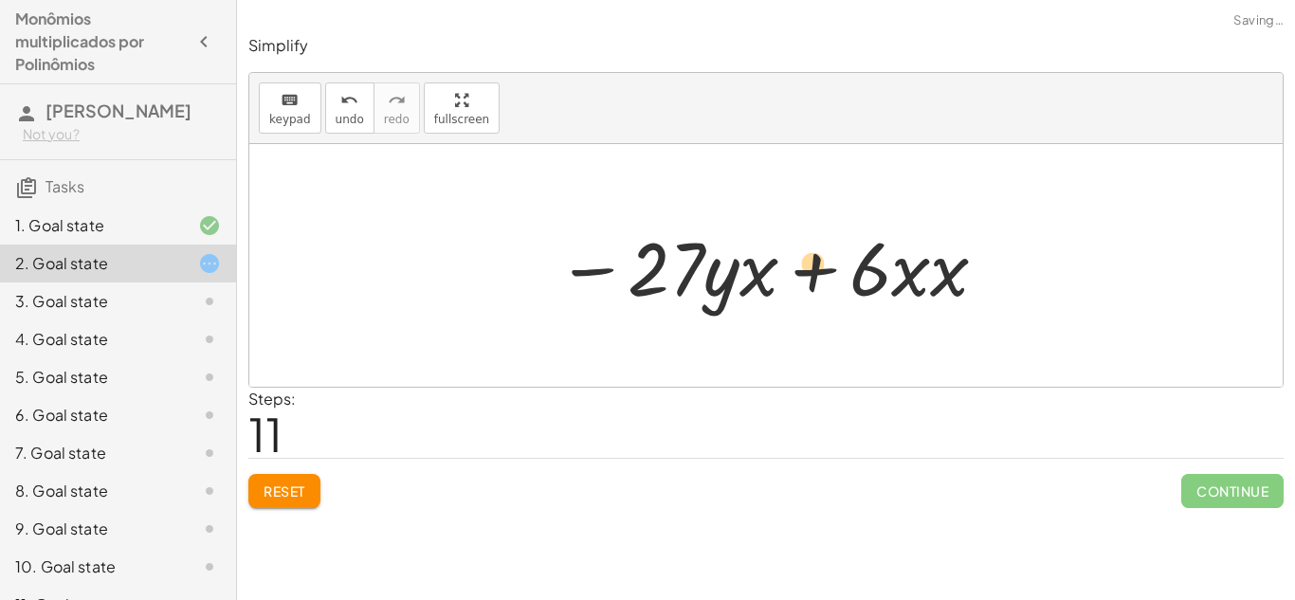
drag, startPoint x: 946, startPoint y: 287, endPoint x: 720, endPoint y: 281, distance: 225.6
click at [720, 281] on div at bounding box center [773, 266] width 452 height 98
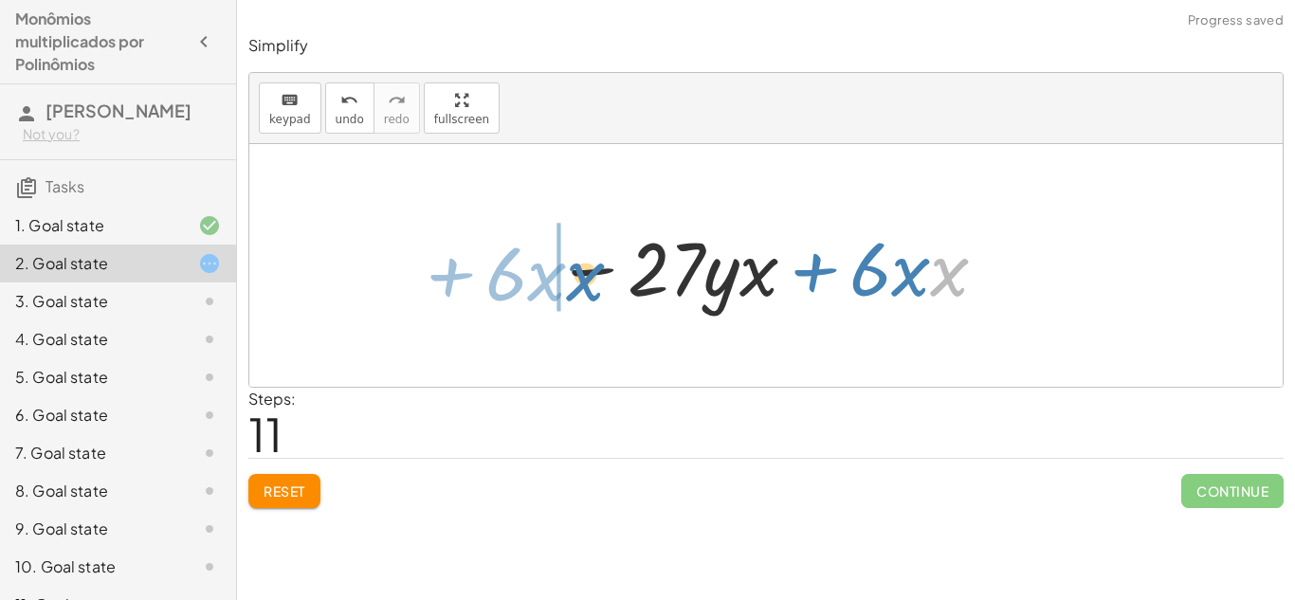
drag, startPoint x: 951, startPoint y: 281, endPoint x: 587, endPoint y: 287, distance: 364.9
click at [587, 287] on div at bounding box center [773, 266] width 452 height 98
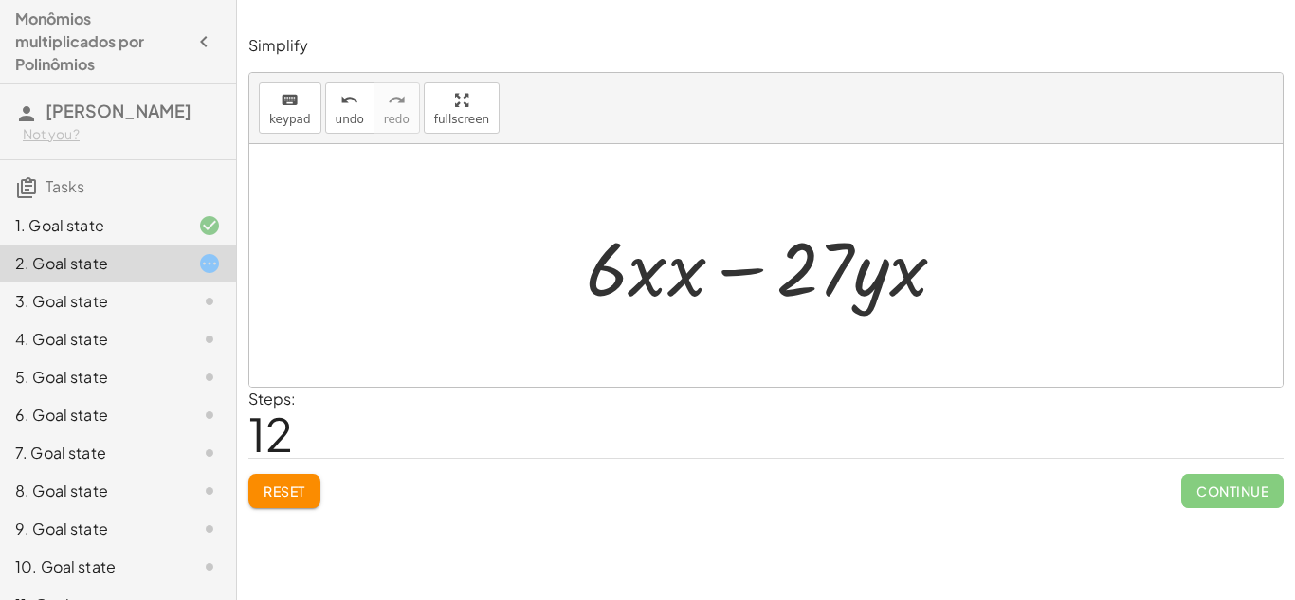
click at [288, 474] on button "Reset" at bounding box center [284, 491] width 72 height 34
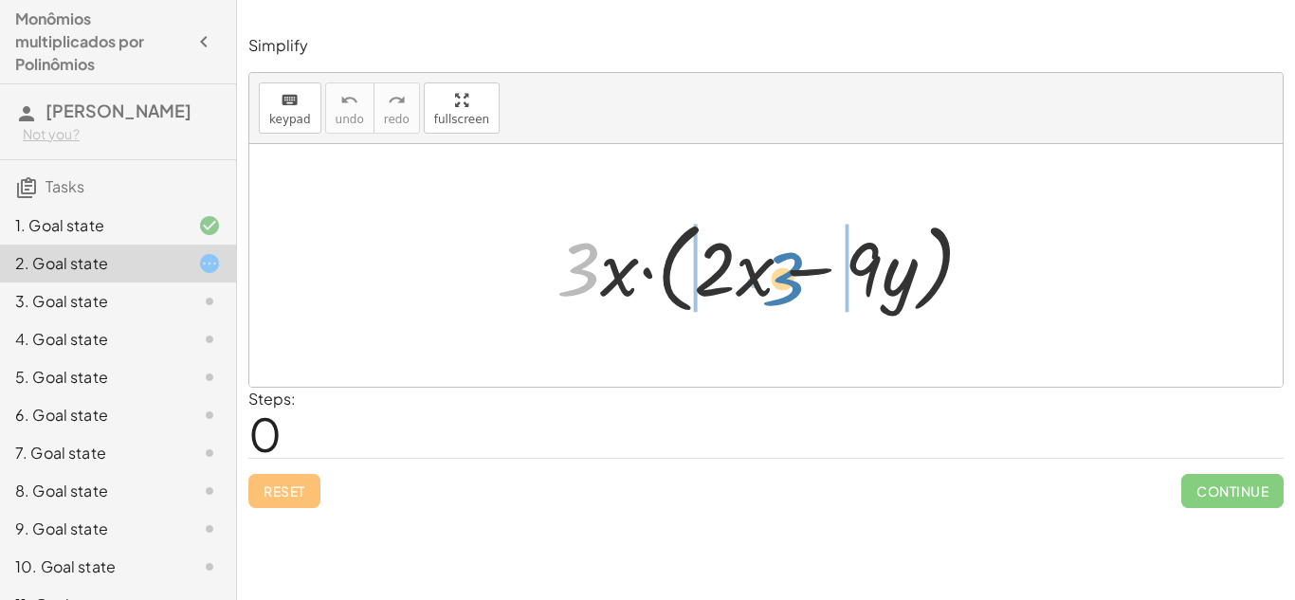
drag, startPoint x: 582, startPoint y: 261, endPoint x: 787, endPoint y: 270, distance: 204.9
click at [787, 270] on div at bounding box center [772, 265] width 451 height 109
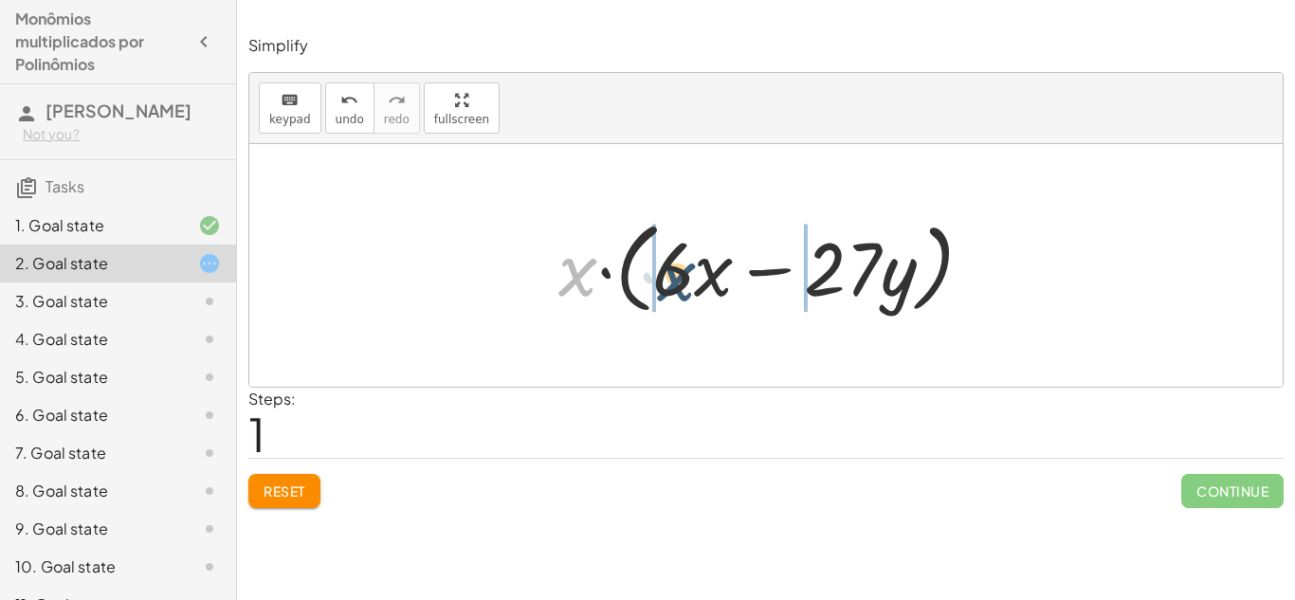
drag, startPoint x: 584, startPoint y: 269, endPoint x: 749, endPoint y: 265, distance: 164.9
click at [749, 265] on div at bounding box center [773, 265] width 448 height 109
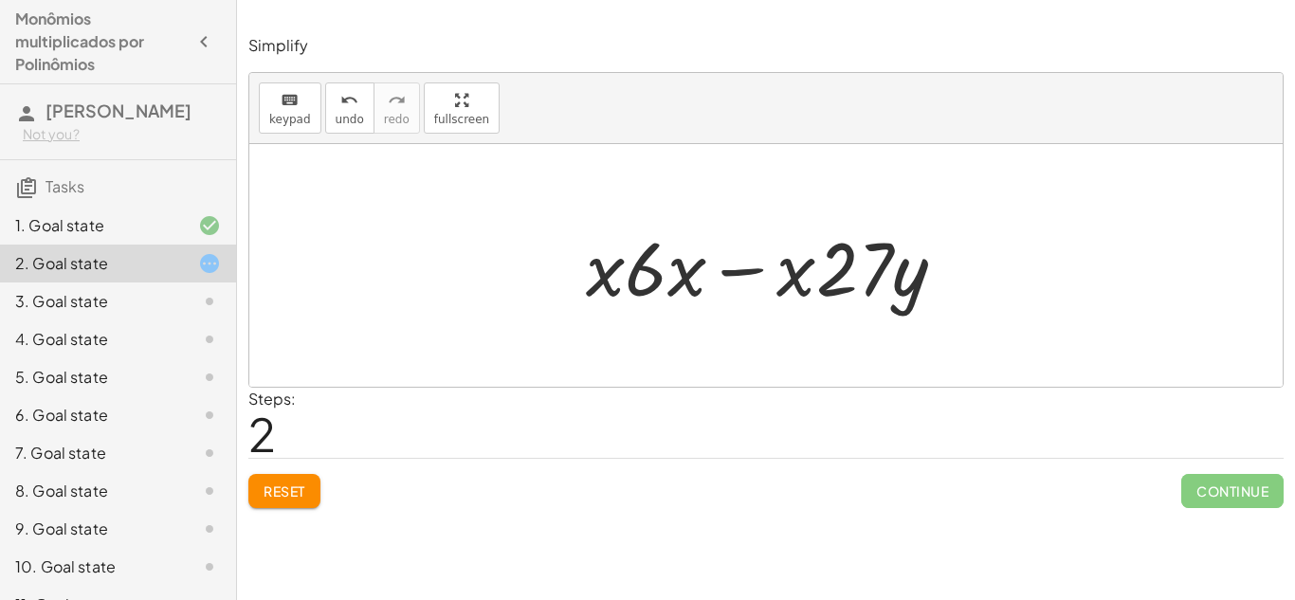
click at [57, 309] on div "3. Goal state" at bounding box center [118, 301] width 236 height 38
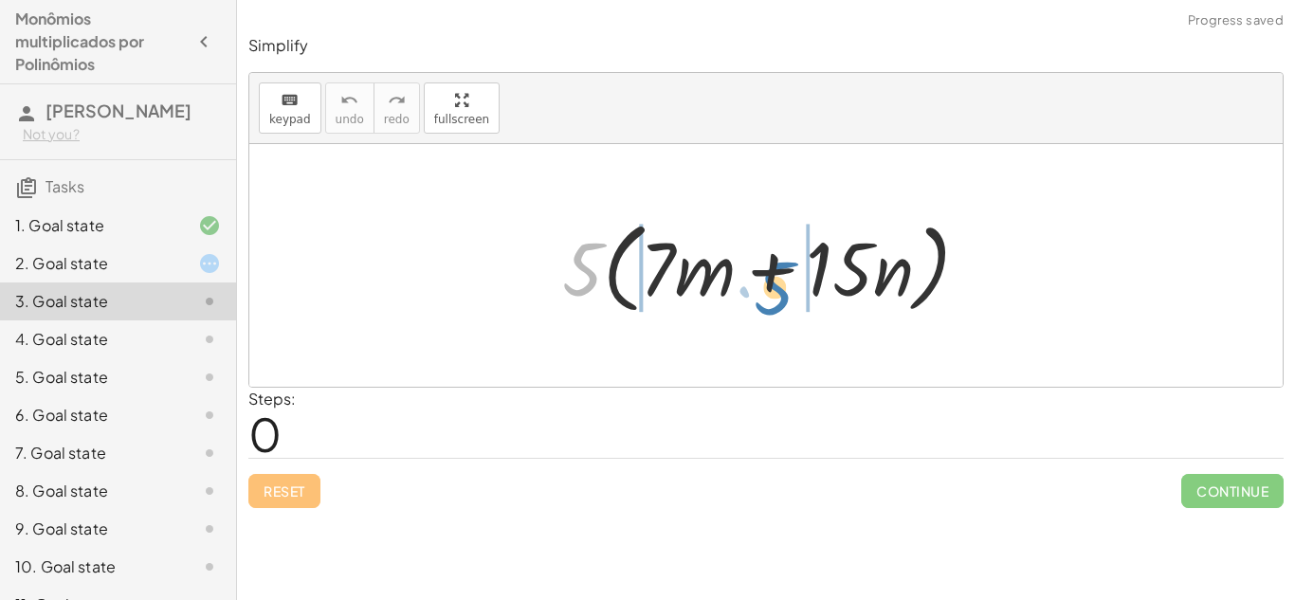
drag, startPoint x: 569, startPoint y: 282, endPoint x: 761, endPoint y: 302, distance: 193.4
click at [761, 302] on div at bounding box center [773, 265] width 442 height 109
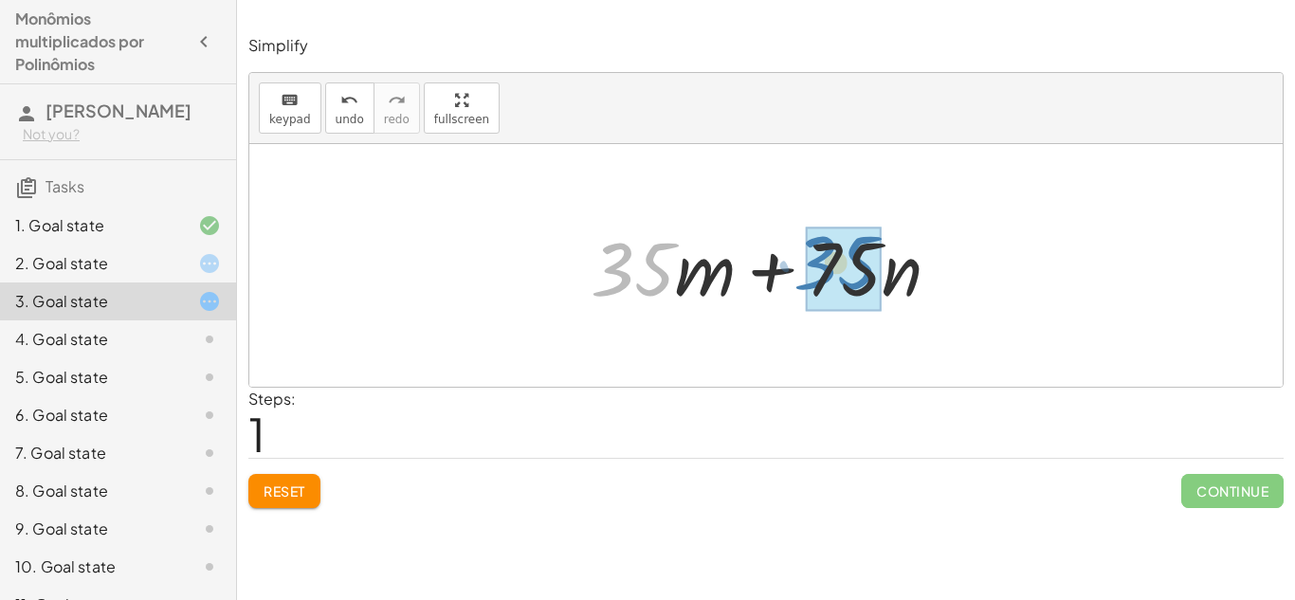
drag, startPoint x: 625, startPoint y: 267, endPoint x: 796, endPoint y: 254, distance: 171.1
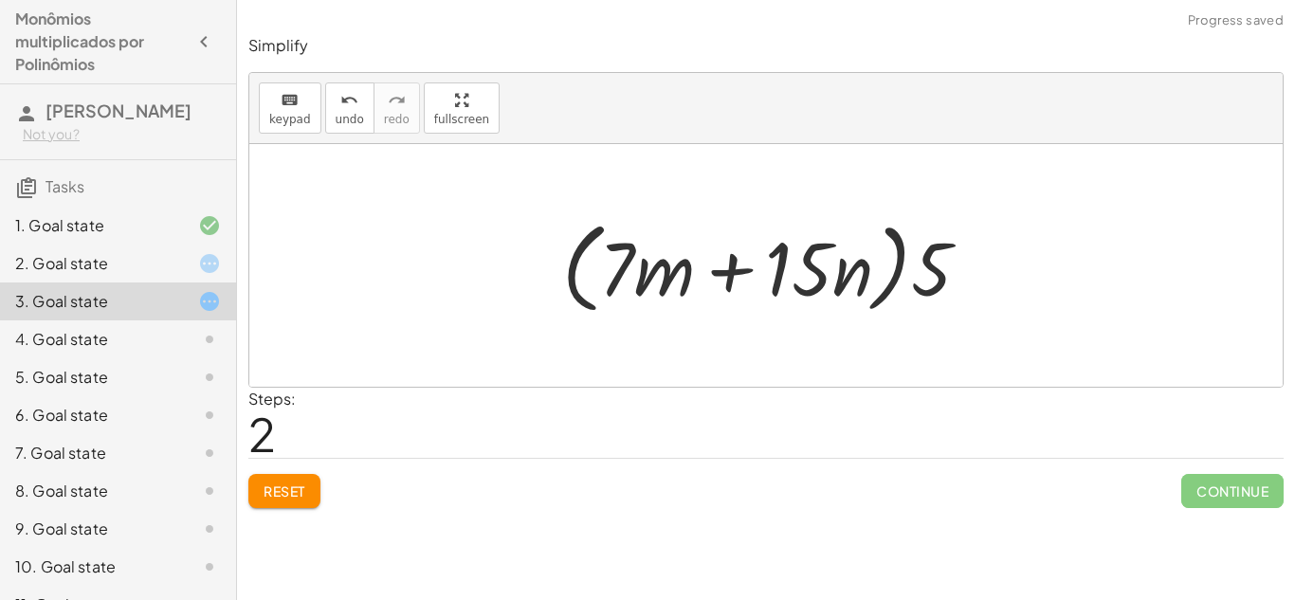
click at [280, 491] on span "Reset" at bounding box center [284, 490] width 42 height 17
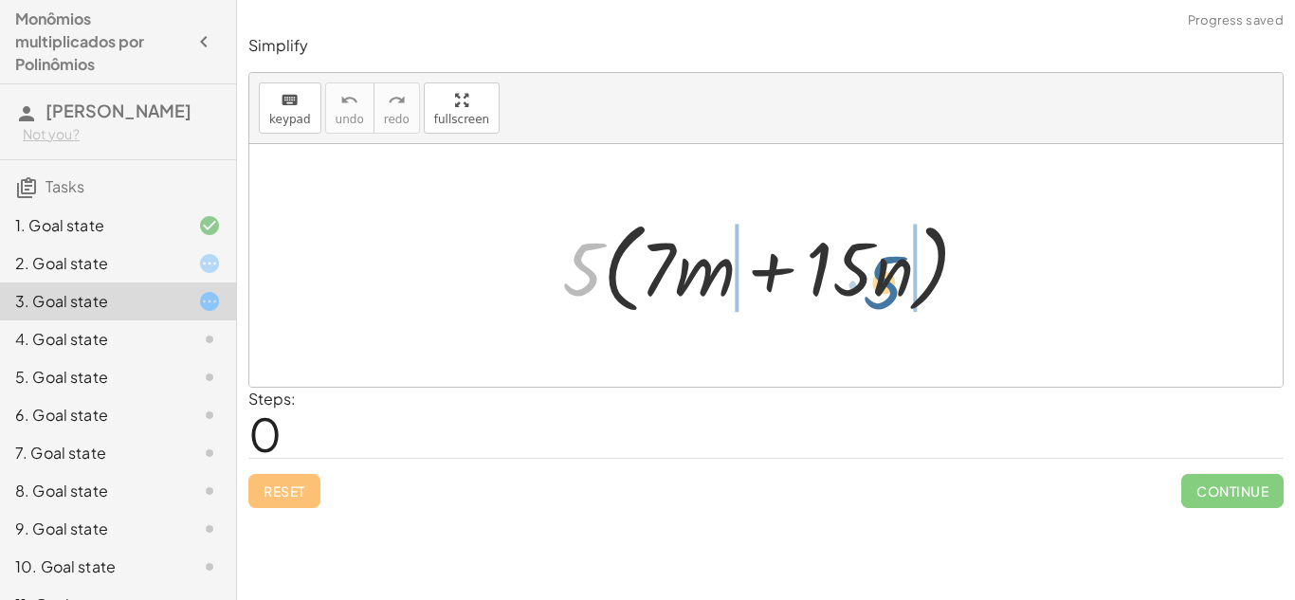
drag, startPoint x: 594, startPoint y: 264, endPoint x: 915, endPoint y: 284, distance: 320.9
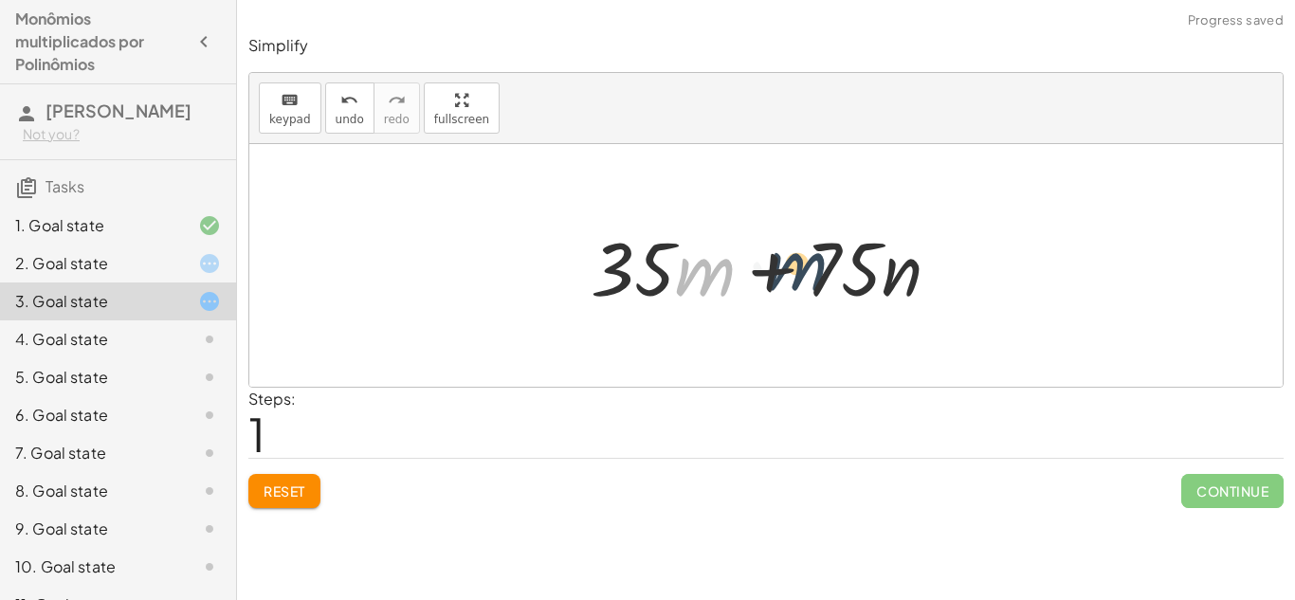
drag, startPoint x: 684, startPoint y: 266, endPoint x: 865, endPoint y: 278, distance: 181.4
click at [865, 278] on div at bounding box center [773, 266] width 384 height 98
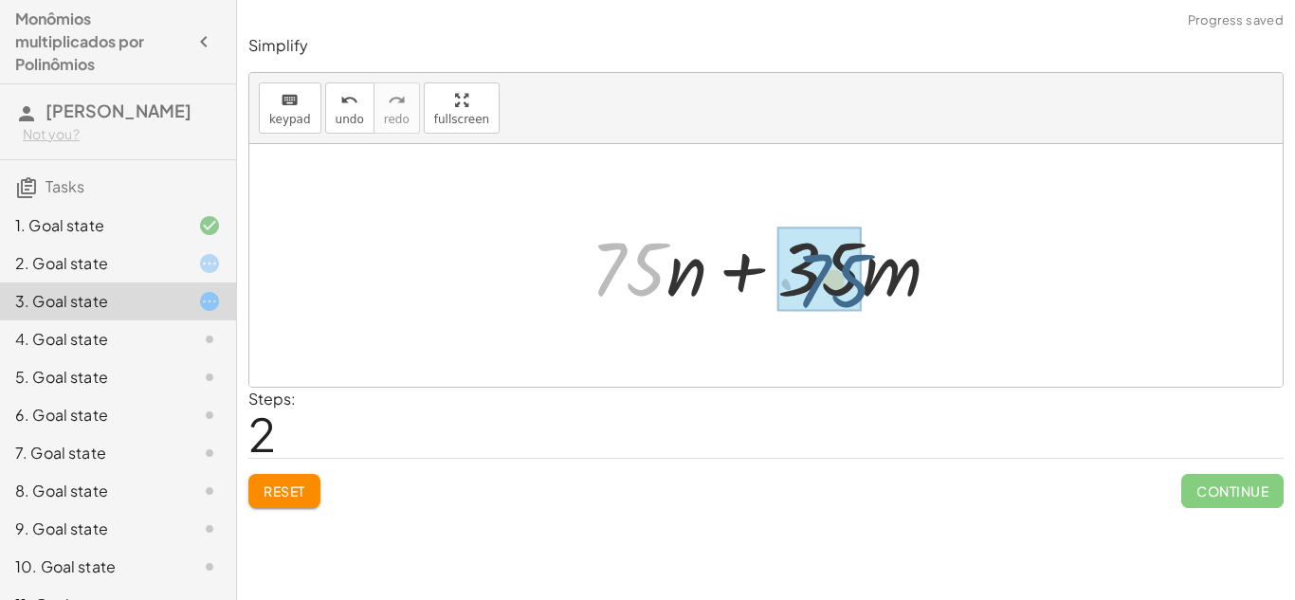
drag, startPoint x: 657, startPoint y: 267, endPoint x: 866, endPoint y: 280, distance: 209.8
click at [866, 280] on div at bounding box center [773, 266] width 384 height 98
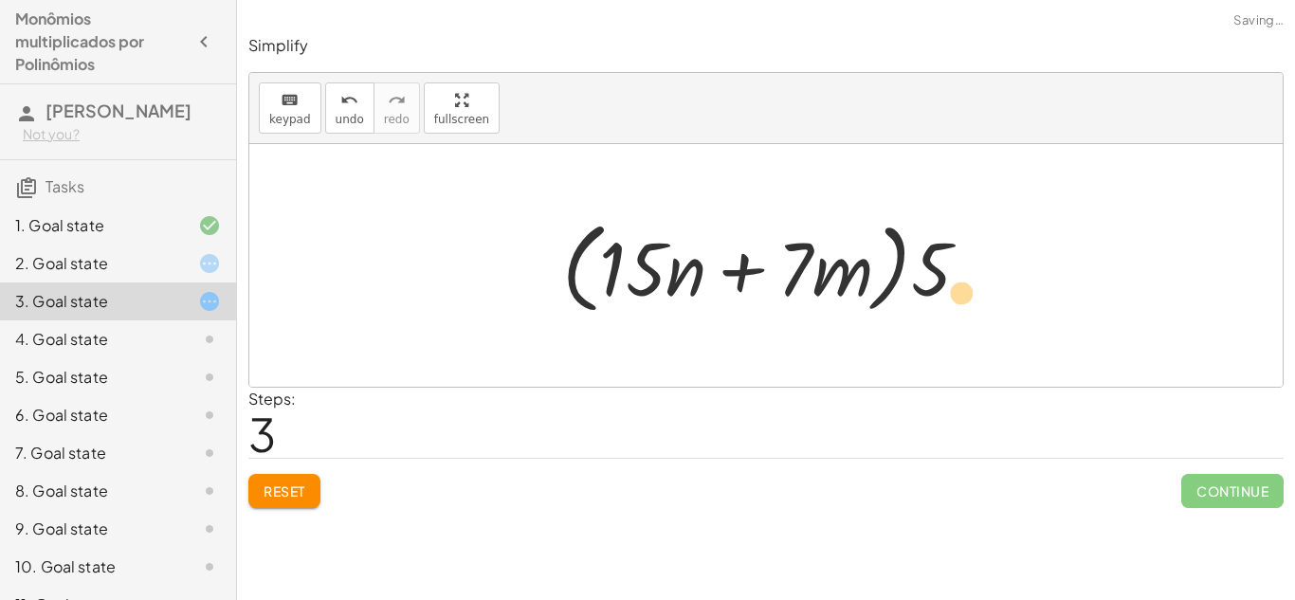
drag, startPoint x: 683, startPoint y: 266, endPoint x: 967, endPoint y: 295, distance: 284.8
click at [967, 295] on div at bounding box center [773, 265] width 442 height 109
click at [268, 488] on span "Reset" at bounding box center [284, 490] width 42 height 17
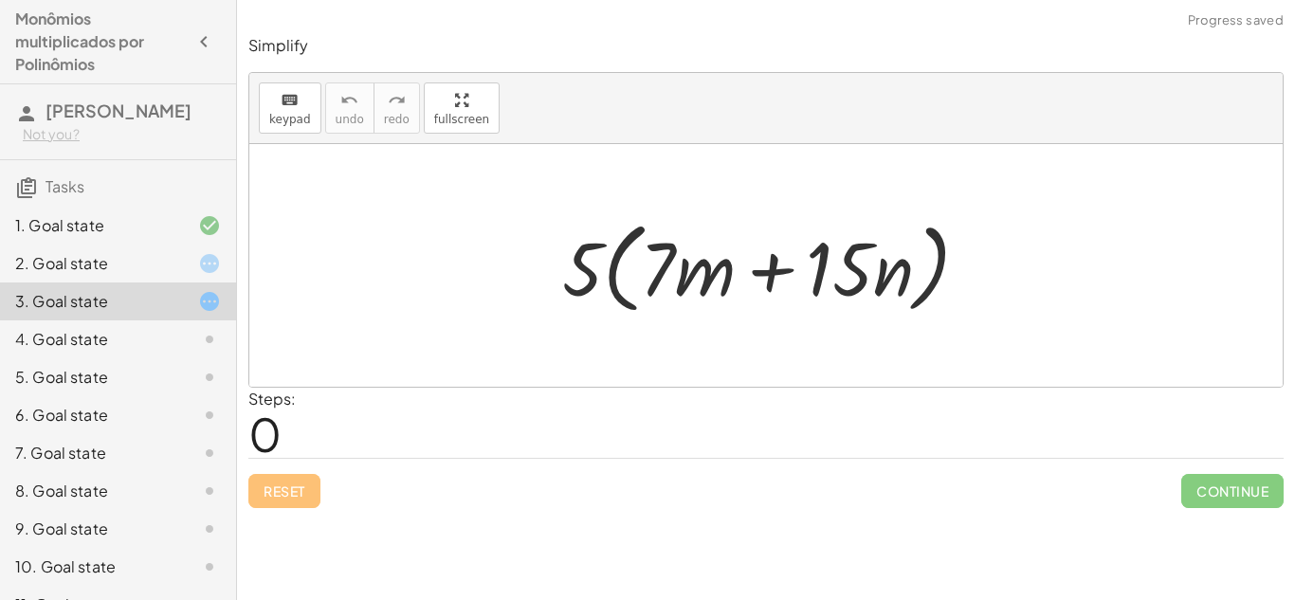
click at [198, 275] on icon at bounding box center [209, 263] width 23 height 23
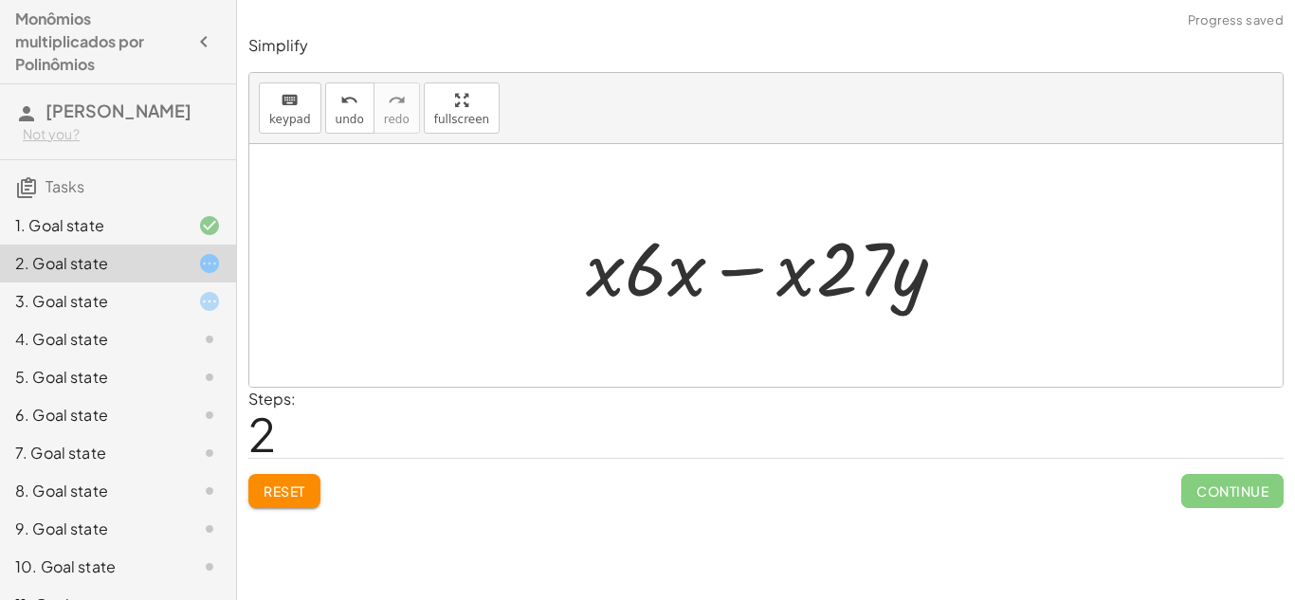
click at [305, 477] on button "Reset" at bounding box center [284, 491] width 72 height 34
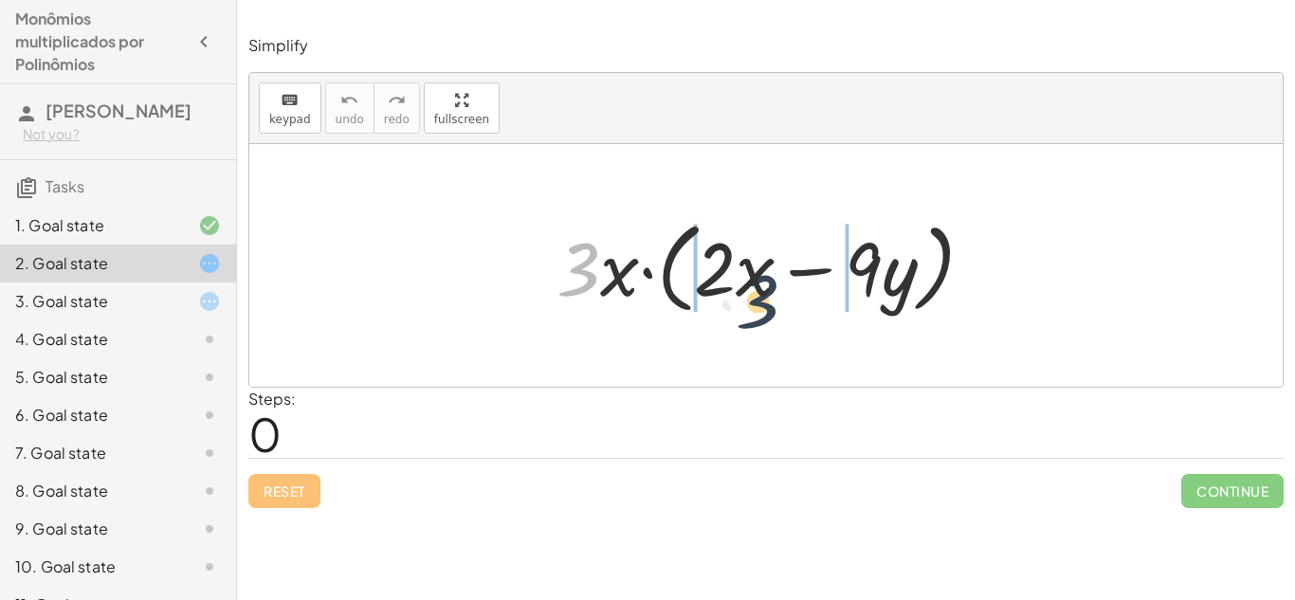
drag, startPoint x: 583, startPoint y: 266, endPoint x: 857, endPoint y: 314, distance: 277.9
click at [857, 314] on div at bounding box center [772, 265] width 451 height 109
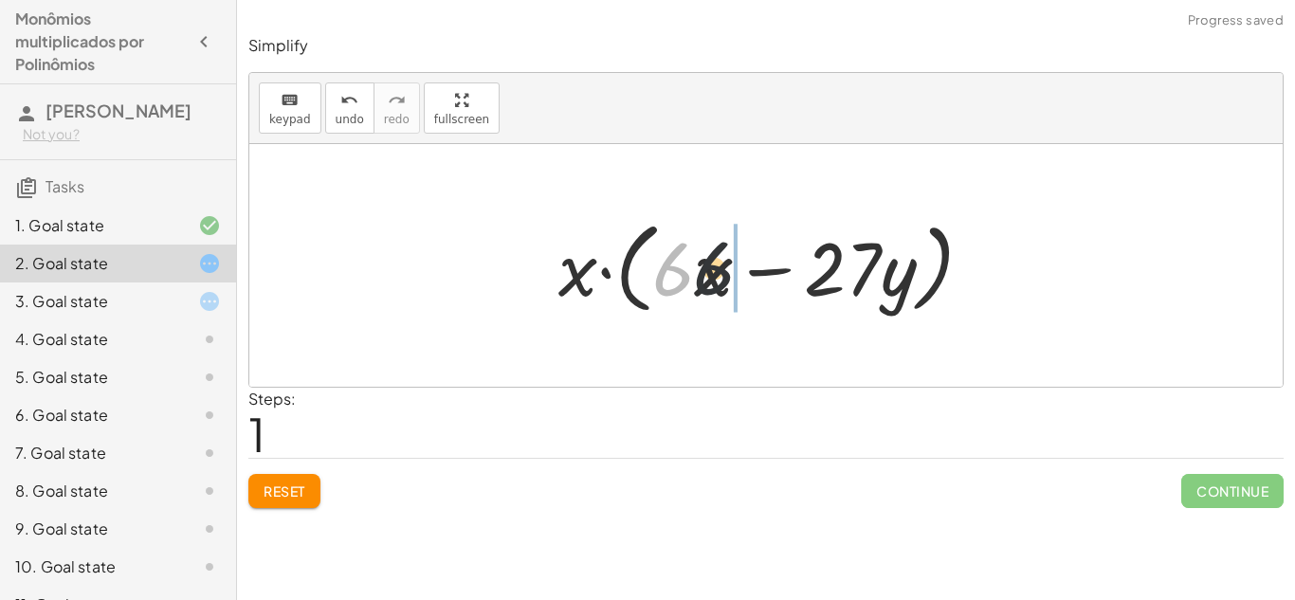
drag, startPoint x: 678, startPoint y: 280, endPoint x: 905, endPoint y: 301, distance: 228.5
click at [905, 301] on div at bounding box center [773, 265] width 448 height 109
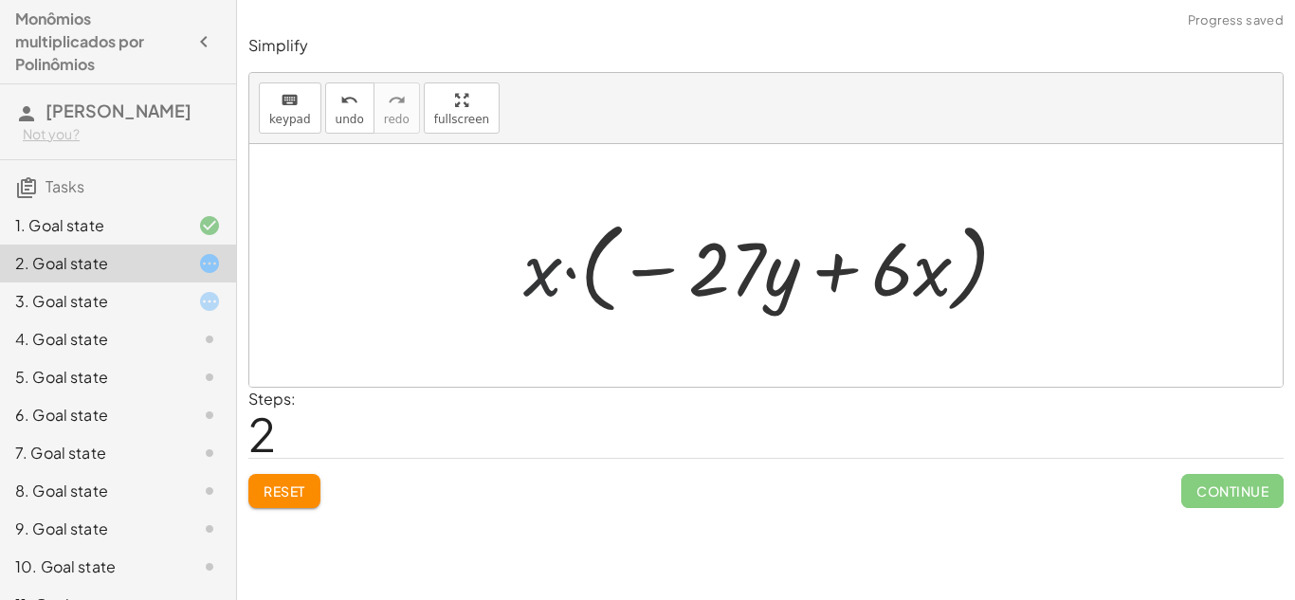
drag, startPoint x: 530, startPoint y: 287, endPoint x: 589, endPoint y: 282, distance: 58.9
click at [589, 282] on div at bounding box center [773, 265] width 518 height 109
drag, startPoint x: 543, startPoint y: 275, endPoint x: 807, endPoint y: 243, distance: 266.4
click at [807, 243] on div at bounding box center [773, 265] width 518 height 109
